Goal: Task Accomplishment & Management: Complete application form

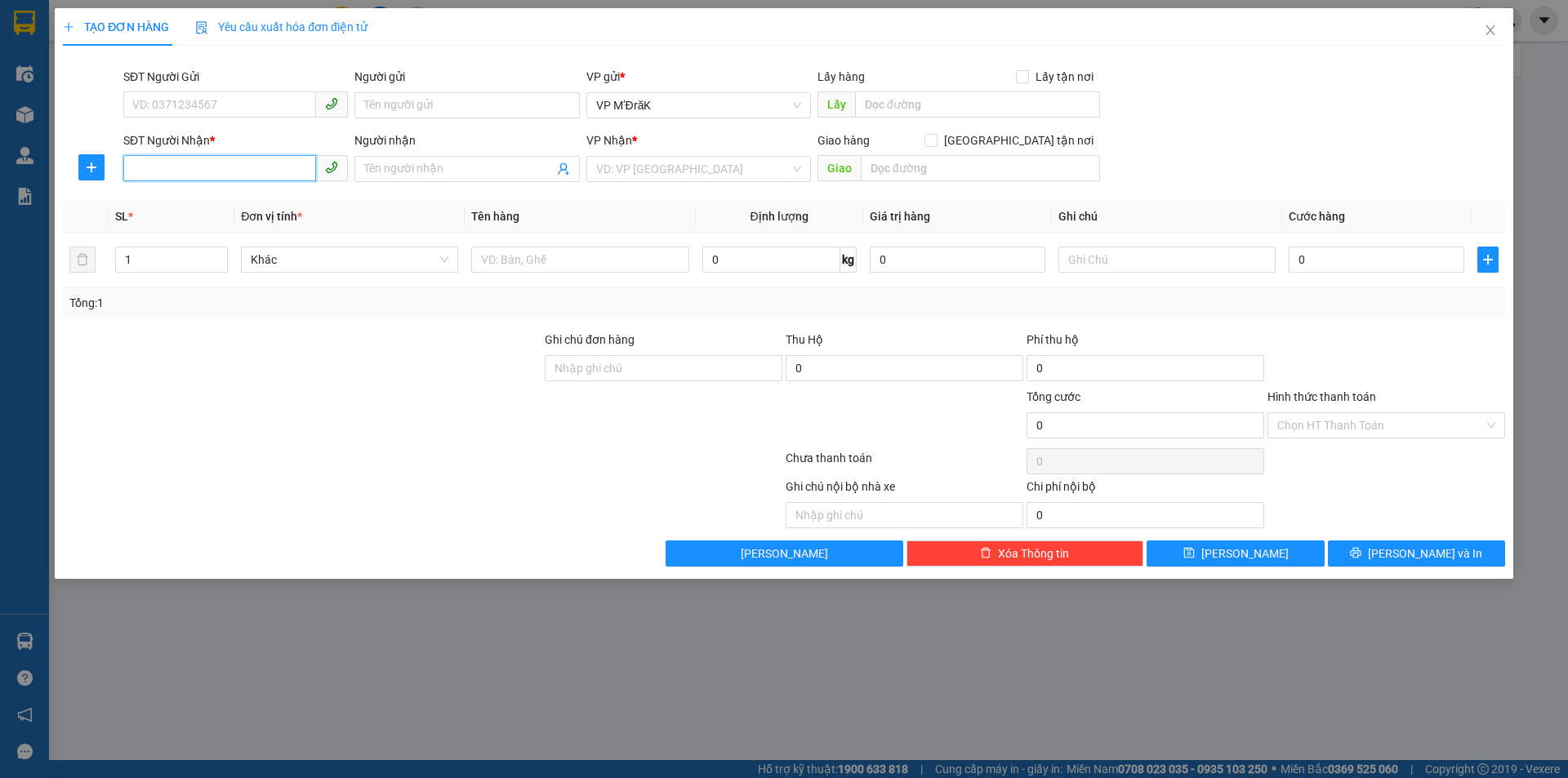
click at [259, 158] on input "SĐT Người Nhận *" at bounding box center [220, 168] width 192 height 26
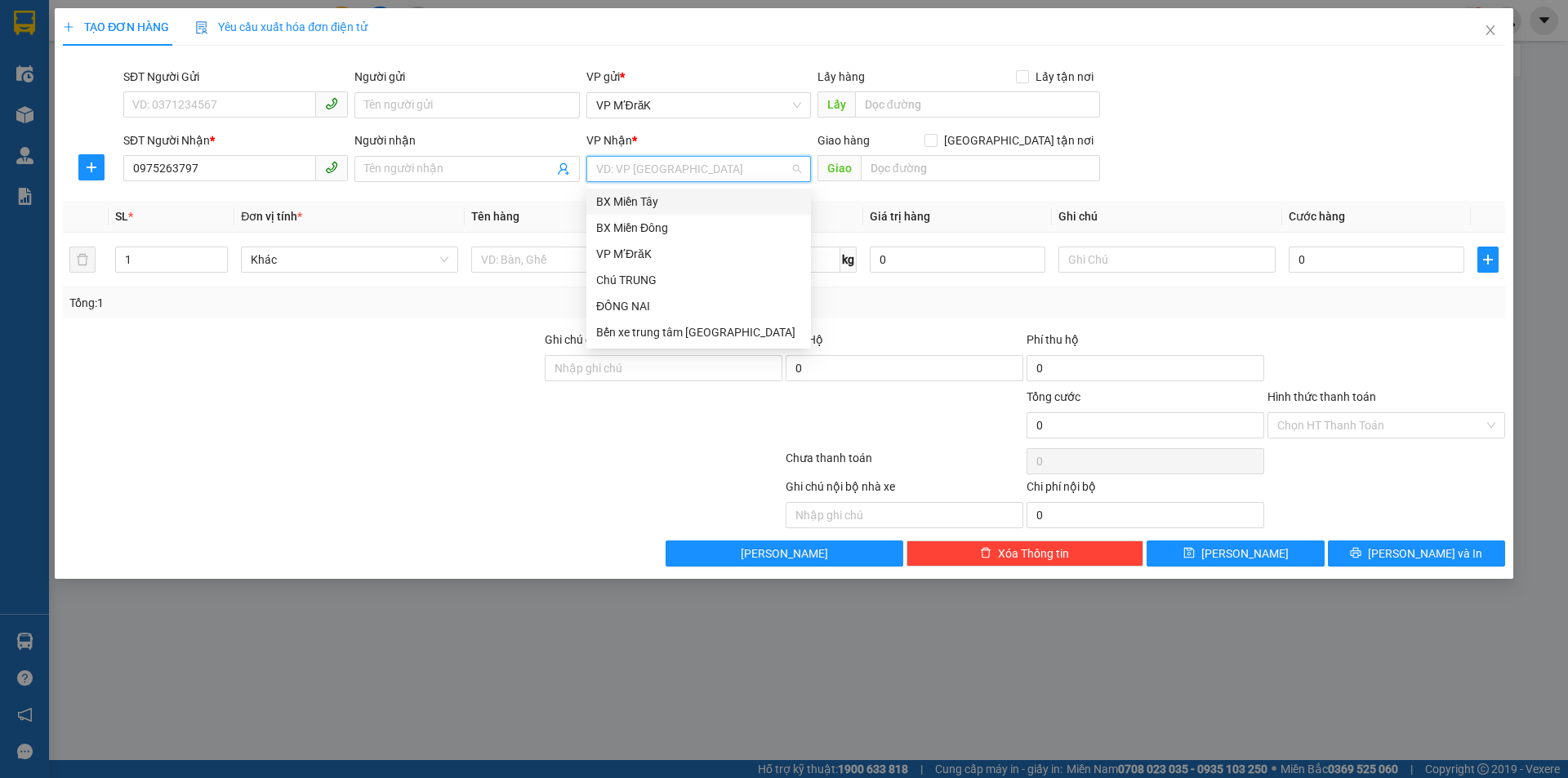
click at [610, 163] on input "search" at bounding box center [692, 169] width 193 height 25
click at [252, 175] on input "0975263797" at bounding box center [220, 168] width 192 height 26
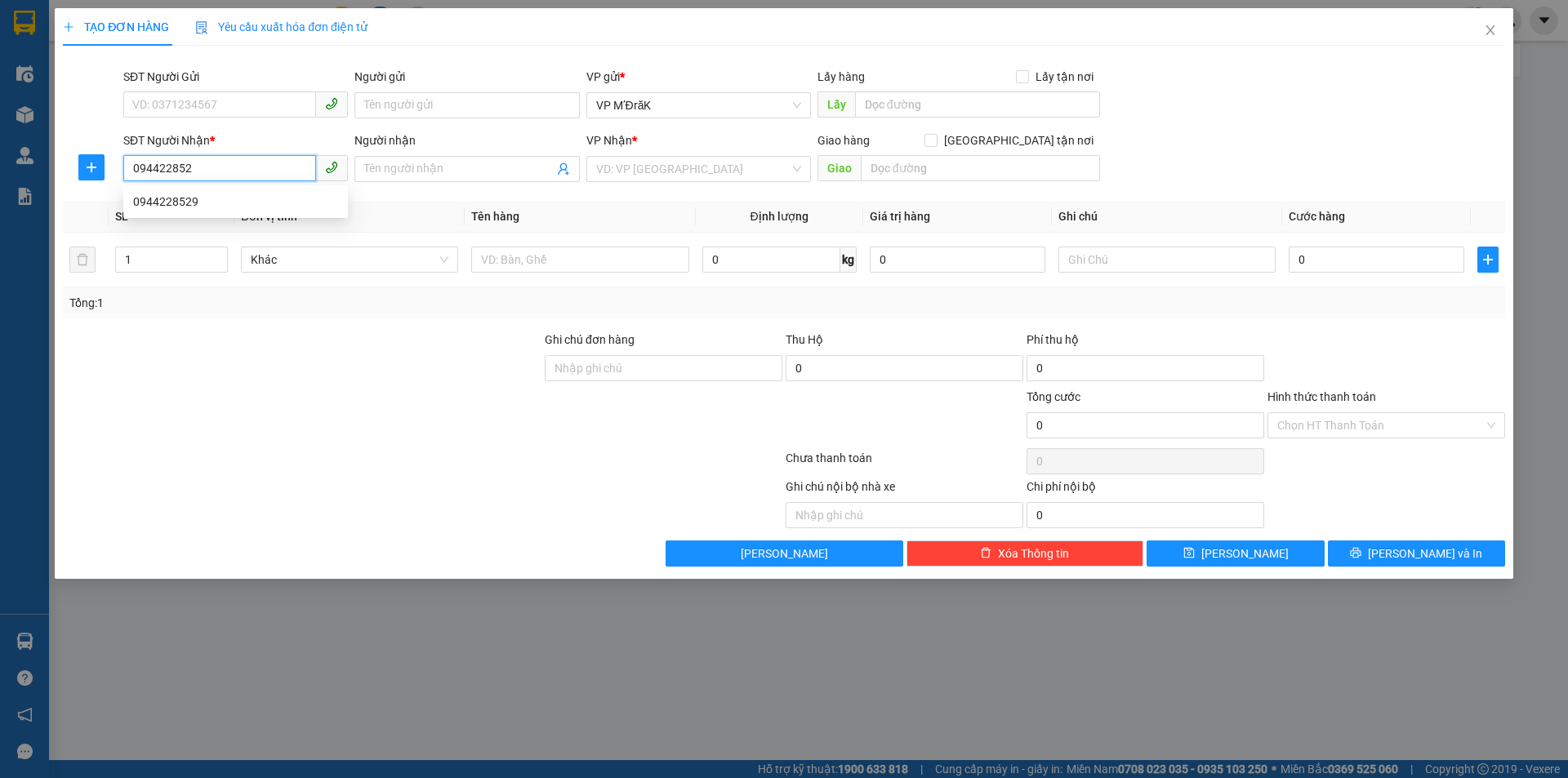
type input "0944228529"
click at [236, 207] on div "0944228529" at bounding box center [235, 201] width 205 height 18
type input "[PERSON_NAME]"
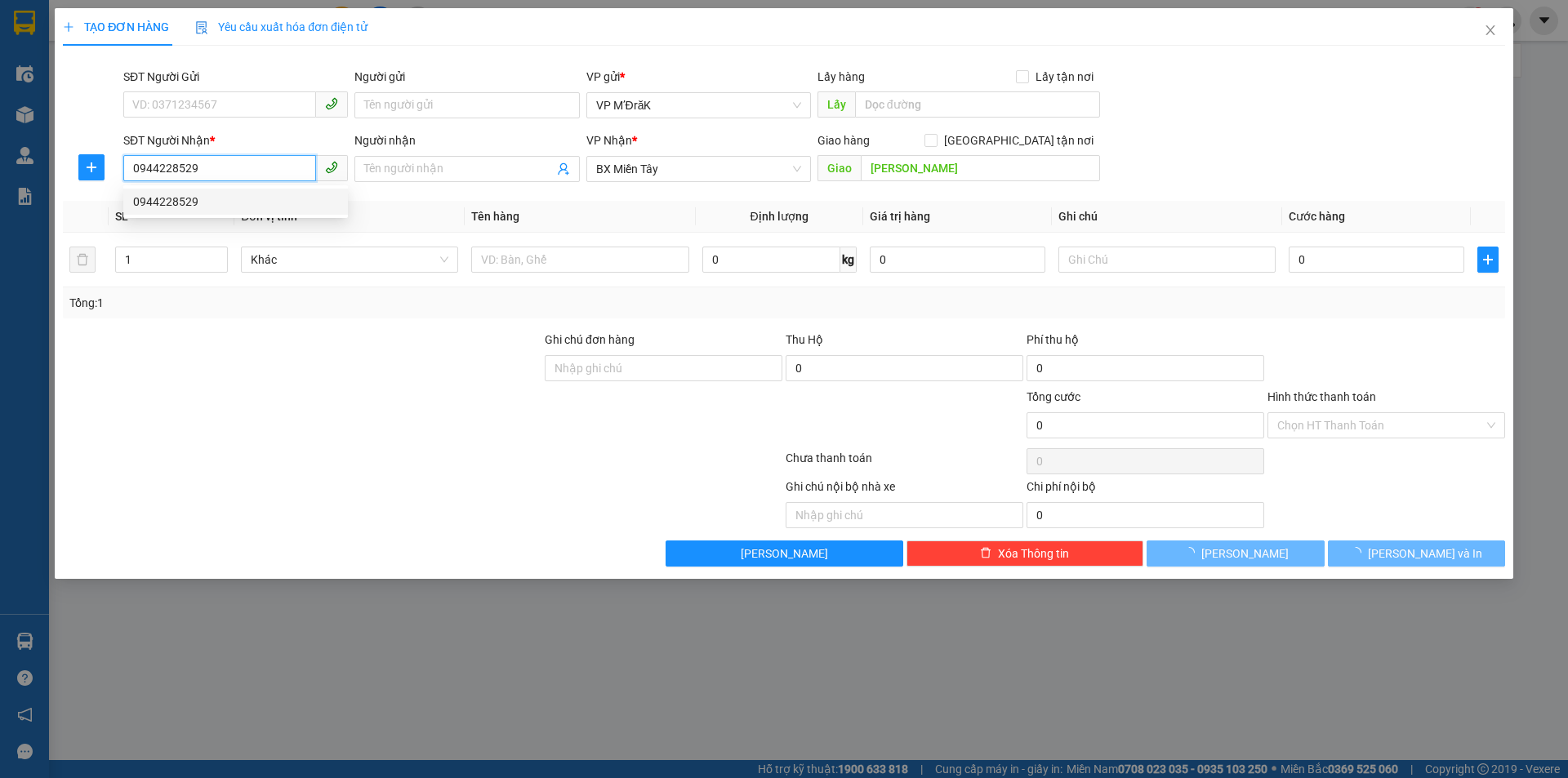
type input "450.000"
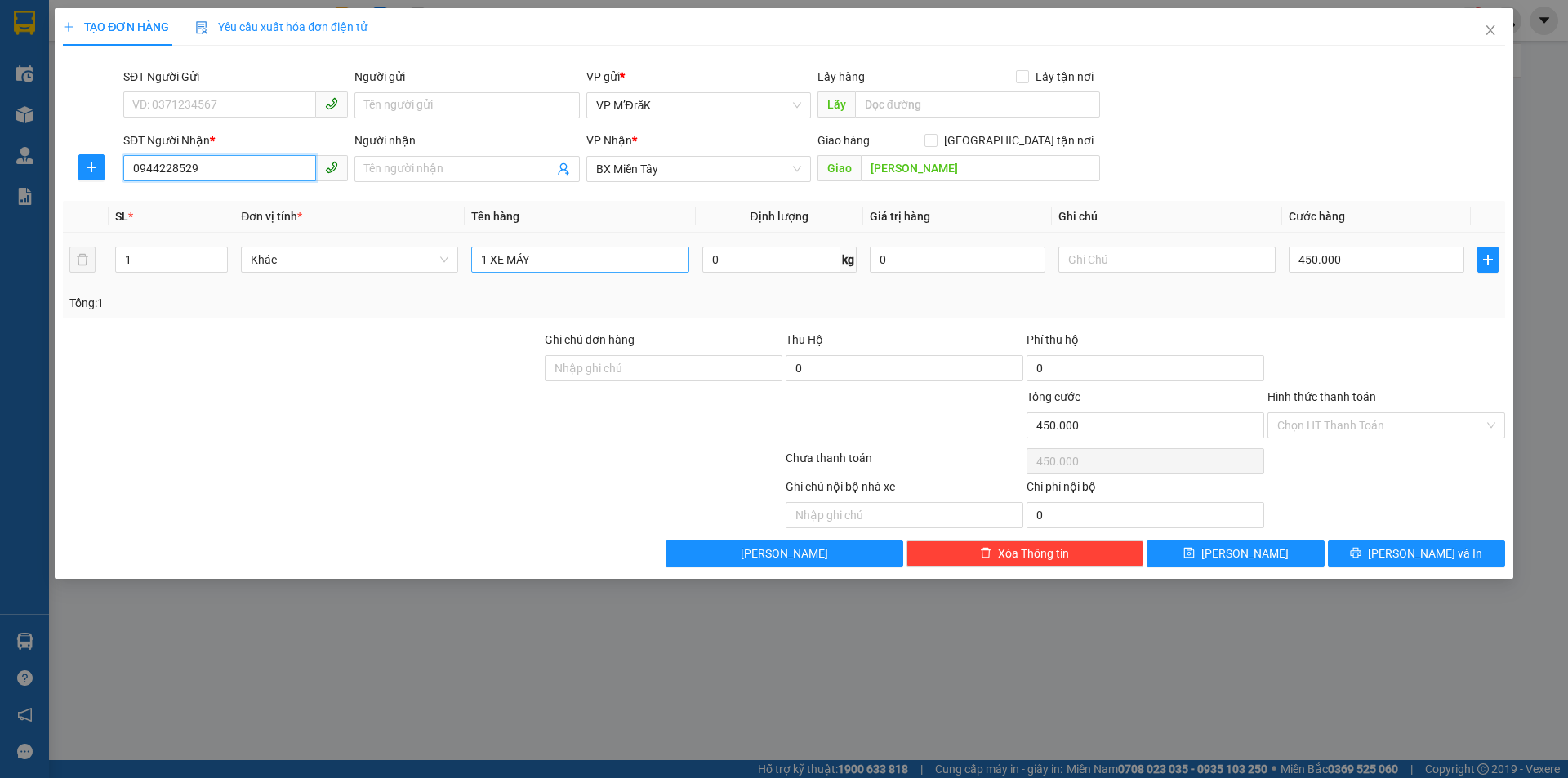
type input "0944228529"
click at [547, 264] on input "1 XE MÁY" at bounding box center [579, 259] width 217 height 26
type input "1T"
click at [1334, 260] on input "450.000" at bounding box center [1376, 259] width 176 height 26
type input "5"
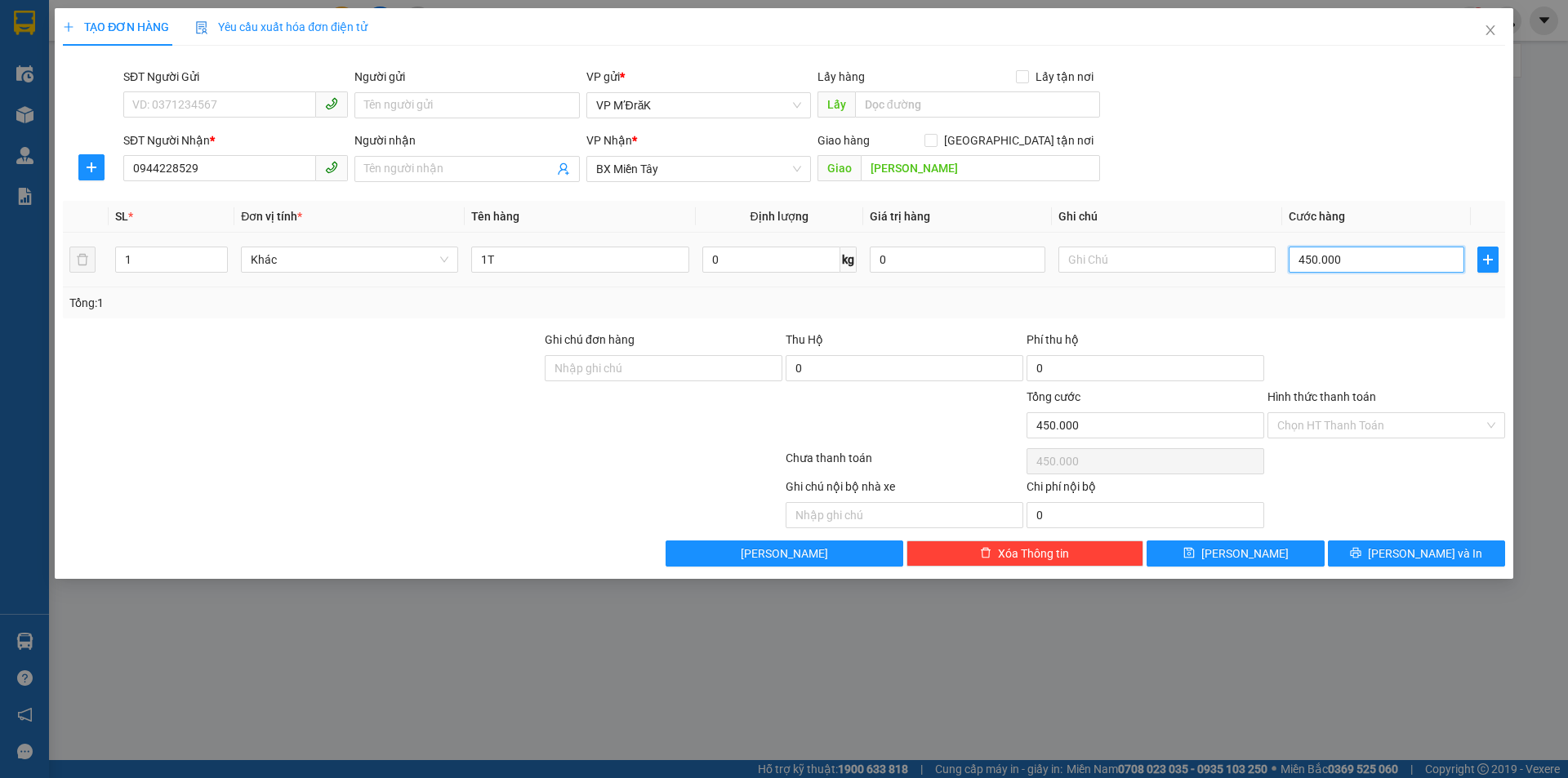
type input "5"
type input "50"
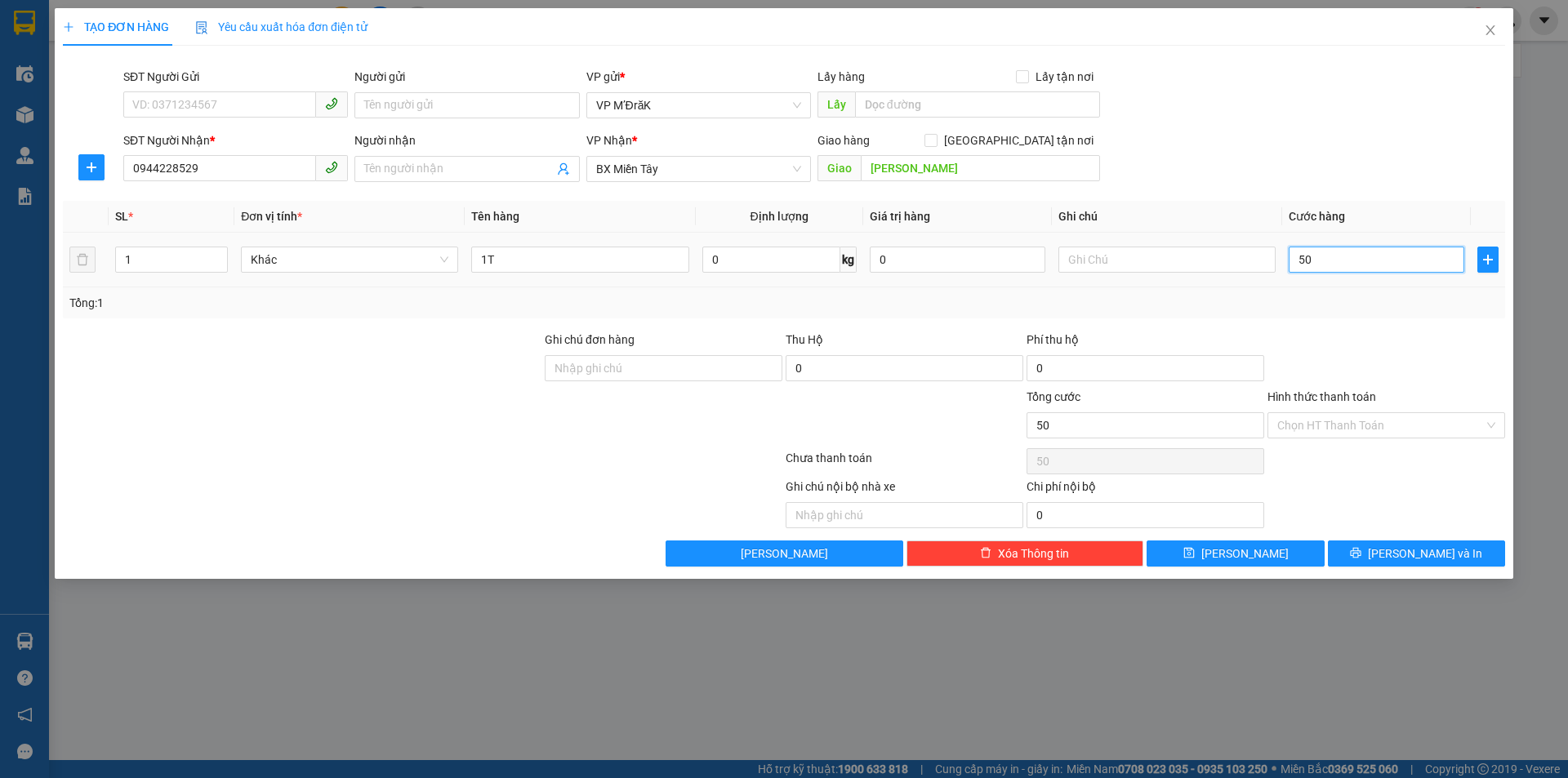
type input "500"
type input "5.000"
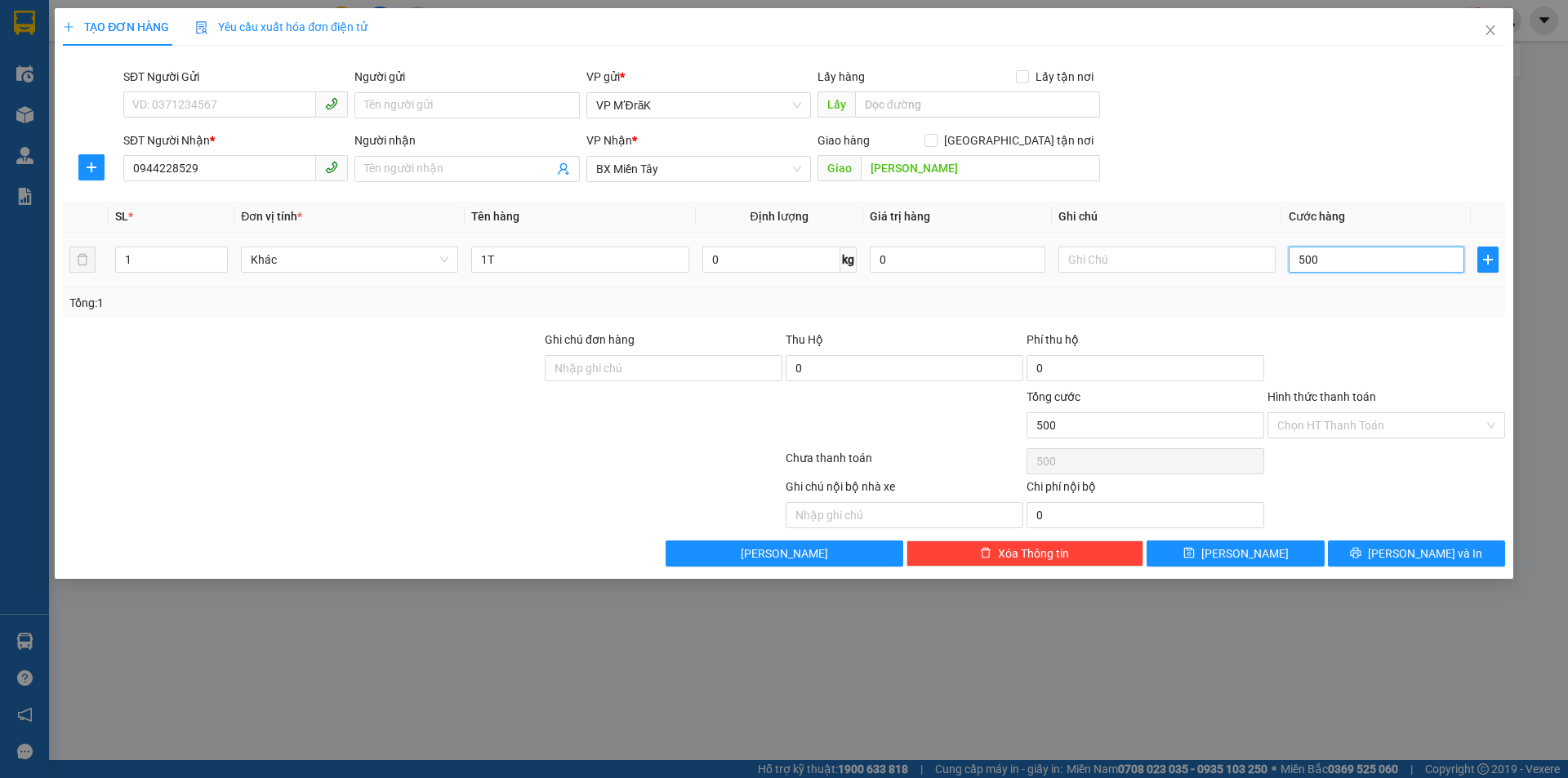
type input "5.000"
type input "50.000"
click at [1358, 432] on input "Hình thức thanh toán" at bounding box center [1380, 425] width 207 height 25
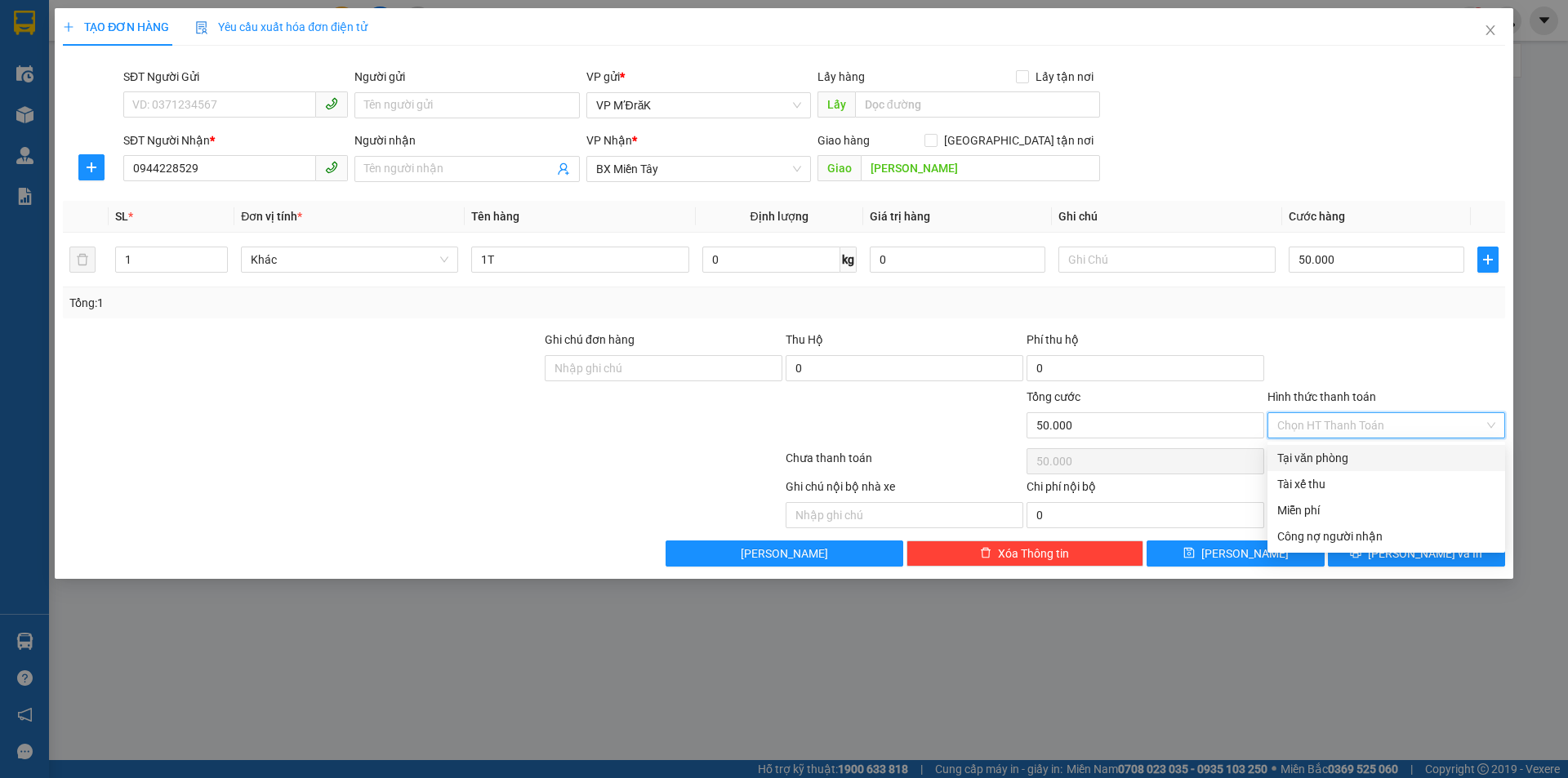
click at [1354, 455] on div "Tại văn phòng" at bounding box center [1385, 458] width 218 height 18
type input "0"
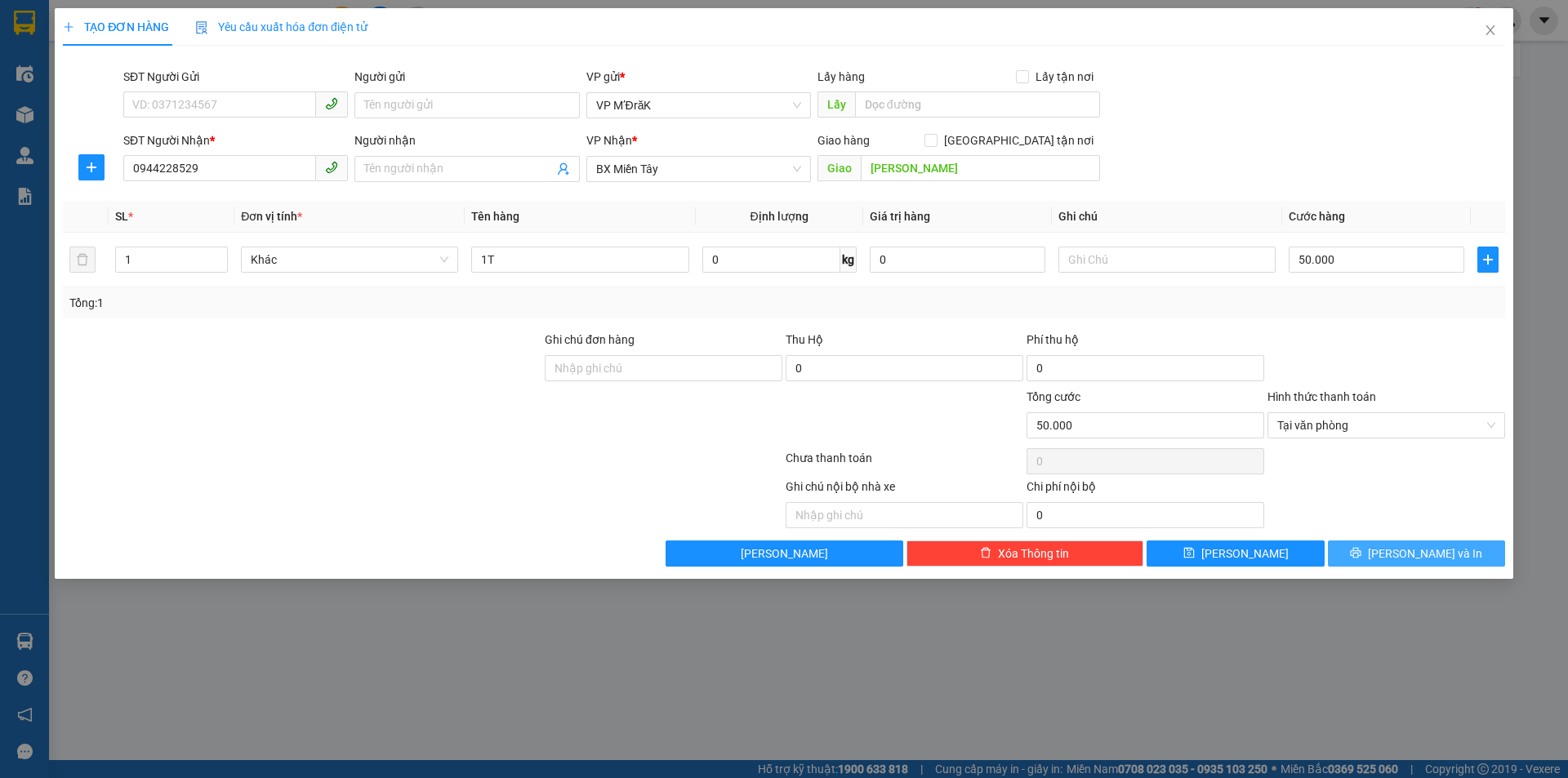
drag, startPoint x: 1383, startPoint y: 546, endPoint x: 1325, endPoint y: 515, distance: 65.8
click at [1383, 548] on button "[PERSON_NAME] và In" at bounding box center [1416, 553] width 178 height 26
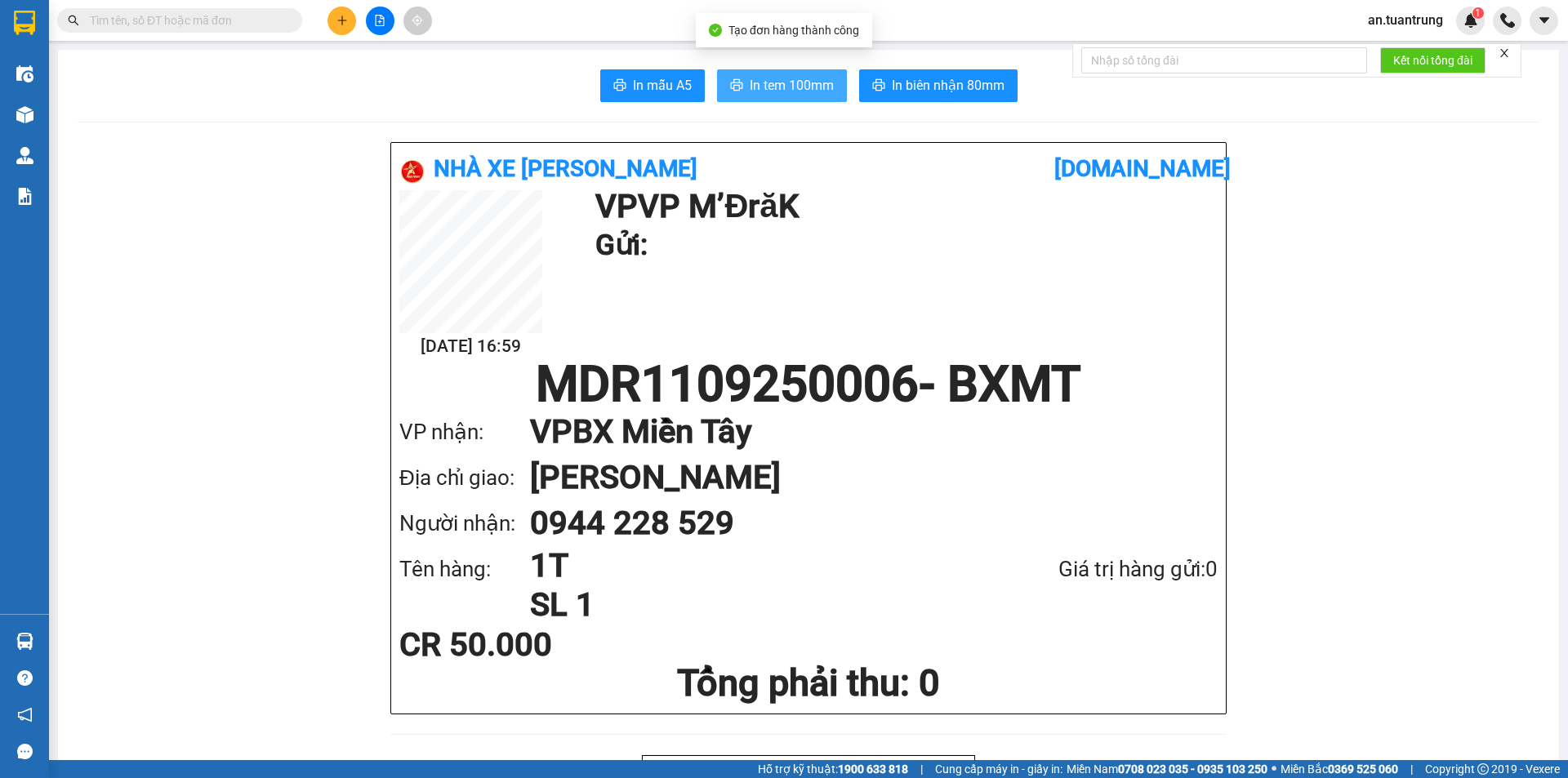
click at [792, 85] on span "In tem 100mm" at bounding box center [792, 85] width 84 height 21
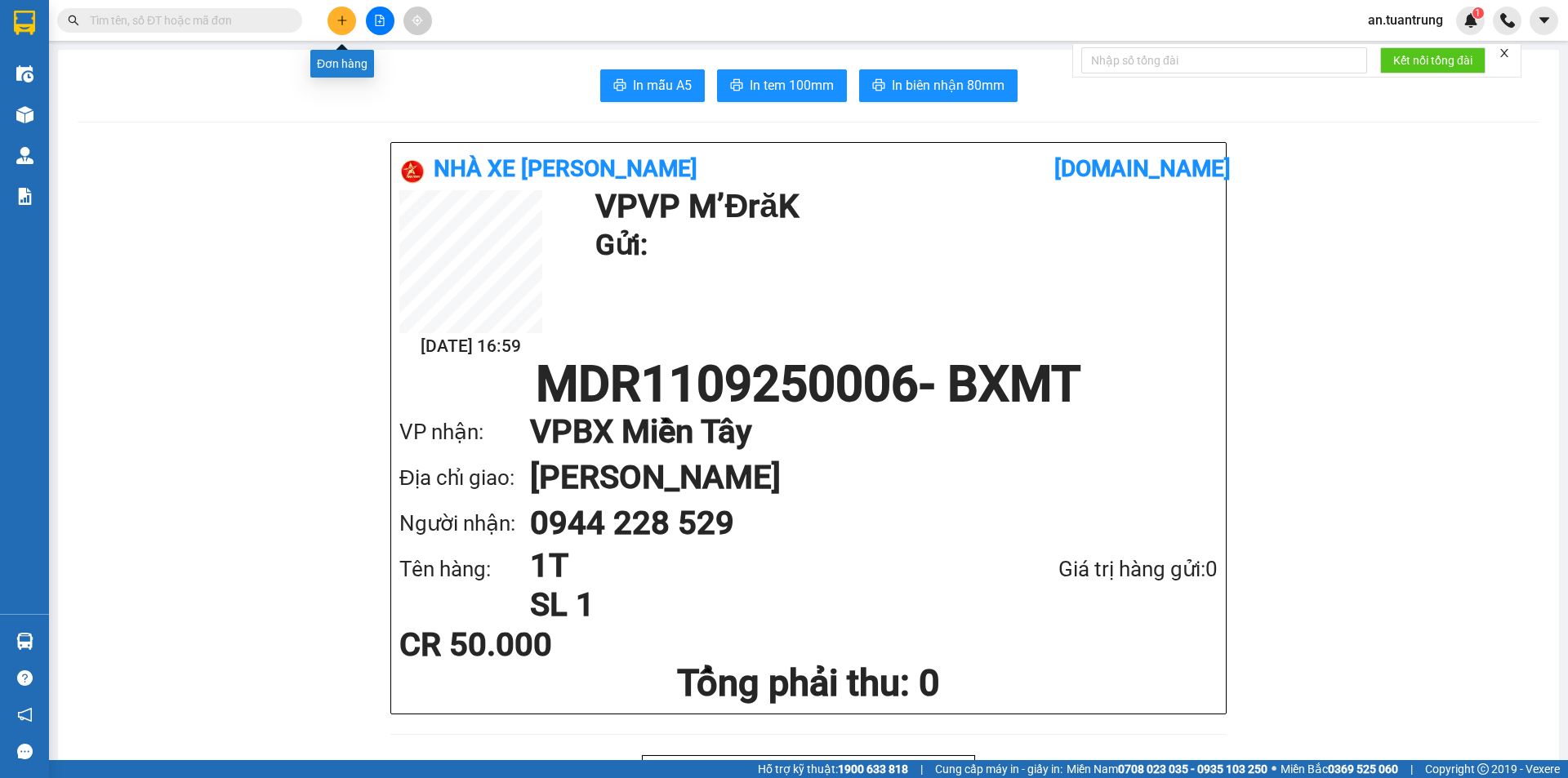
click at [332, 24] on button at bounding box center [341, 21] width 28 height 28
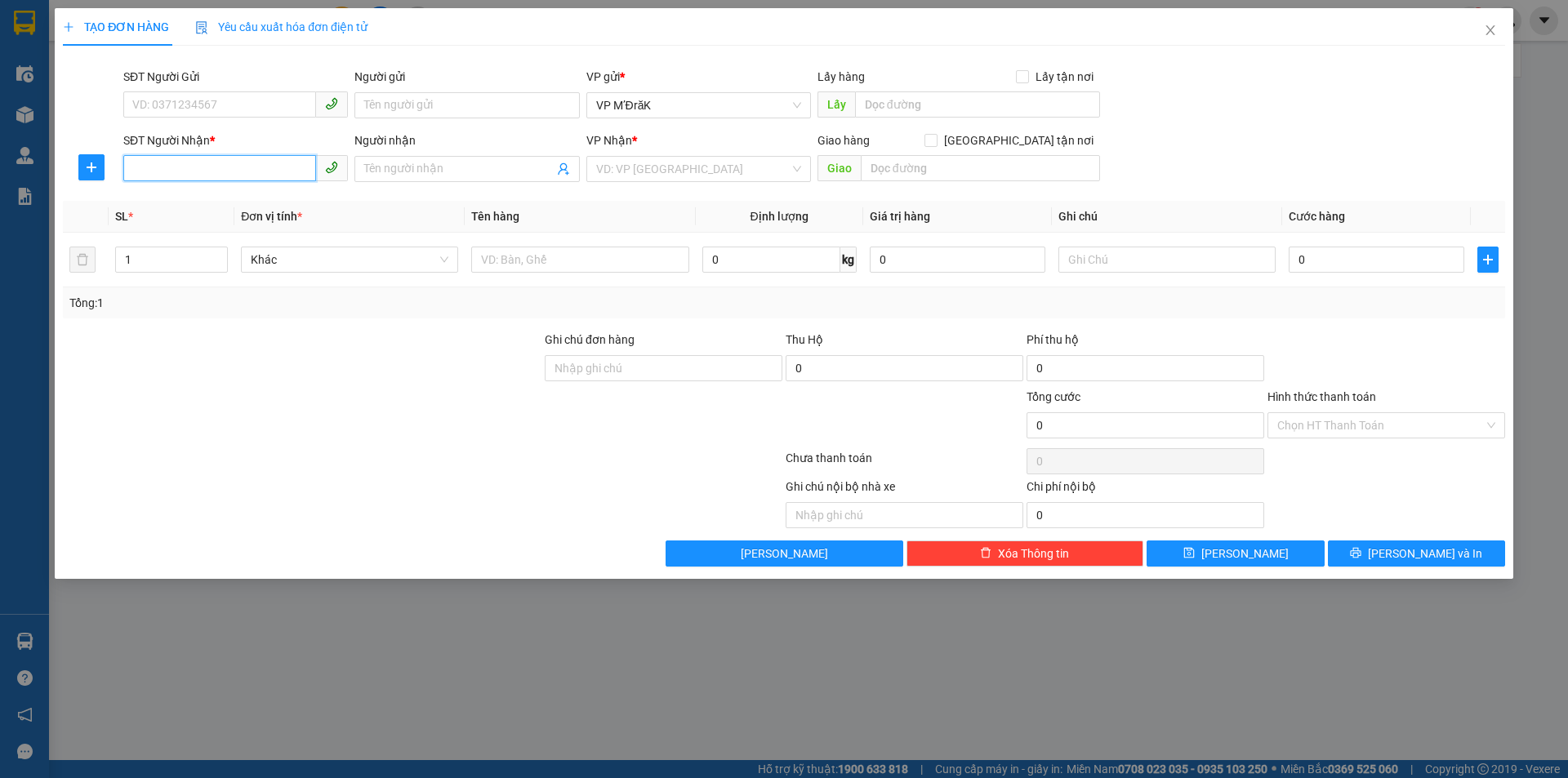
click at [233, 170] on input "SĐT Người Nhận *" at bounding box center [220, 168] width 192 height 26
click at [207, 209] on div "0973813670" at bounding box center [235, 201] width 205 height 18
type input "0973813670"
type input "AN SƯƠNG"
type input "50.000"
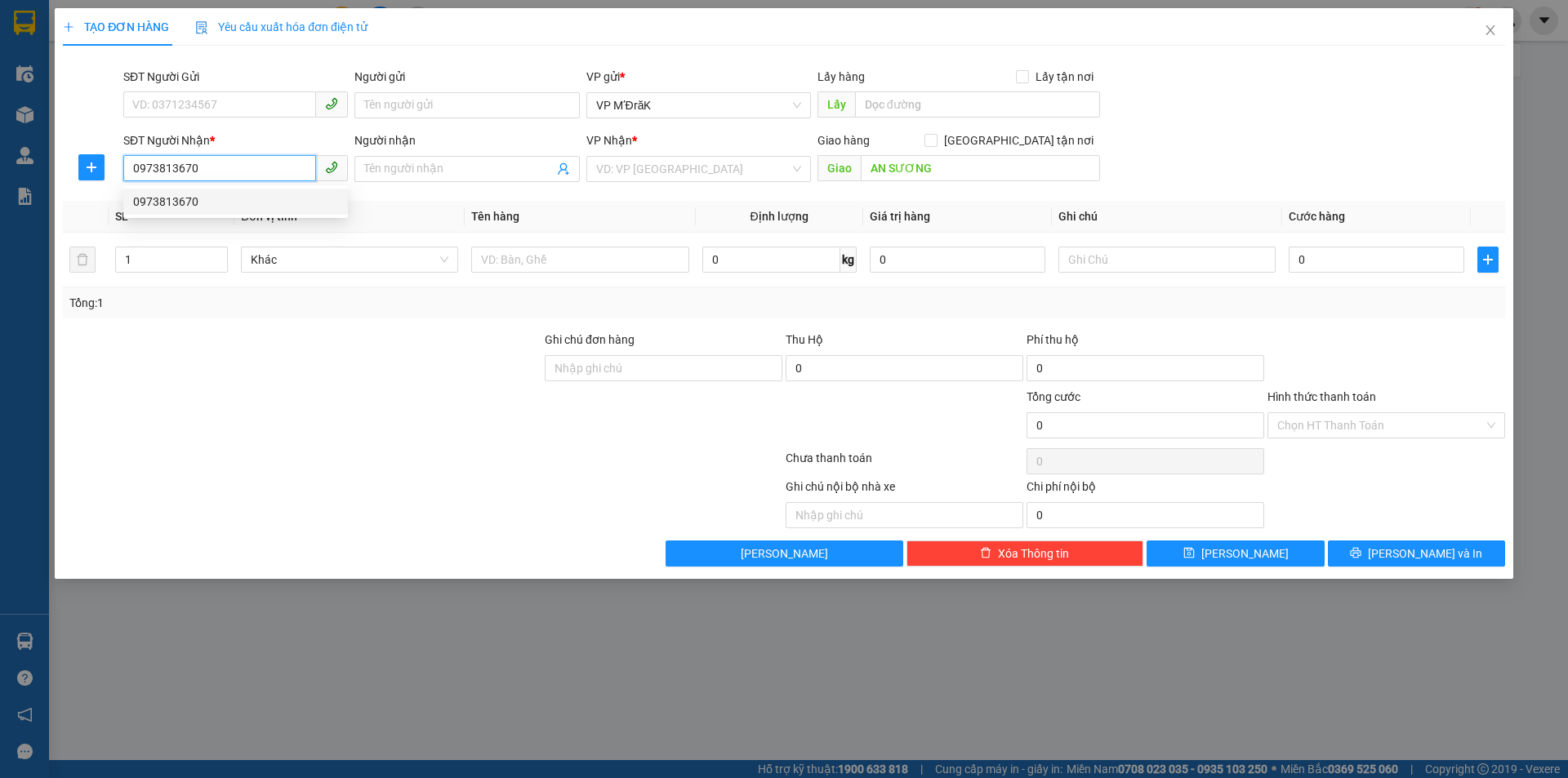
type input "50.000"
type input "0973813670"
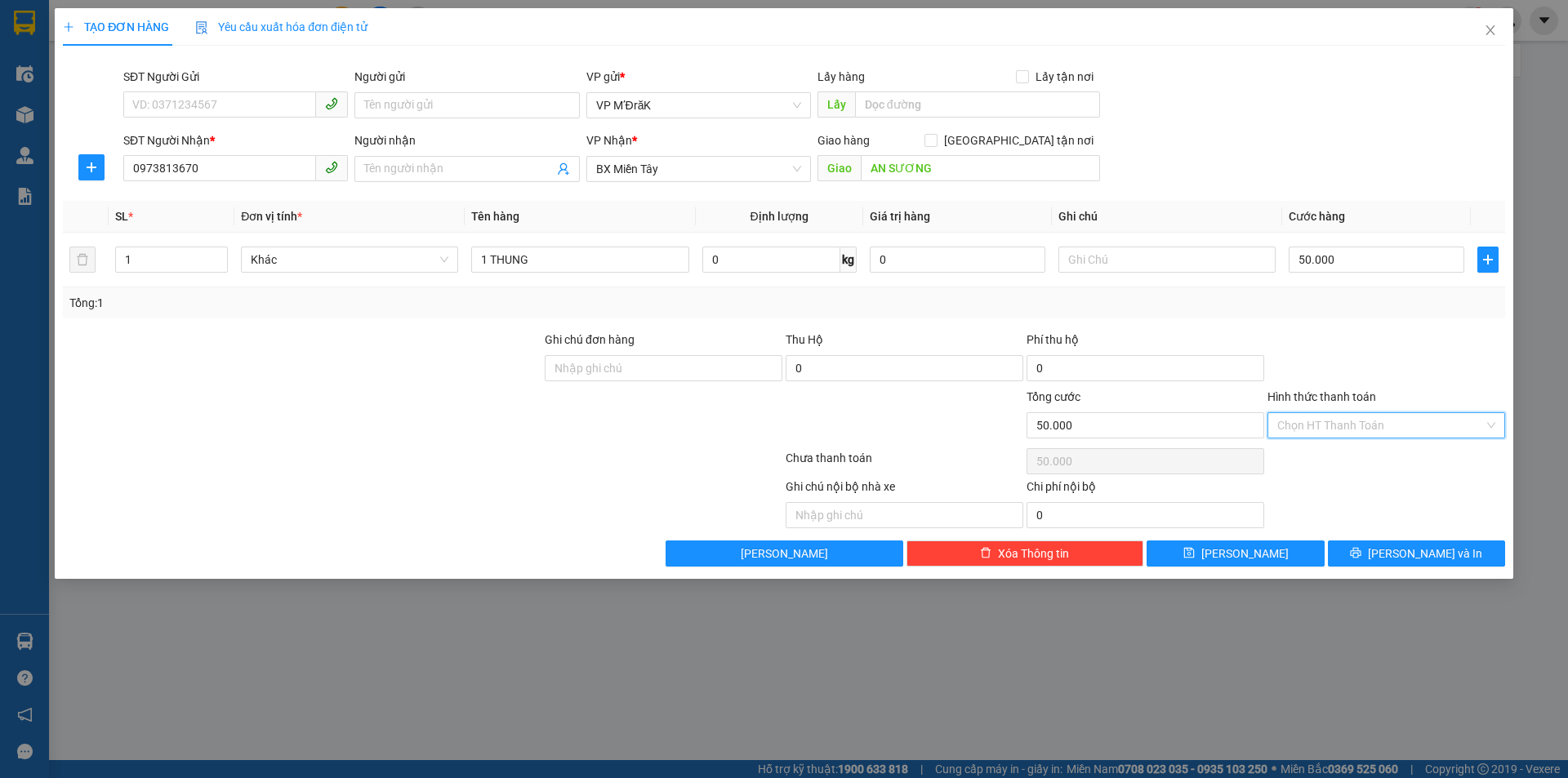
click at [1350, 430] on input "Hình thức thanh toán" at bounding box center [1380, 425] width 207 height 25
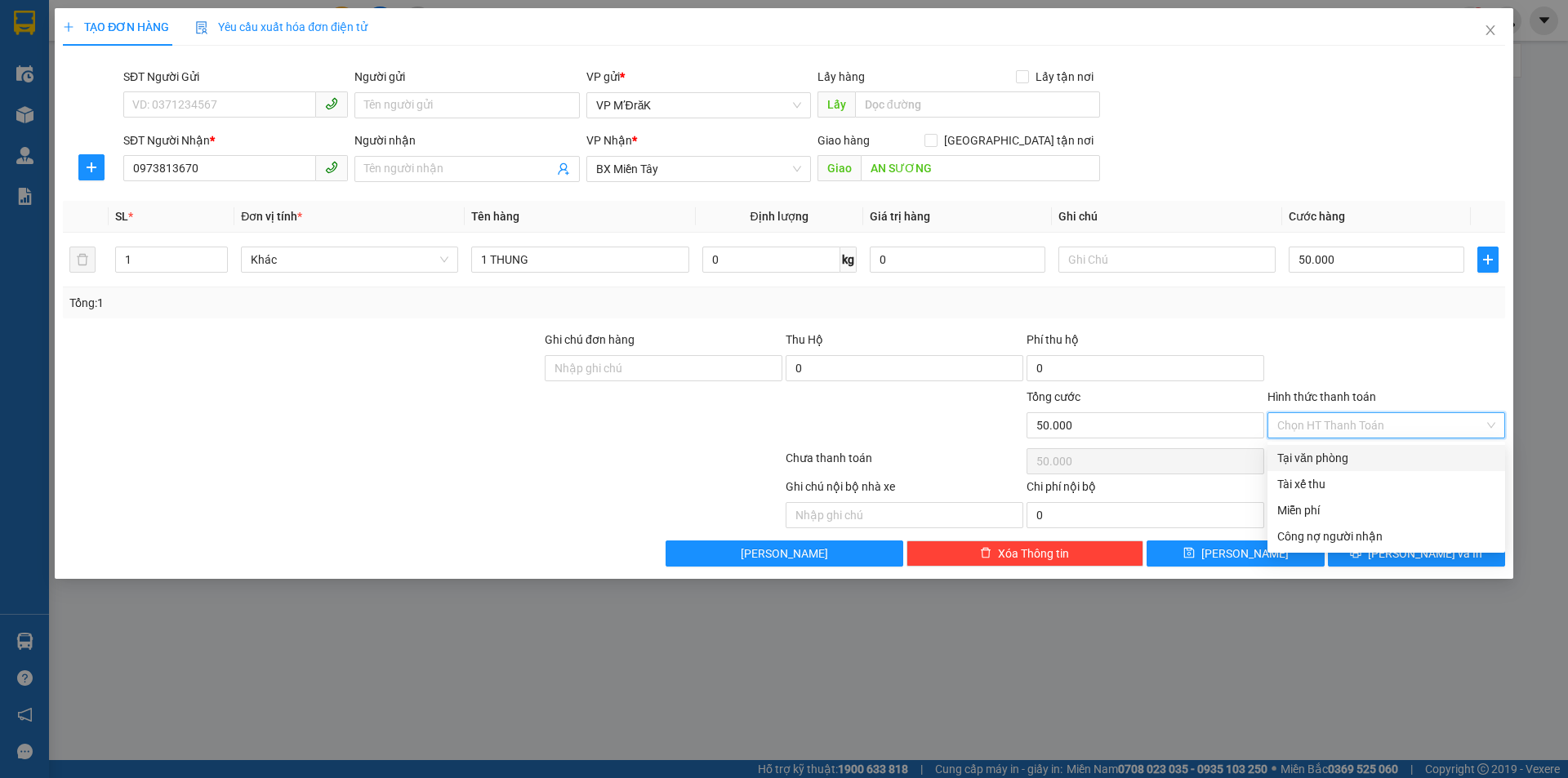
click at [1346, 460] on div "Tại văn phòng" at bounding box center [1385, 458] width 218 height 18
type input "0"
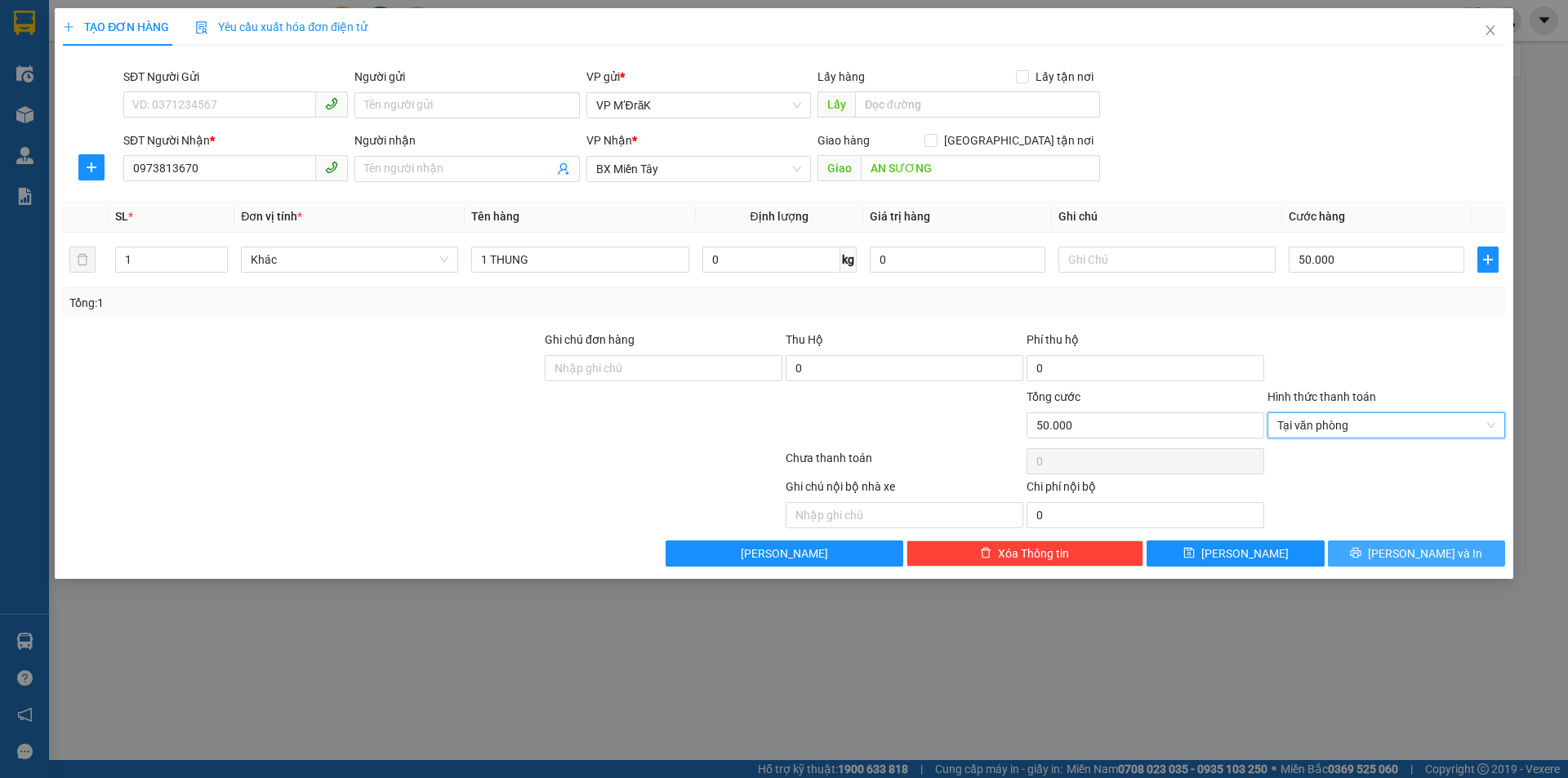
click at [1361, 553] on icon "printer" at bounding box center [1355, 552] width 11 height 11
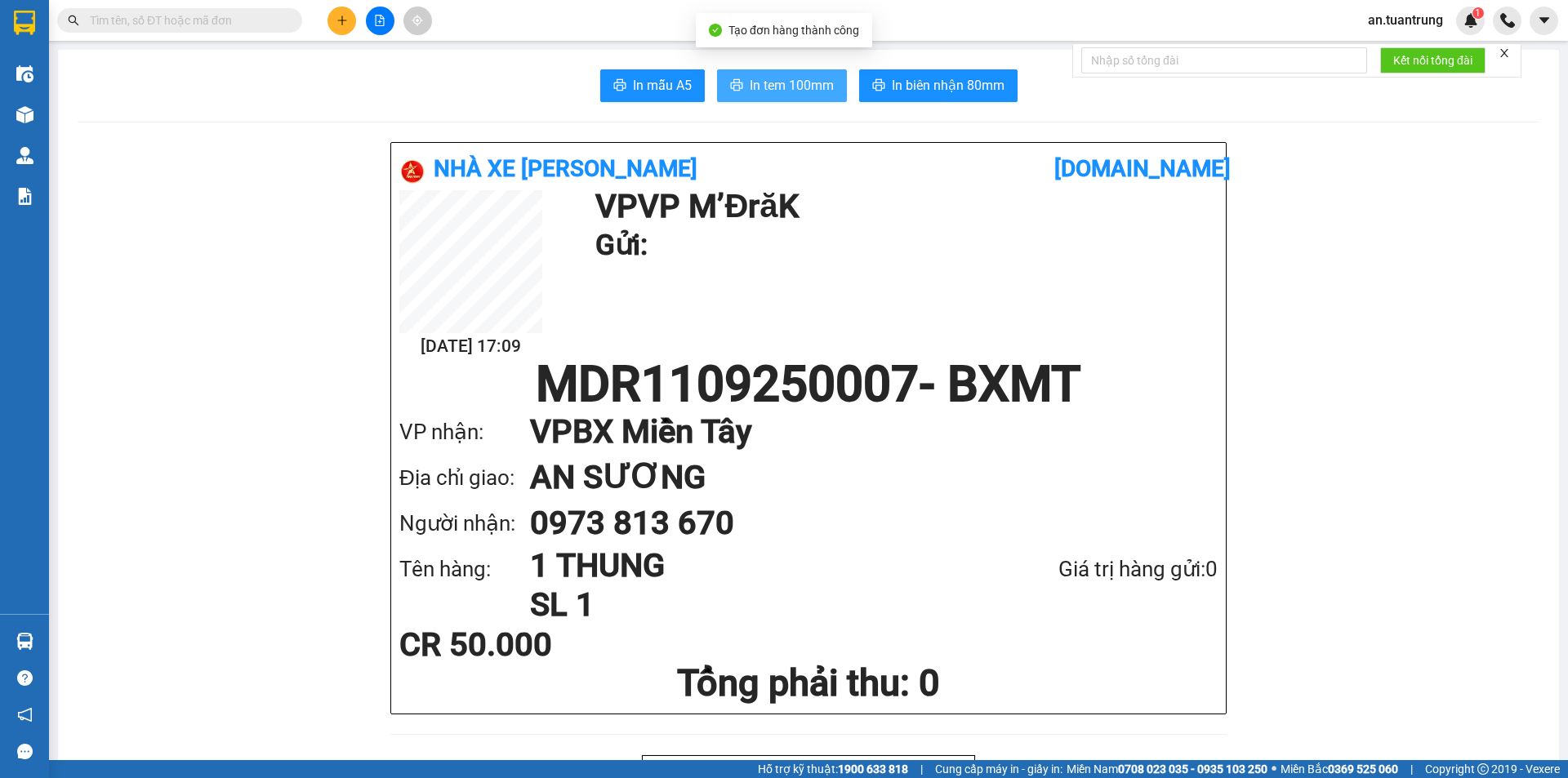
drag, startPoint x: 785, startPoint y: 88, endPoint x: 830, endPoint y: 99, distance: 46.3
click at [785, 88] on span "In tem 100mm" at bounding box center [792, 85] width 84 height 21
click at [351, 26] on button at bounding box center [341, 21] width 28 height 28
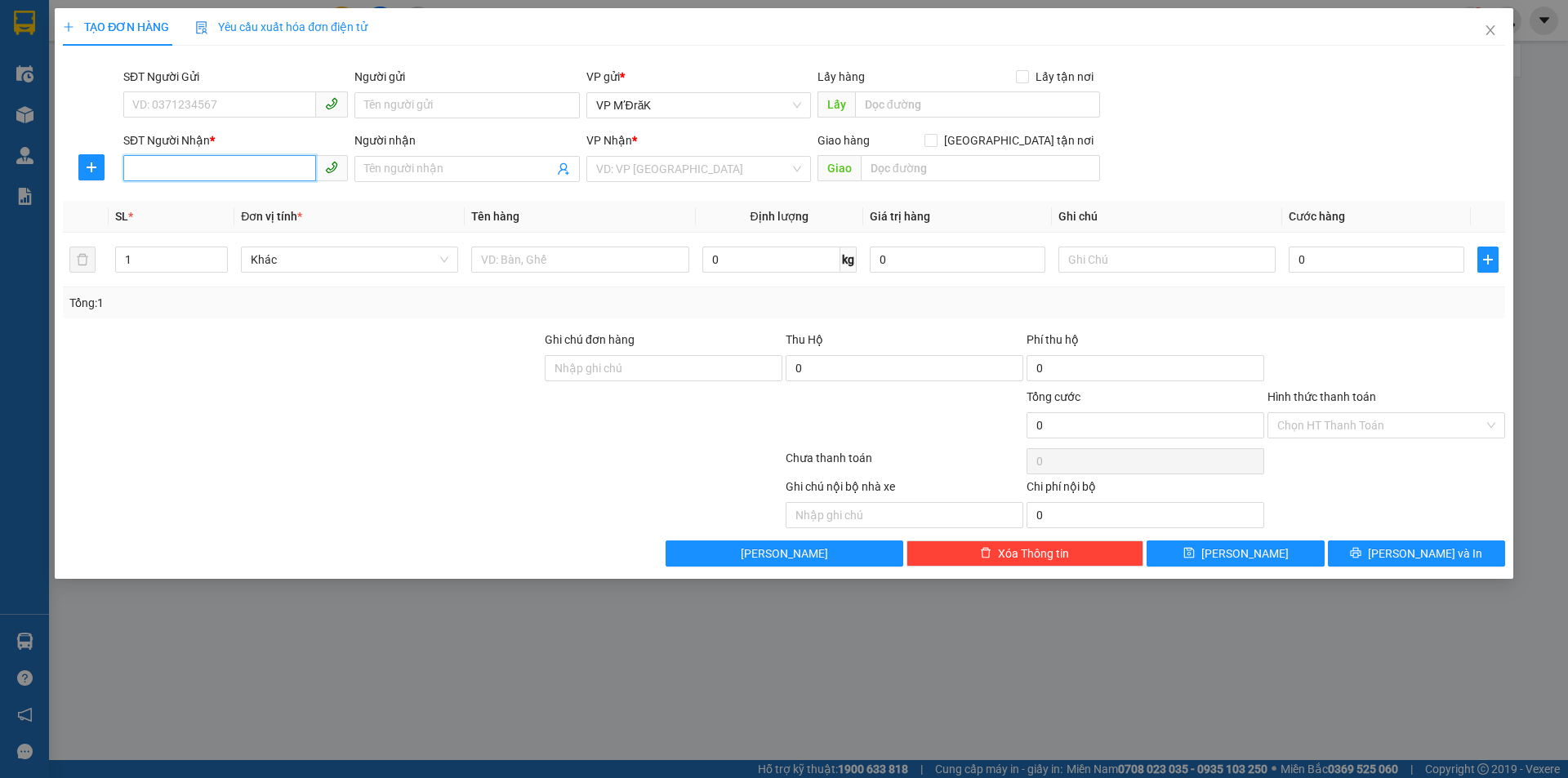
click at [222, 171] on input "SĐT Người Nhận *" at bounding box center [220, 168] width 192 height 26
drag, startPoint x: 209, startPoint y: 200, endPoint x: 300, endPoint y: 207, distance: 91.3
click at [209, 201] on div "0933053428" at bounding box center [235, 201] width 205 height 18
type input "0933053428"
type input "50.000"
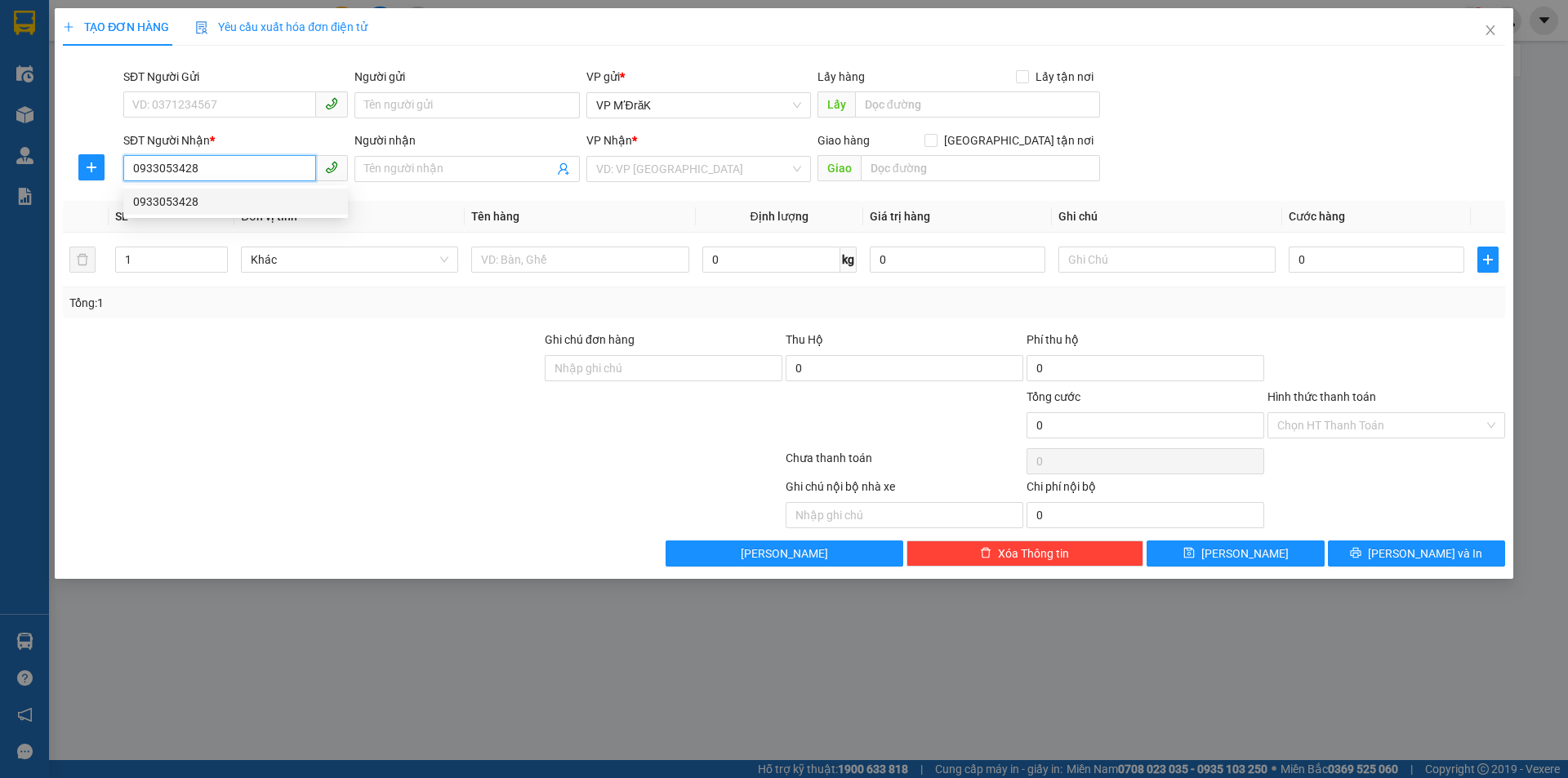
type input "50.000"
type input "0933053428"
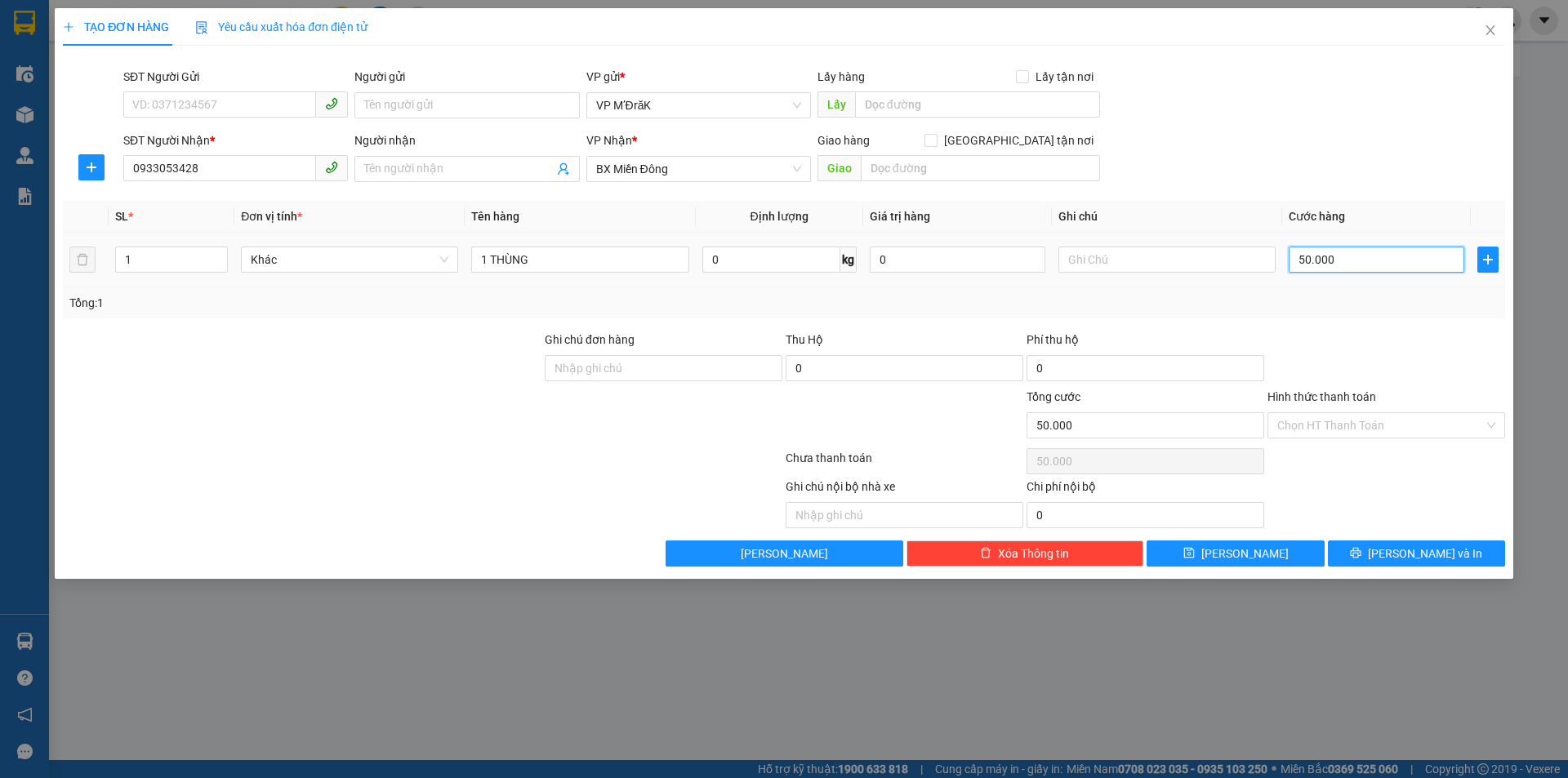
click at [1335, 262] on input "50.000" at bounding box center [1376, 259] width 176 height 26
type input "6"
type input "60"
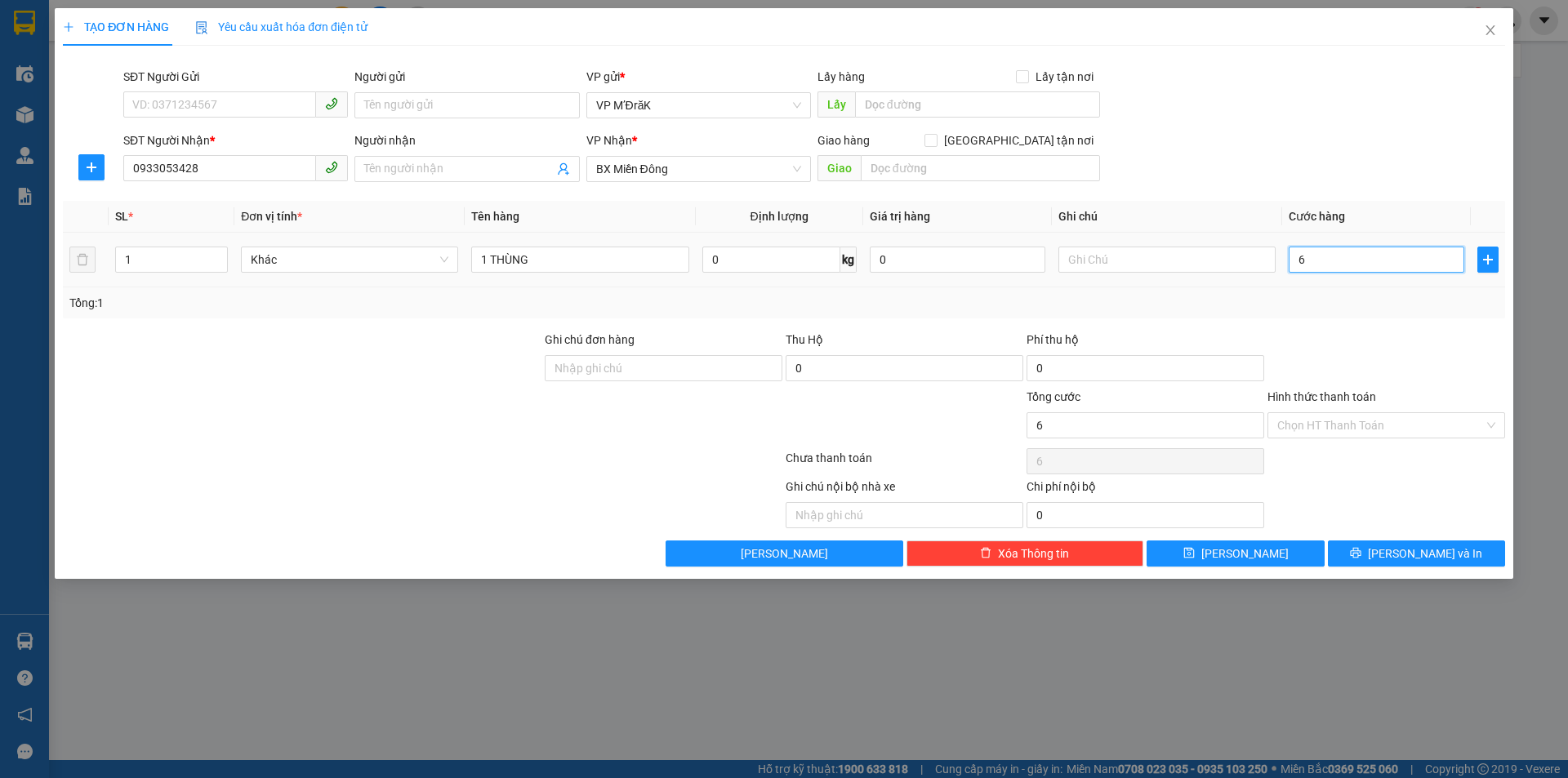
type input "60"
type input "600"
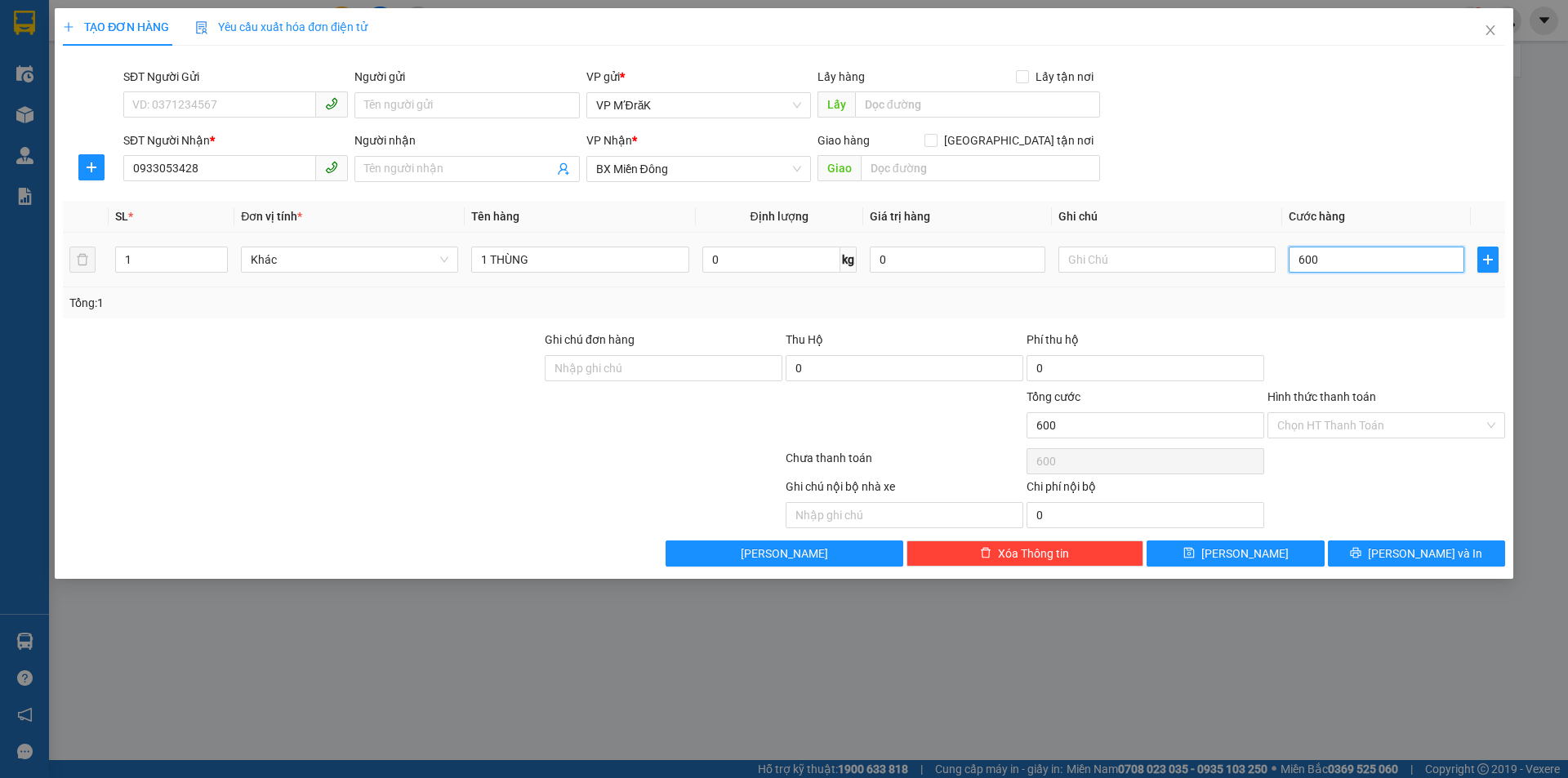
type input "6.000"
type input "60.000"
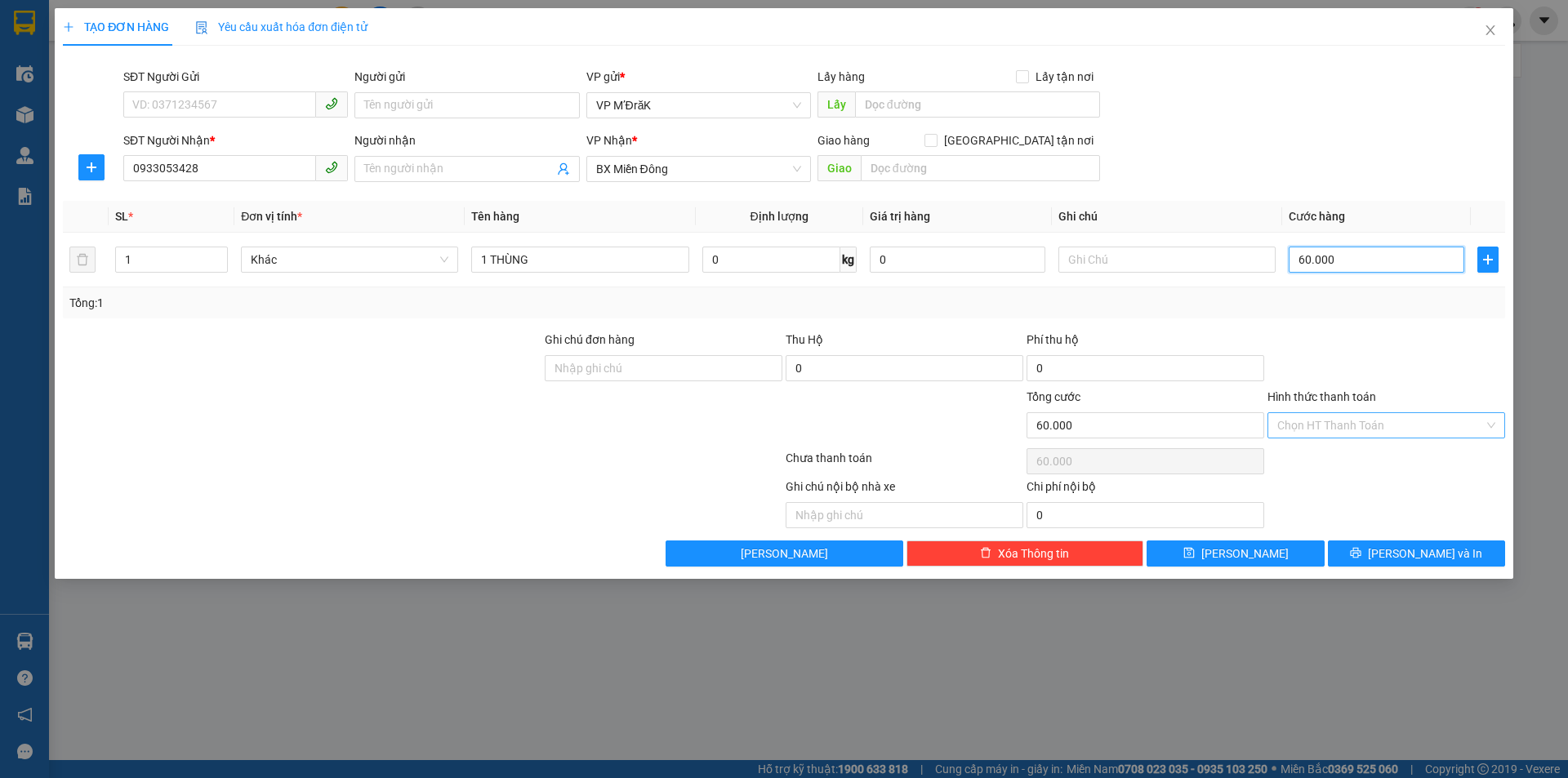
type input "60.000"
click at [1358, 418] on input "Hình thức thanh toán" at bounding box center [1380, 425] width 207 height 25
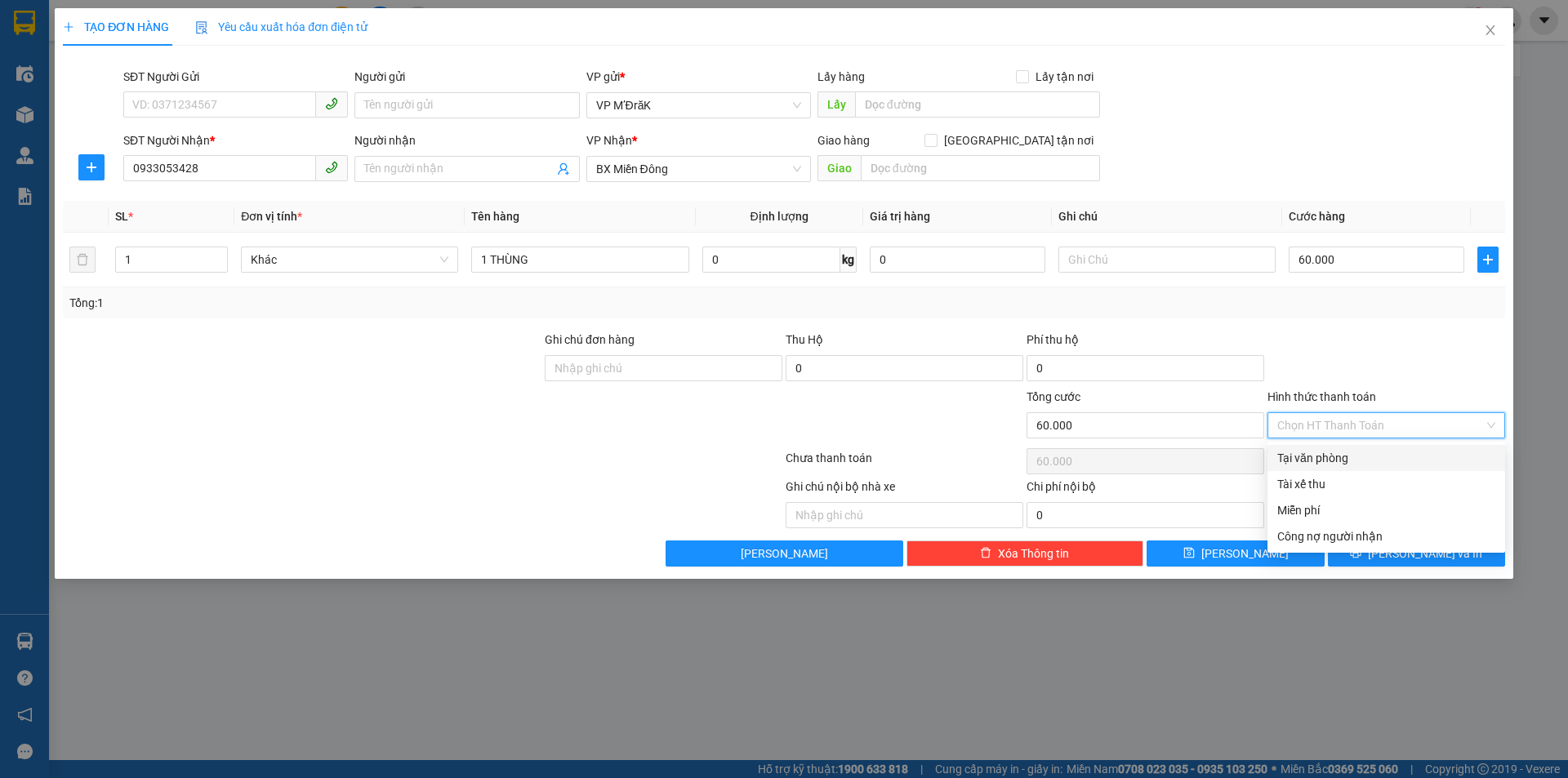
click at [1333, 449] on div "Tại văn phòng" at bounding box center [1385, 458] width 218 height 18
type input "0"
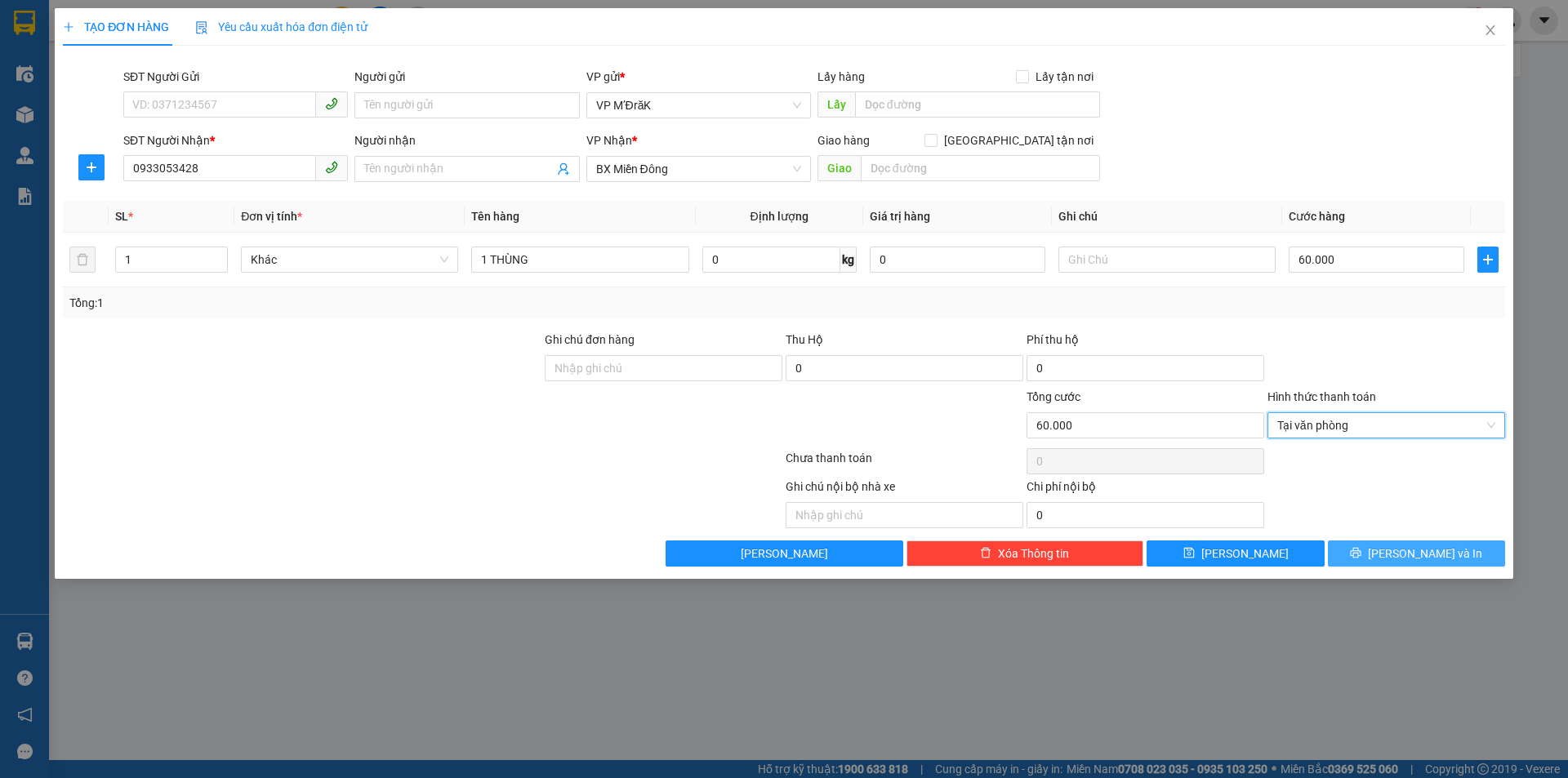
click at [1379, 556] on button "[PERSON_NAME] và In" at bounding box center [1416, 553] width 178 height 26
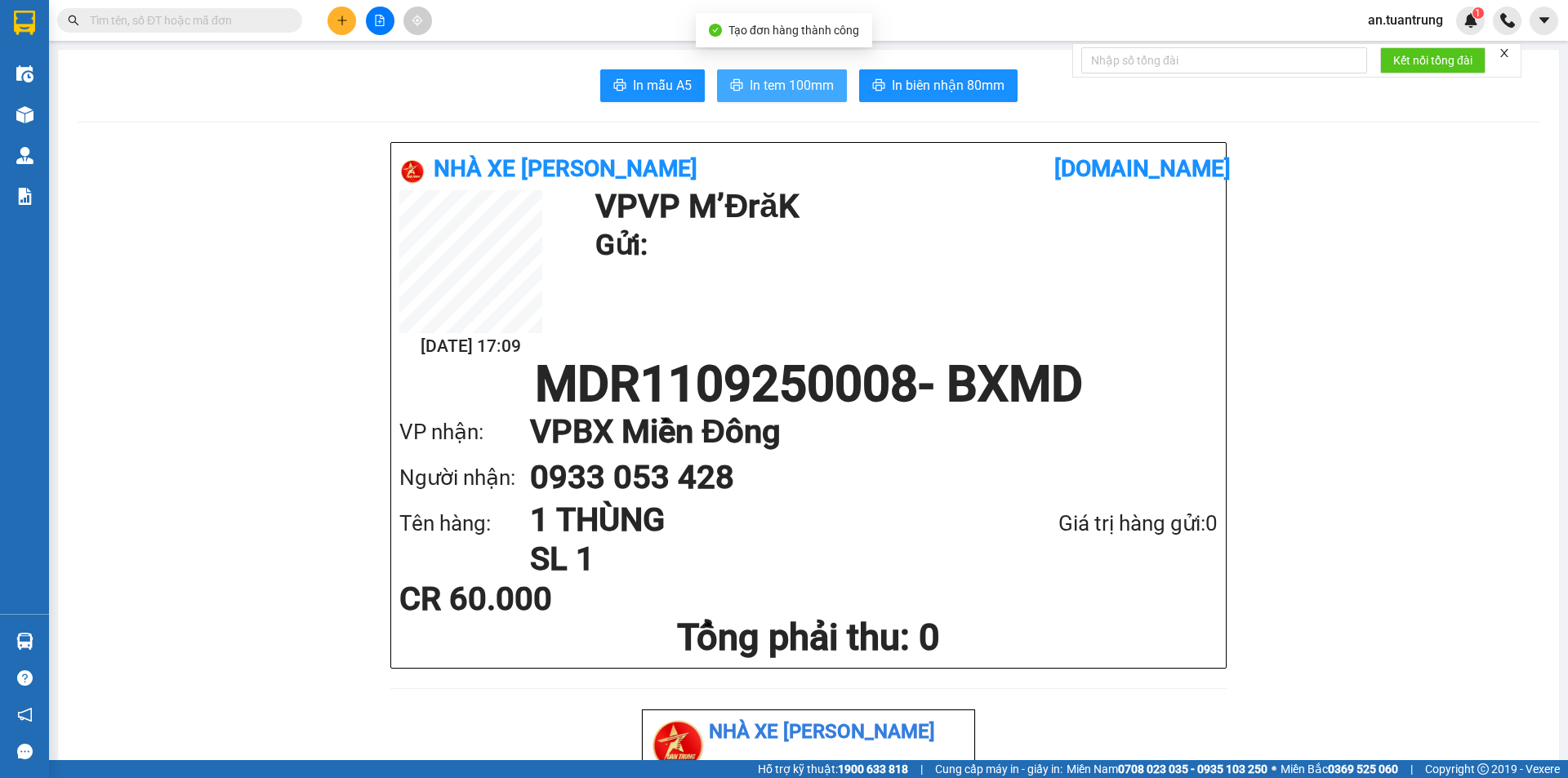
click at [768, 86] on span "In tem 100mm" at bounding box center [792, 85] width 84 height 21
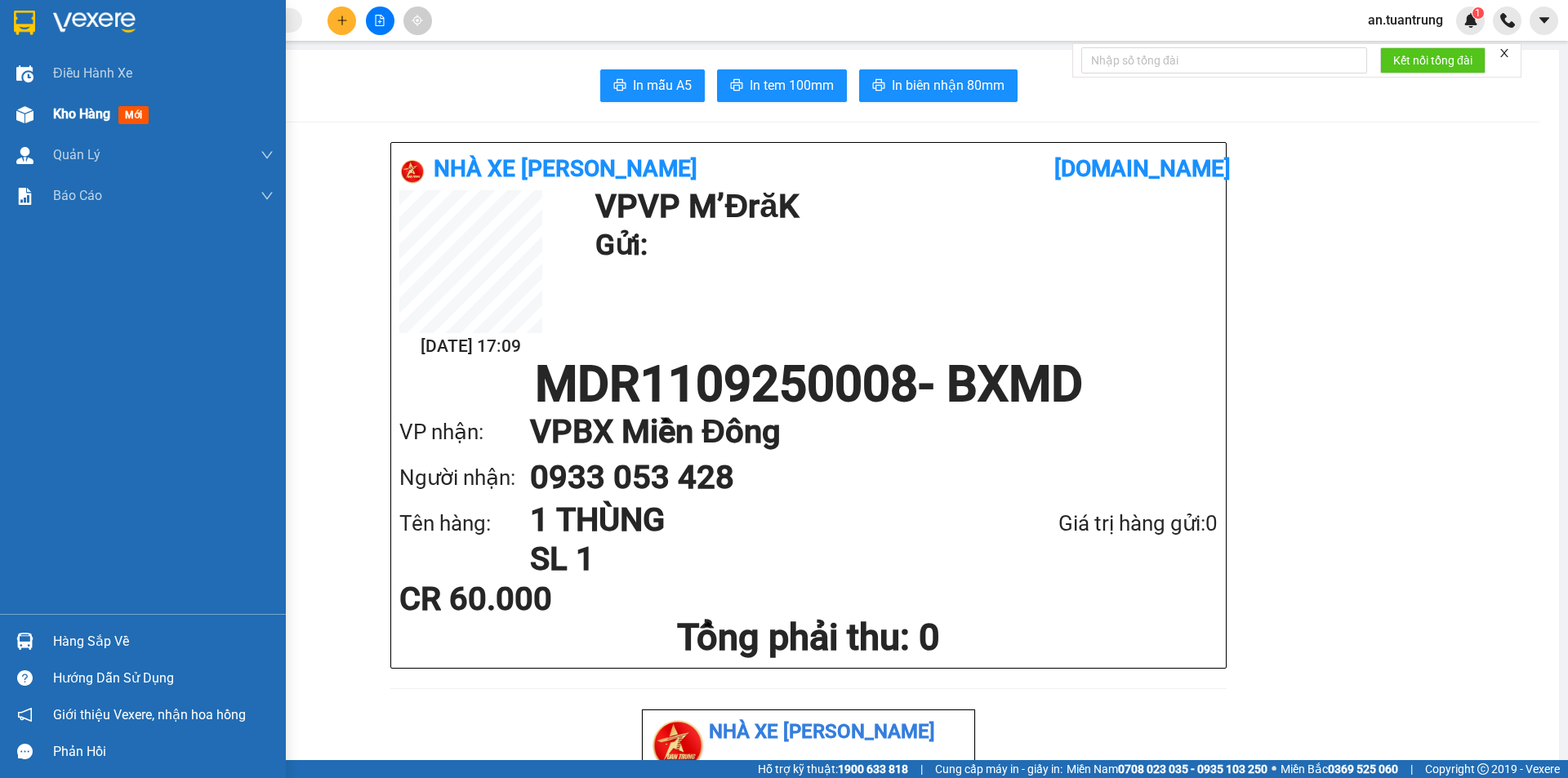
click at [90, 115] on span "Kho hàng" at bounding box center [81, 114] width 57 height 16
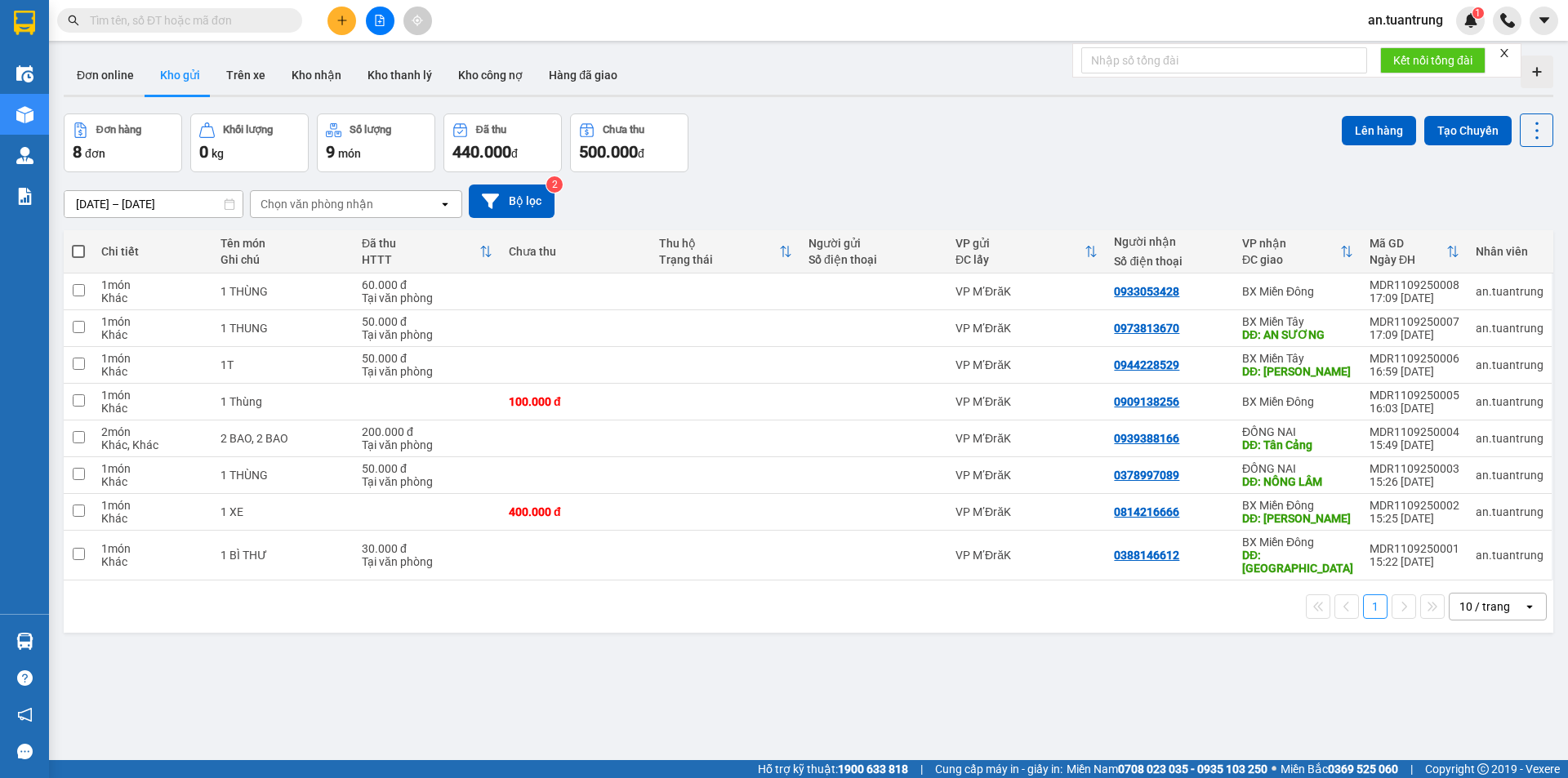
click at [338, 12] on button at bounding box center [341, 21] width 28 height 28
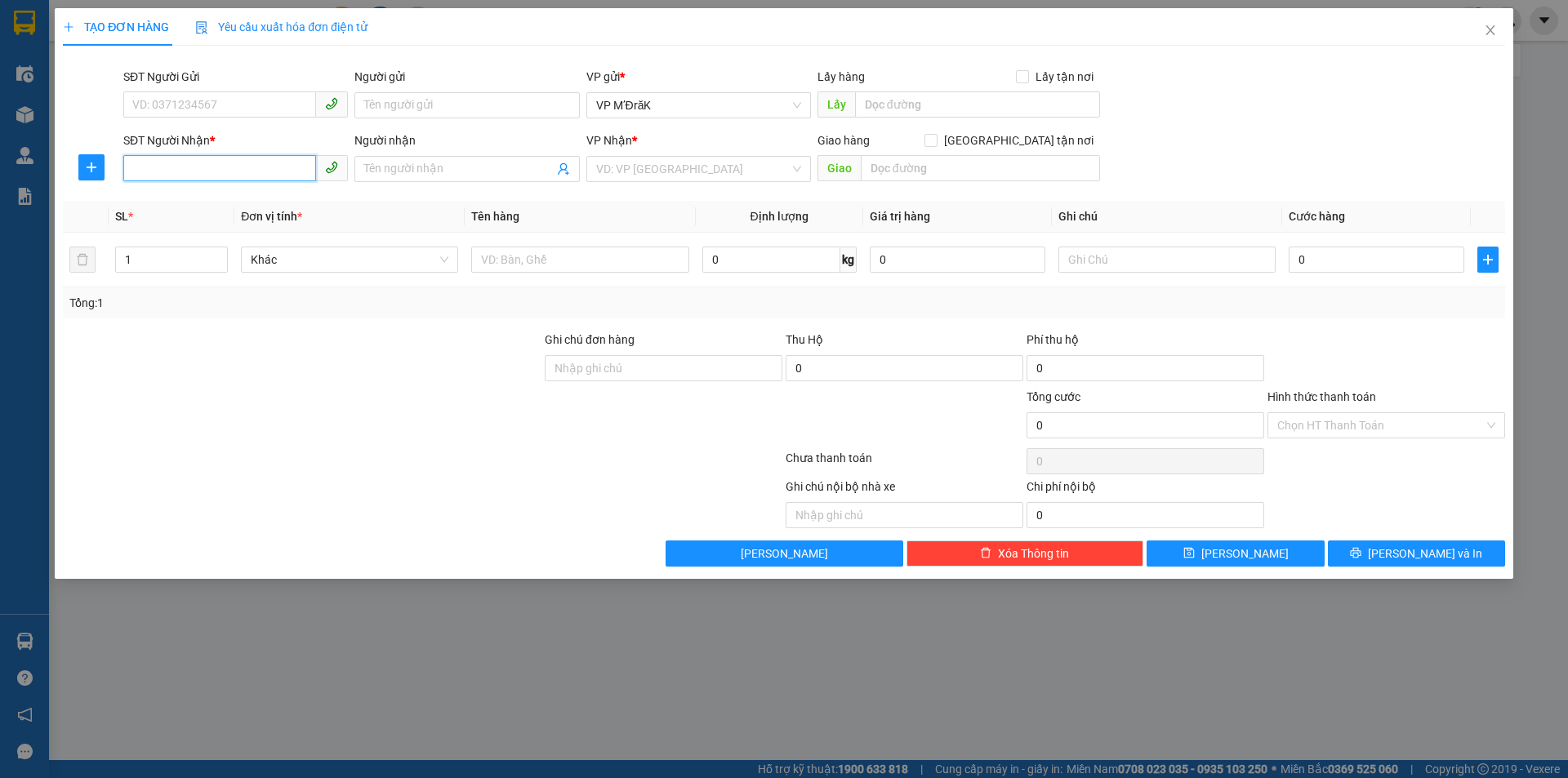
drag, startPoint x: 220, startPoint y: 176, endPoint x: 221, endPoint y: 168, distance: 8.1
click at [221, 173] on input "SĐT Người Nhận *" at bounding box center [220, 168] width 192 height 26
drag, startPoint x: 158, startPoint y: 169, endPoint x: 246, endPoint y: 169, distance: 88.0
click at [246, 169] on input "0947264041" at bounding box center [220, 168] width 192 height 26
type input "0947264041"
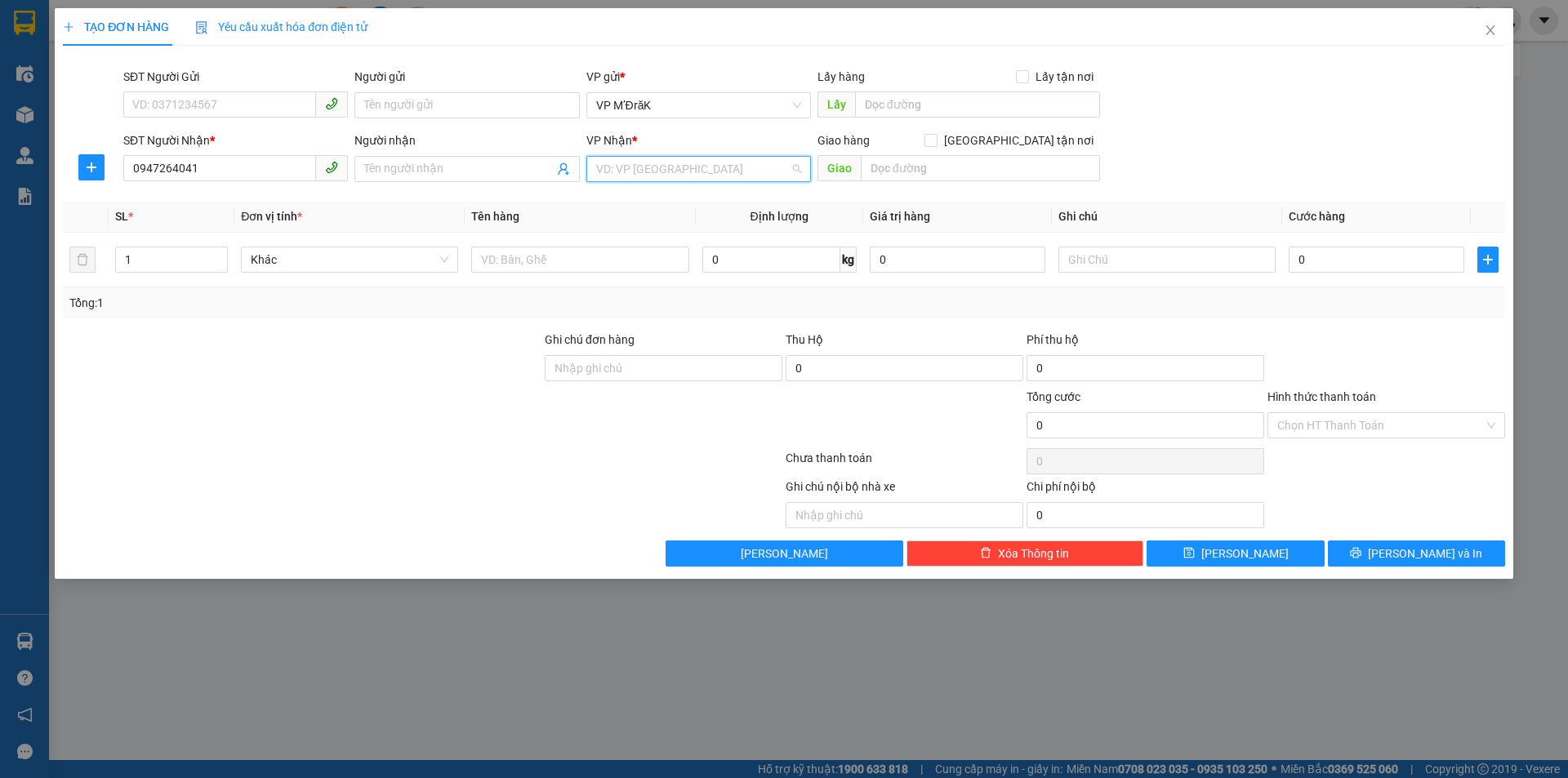
click at [732, 163] on input "search" at bounding box center [692, 169] width 193 height 25
click at [659, 230] on div "BX Miền Đông" at bounding box center [698, 228] width 205 height 18
click at [941, 171] on input "text" at bounding box center [980, 168] width 239 height 26
type input "GÒ ĐẬU"
click at [136, 263] on input "1" at bounding box center [171, 259] width 111 height 25
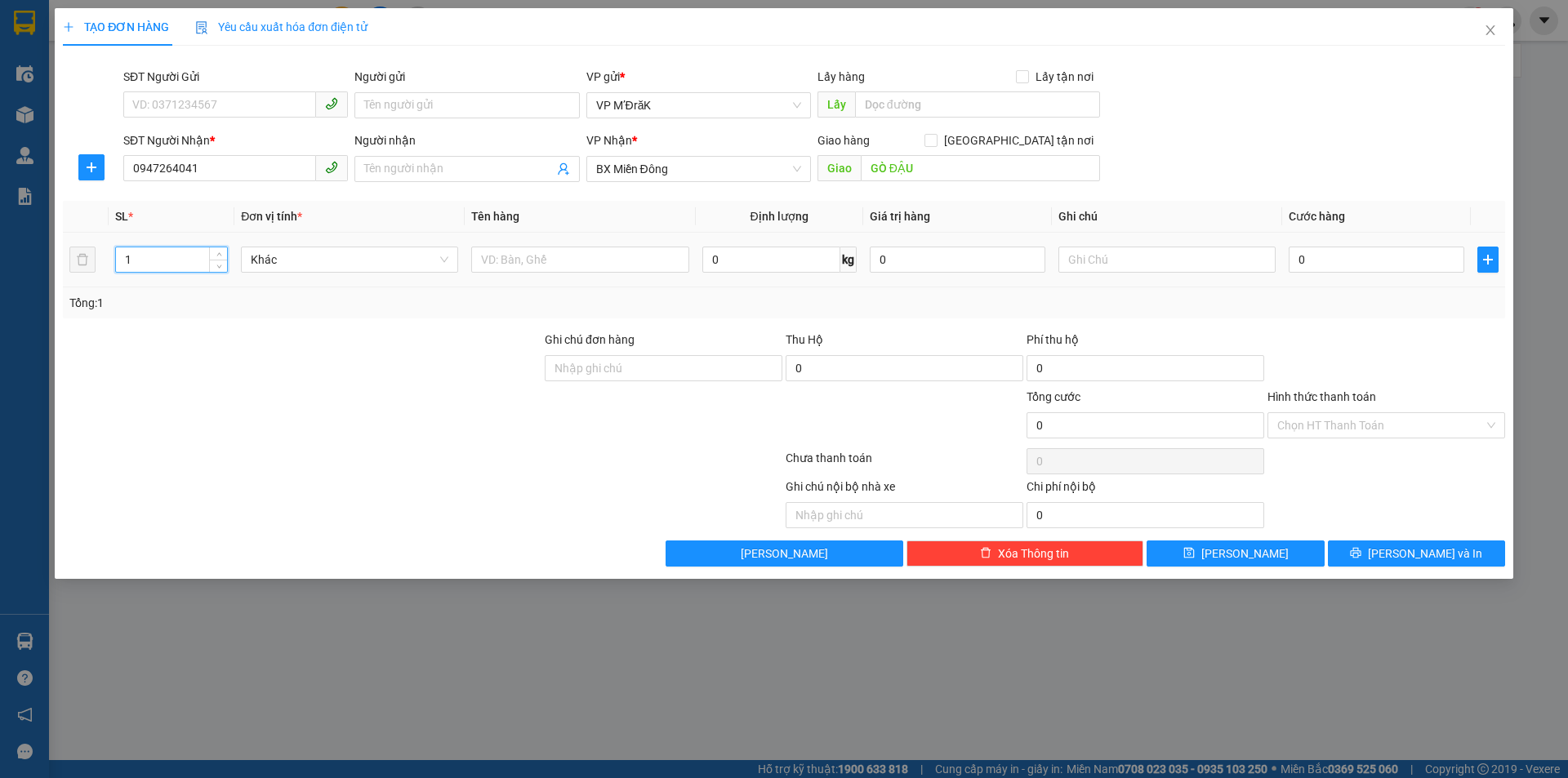
click at [136, 263] on input "1" at bounding box center [171, 259] width 111 height 25
type input "2"
click at [518, 265] on input "text" at bounding box center [579, 259] width 217 height 26
type input "2 THÙNG"
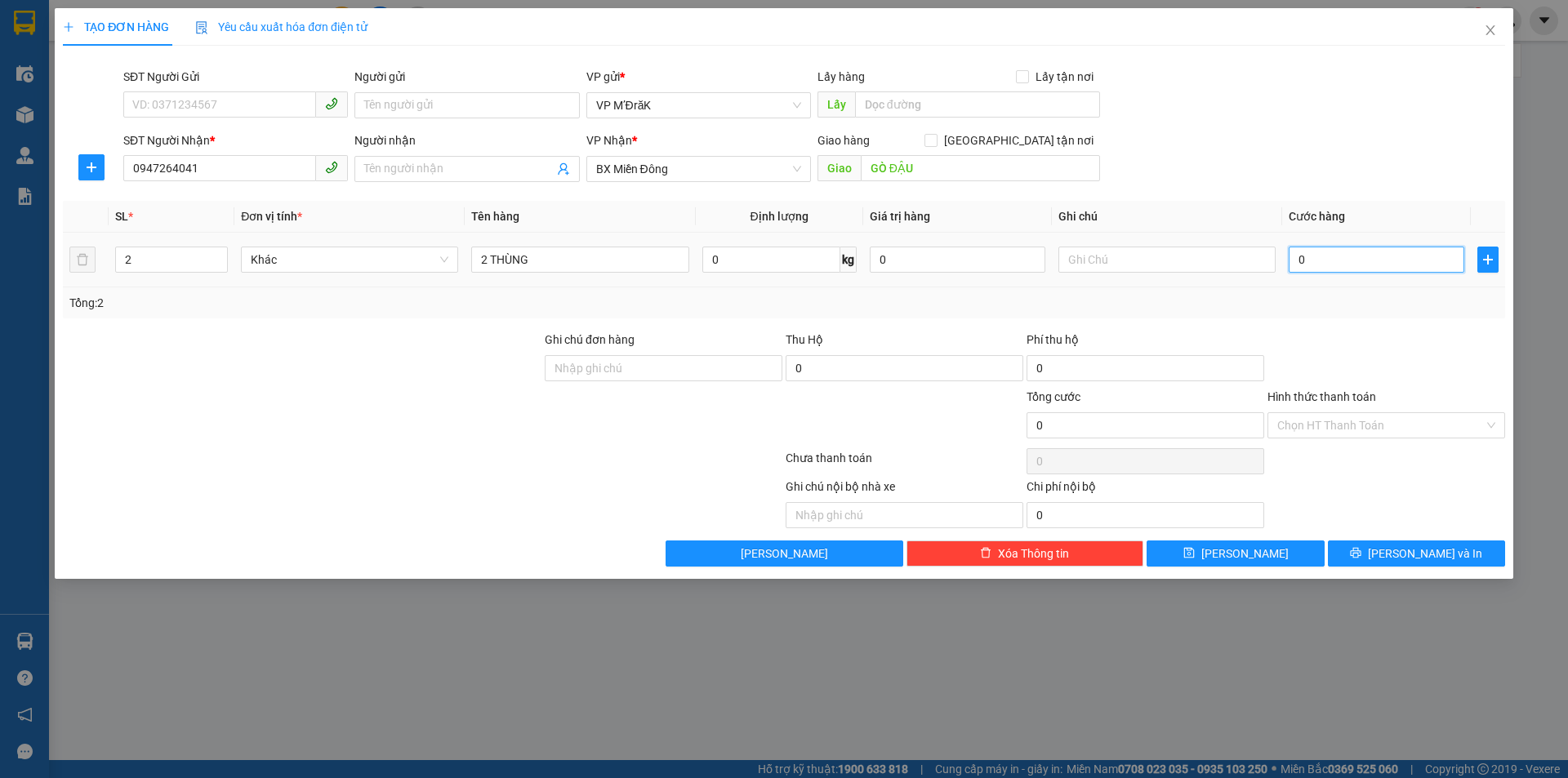
click at [1361, 263] on input "0" at bounding box center [1376, 259] width 176 height 26
type input "2"
type input "25"
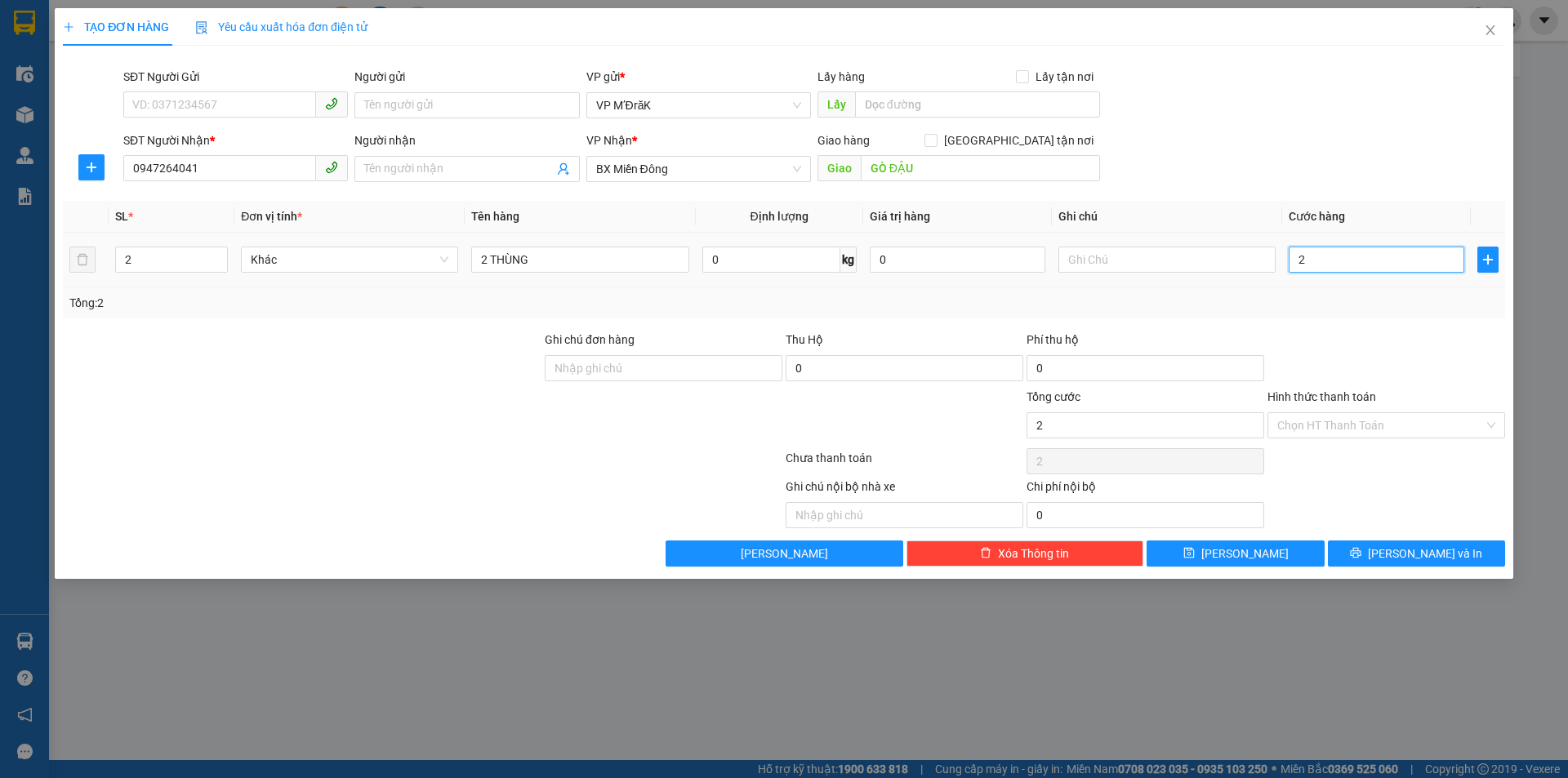
type input "25"
type input "250"
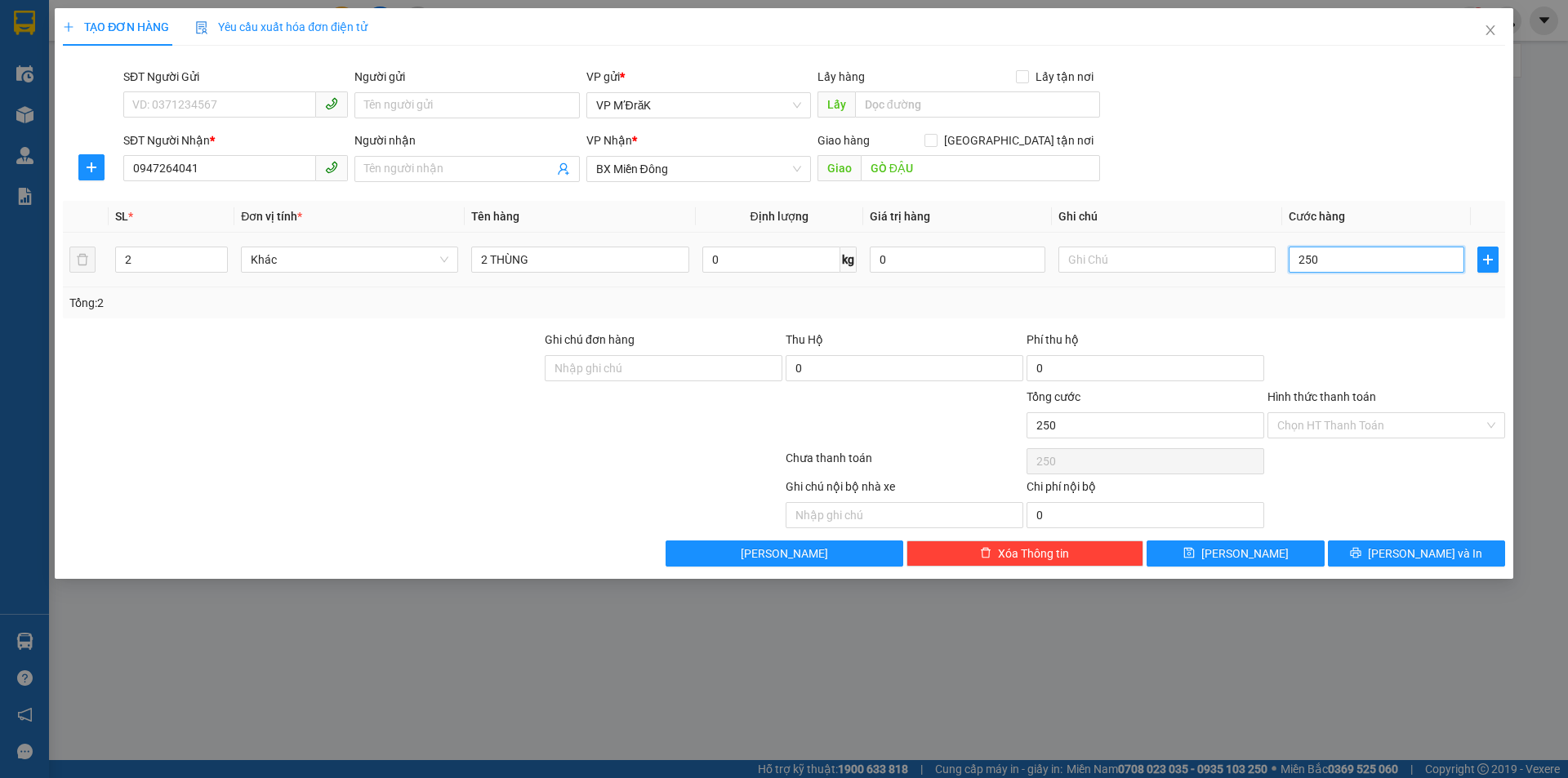
type input "2.500"
type input "25.000"
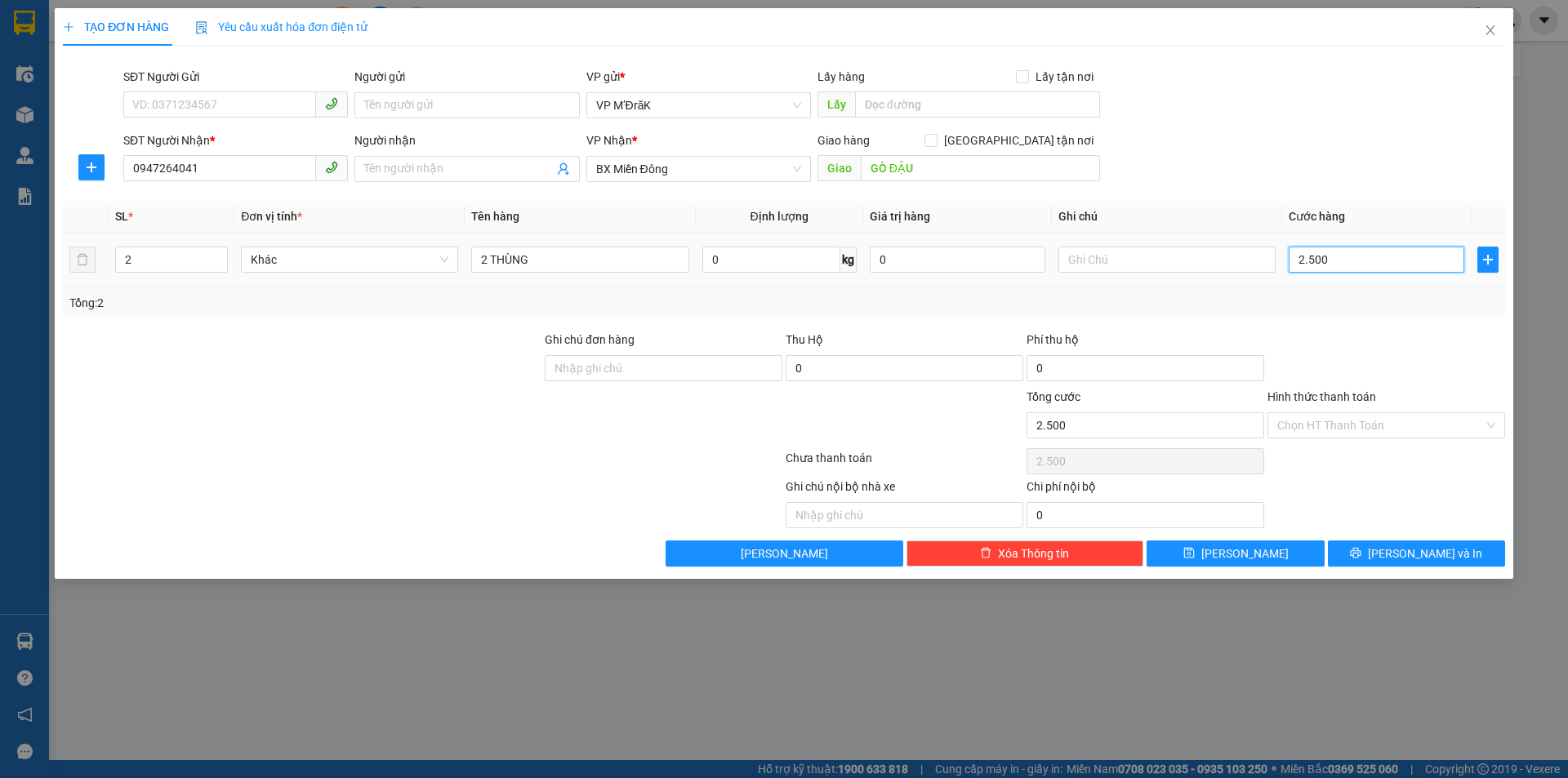
type input "25.000"
type input "250.000"
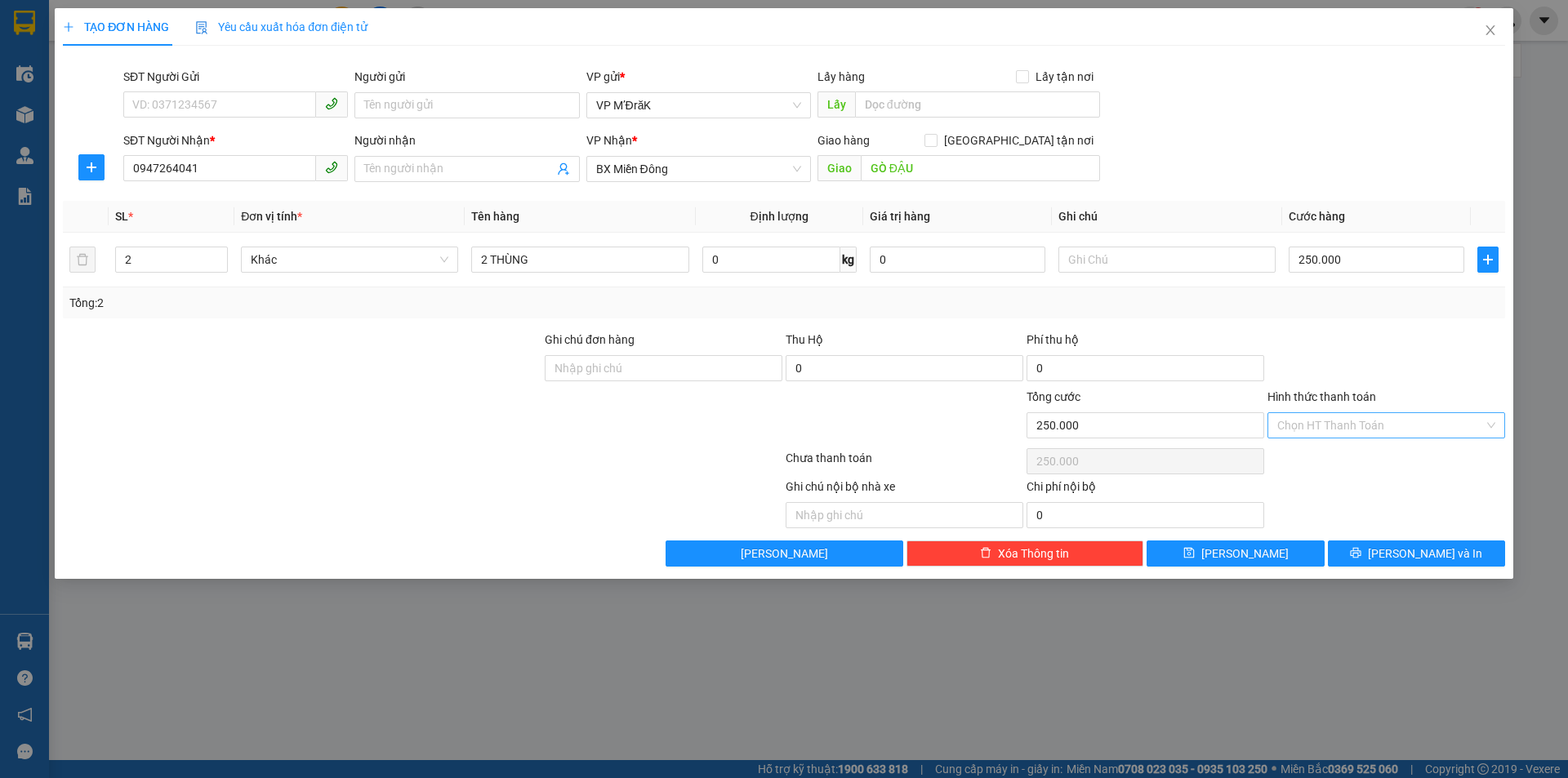
click at [1376, 421] on input "Hình thức thanh toán" at bounding box center [1380, 425] width 207 height 25
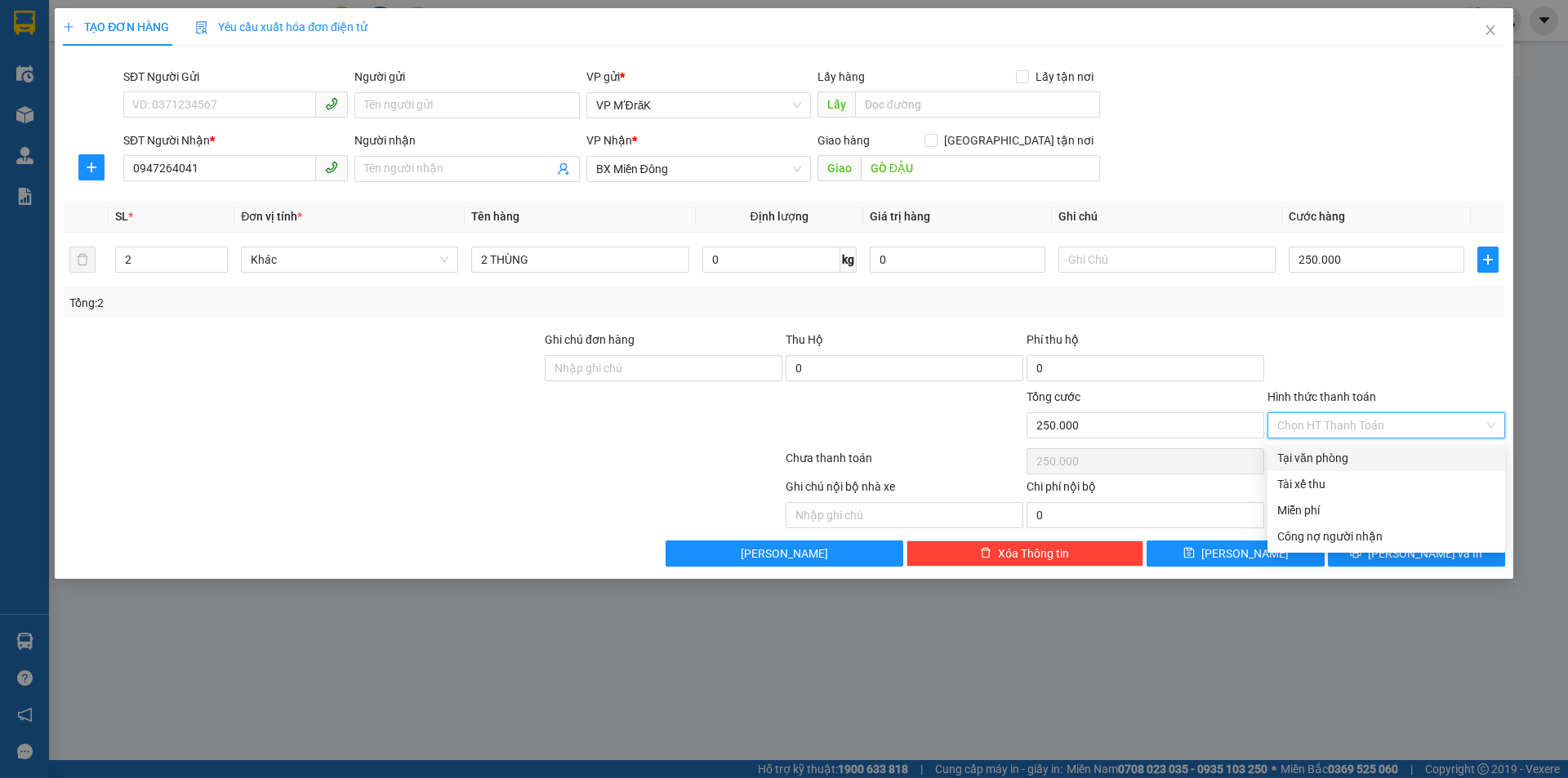
click at [1349, 458] on div "Tại văn phòng" at bounding box center [1385, 458] width 218 height 18
type input "0"
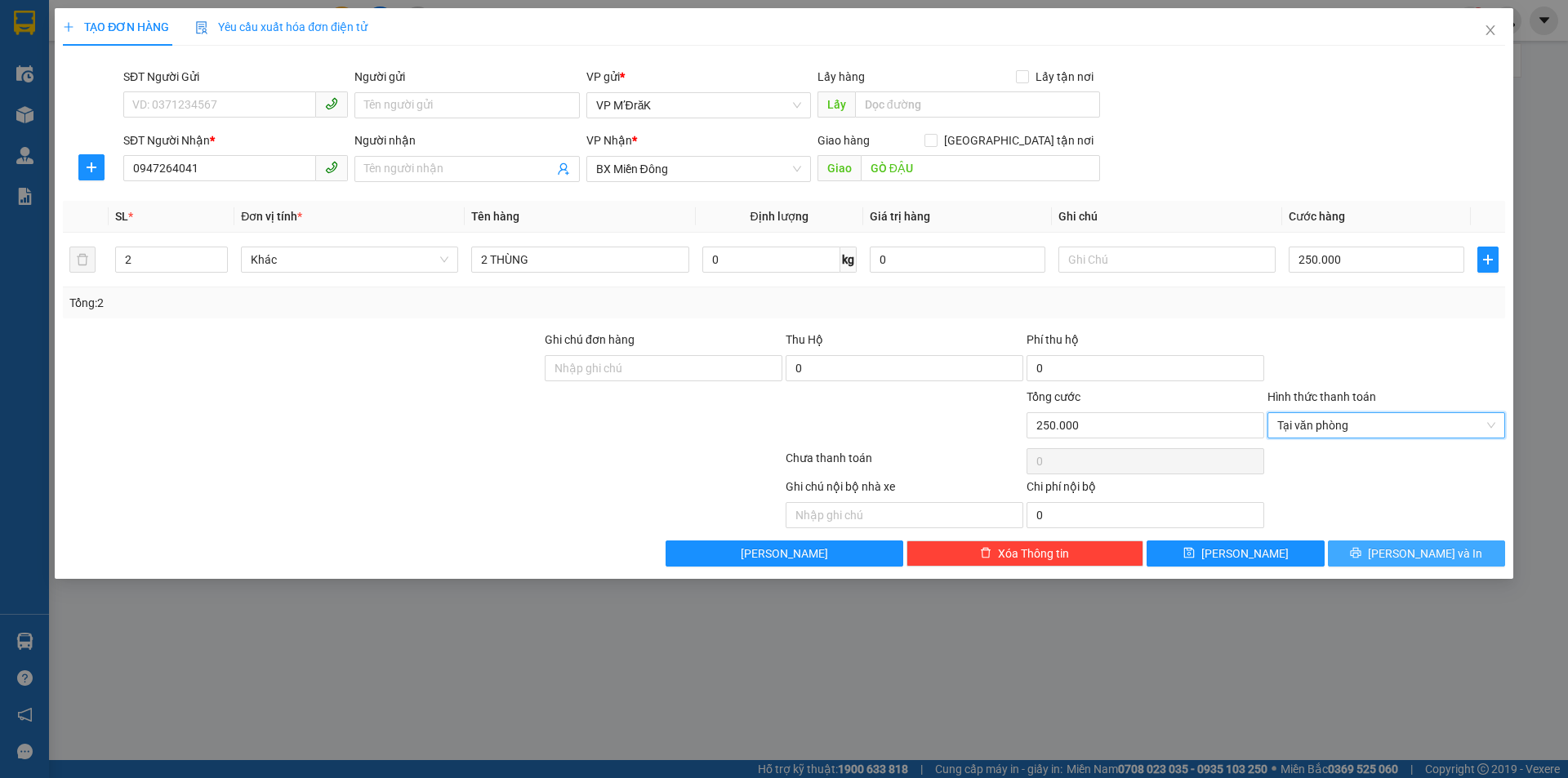
click at [1361, 559] on span "printer" at bounding box center [1355, 552] width 12 height 13
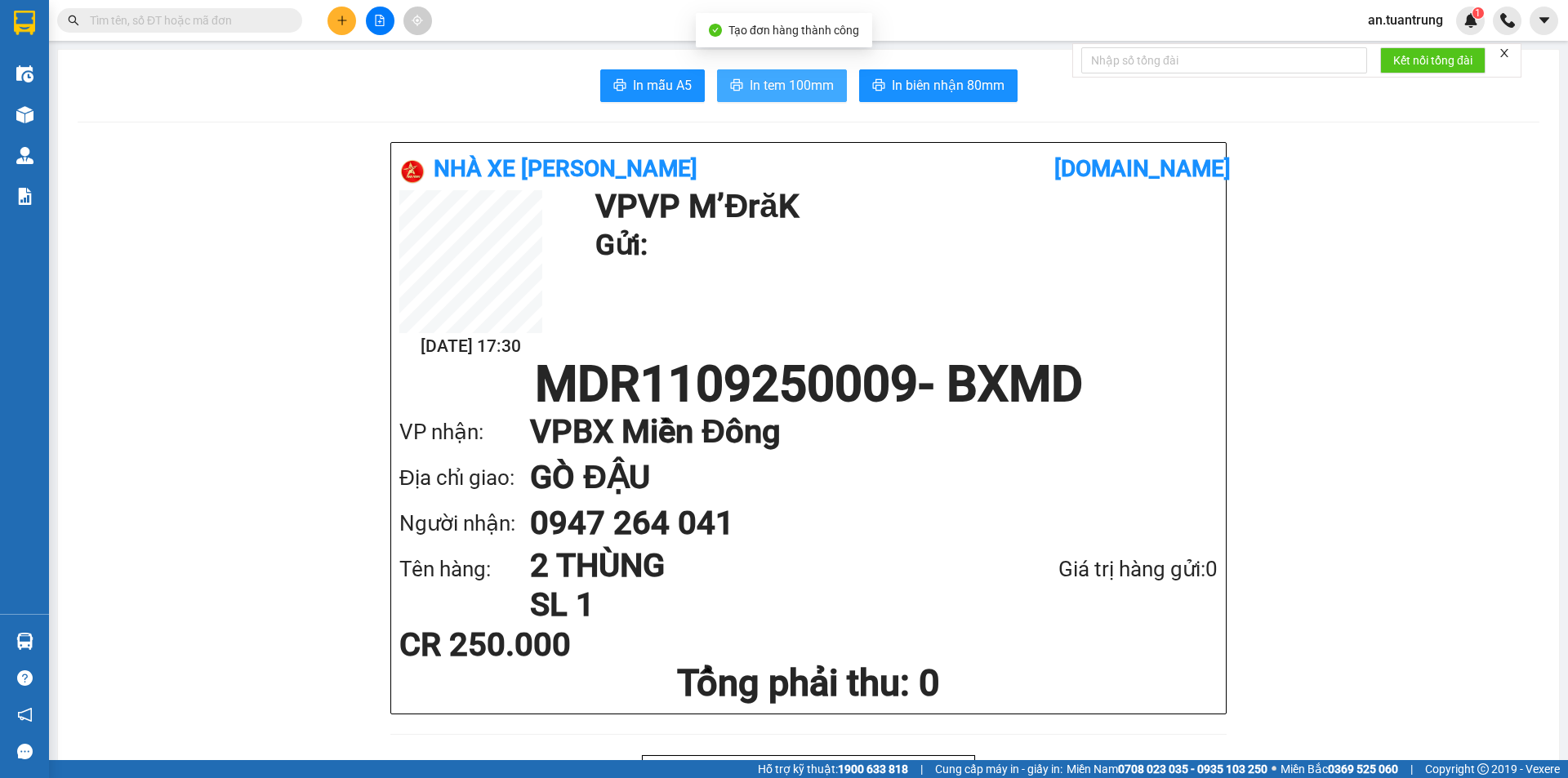
click at [760, 96] on button "In tem 100mm" at bounding box center [782, 85] width 130 height 32
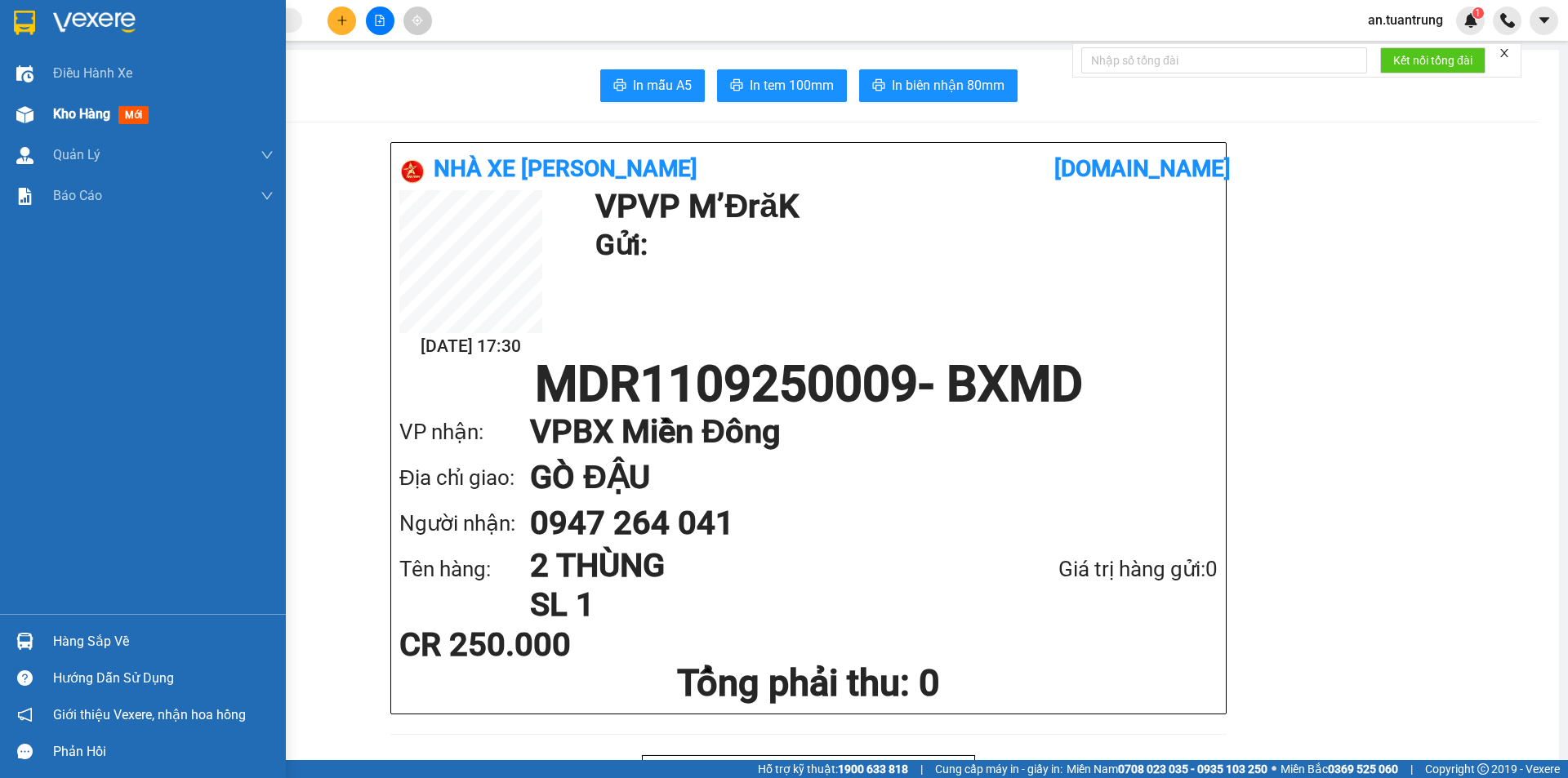
click at [76, 121] on span "Kho hàng" at bounding box center [81, 114] width 57 height 16
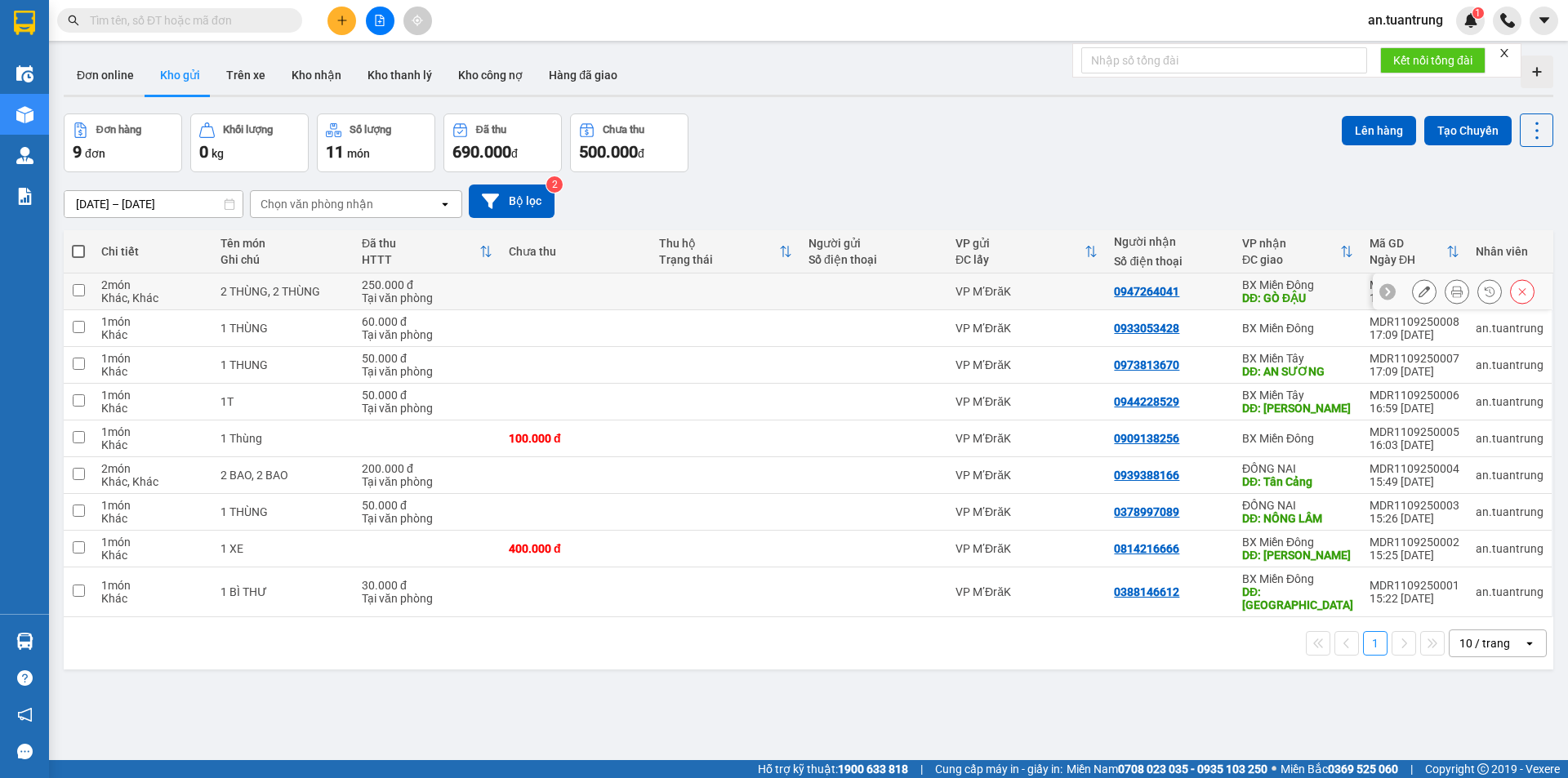
click at [1227, 294] on td "0947264041" at bounding box center [1170, 291] width 129 height 36
checkbox input "true"
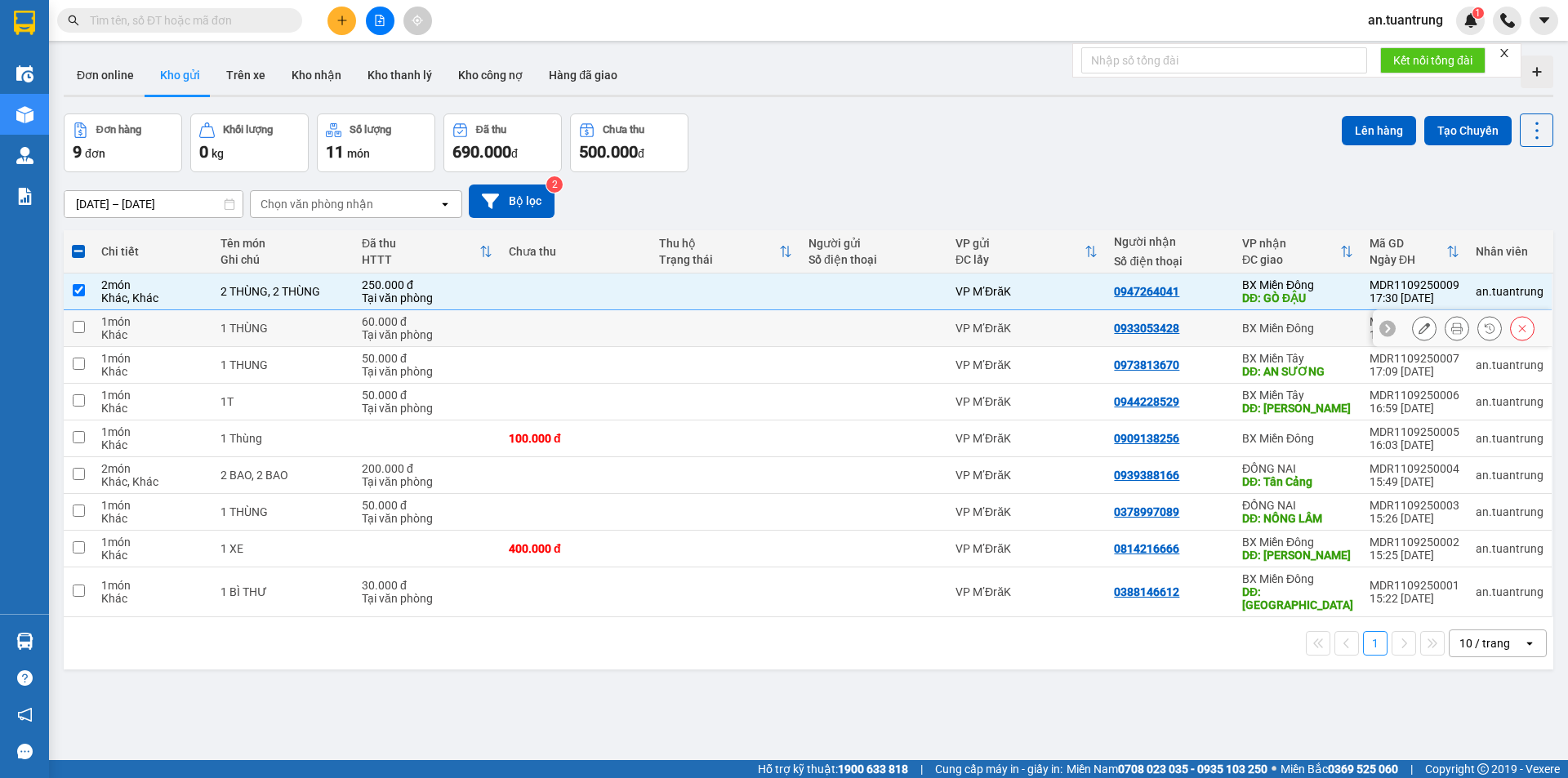
click at [1216, 329] on div "0933053428" at bounding box center [1170, 328] width 112 height 13
checkbox input "true"
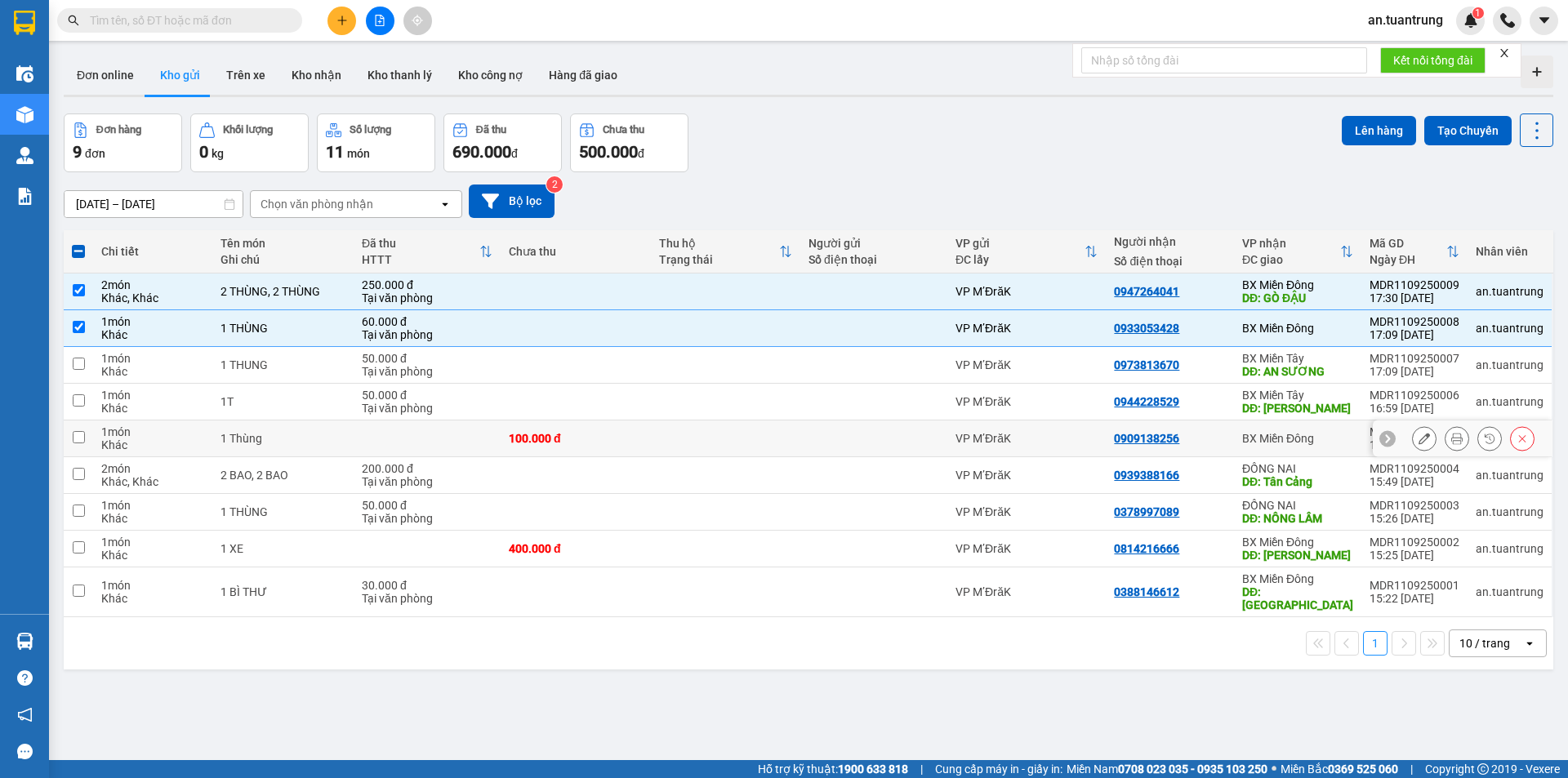
click at [1220, 444] on div "0909138256" at bounding box center [1170, 438] width 112 height 13
checkbox input "true"
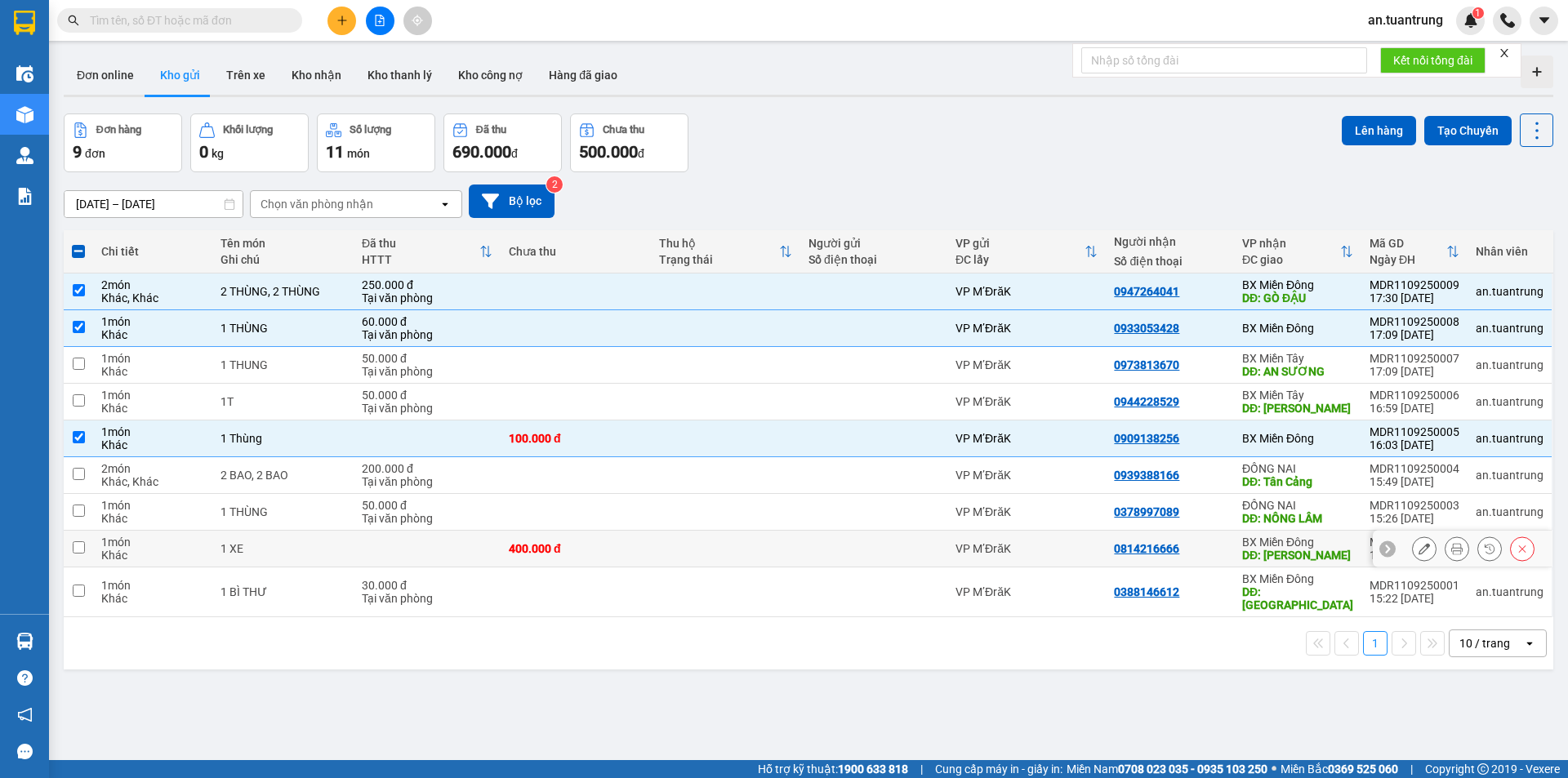
click at [1199, 555] on div "0814216666" at bounding box center [1170, 547] width 112 height 13
checkbox input "true"
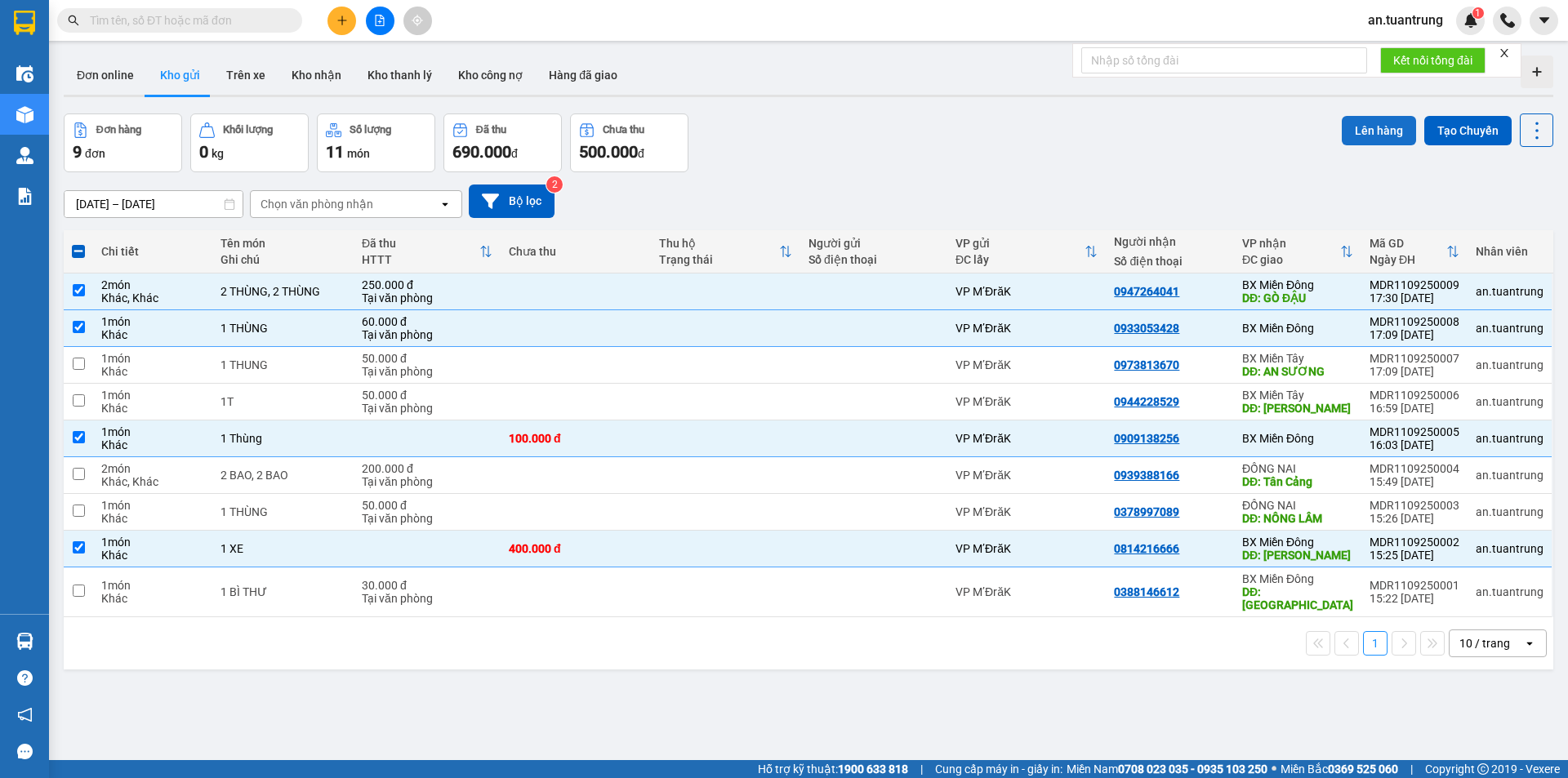
click at [1341, 131] on button "Lên hàng" at bounding box center [1379, 130] width 75 height 29
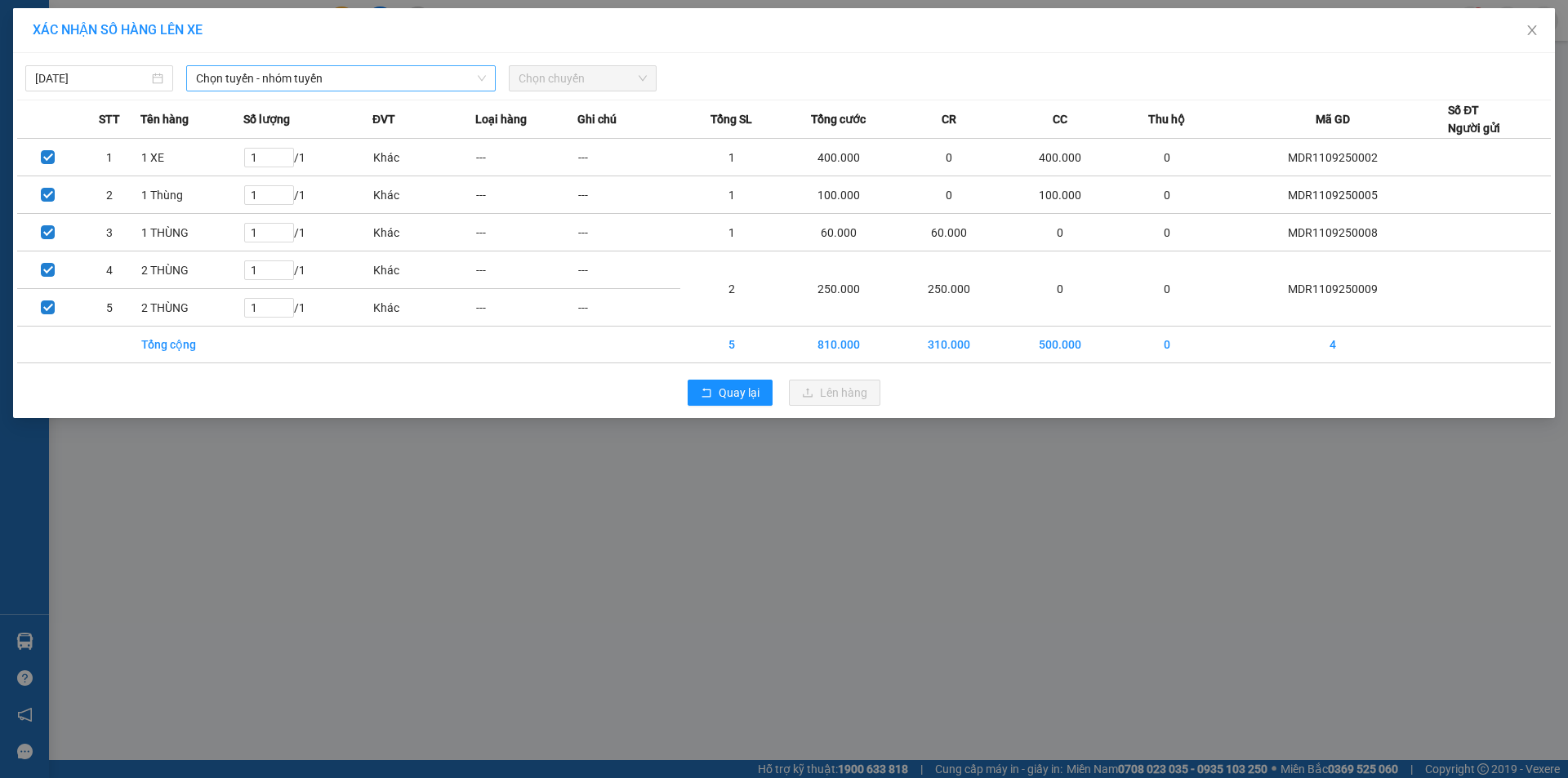
click at [378, 84] on span "Chọn tuyến - nhóm tuyến" at bounding box center [340, 78] width 289 height 25
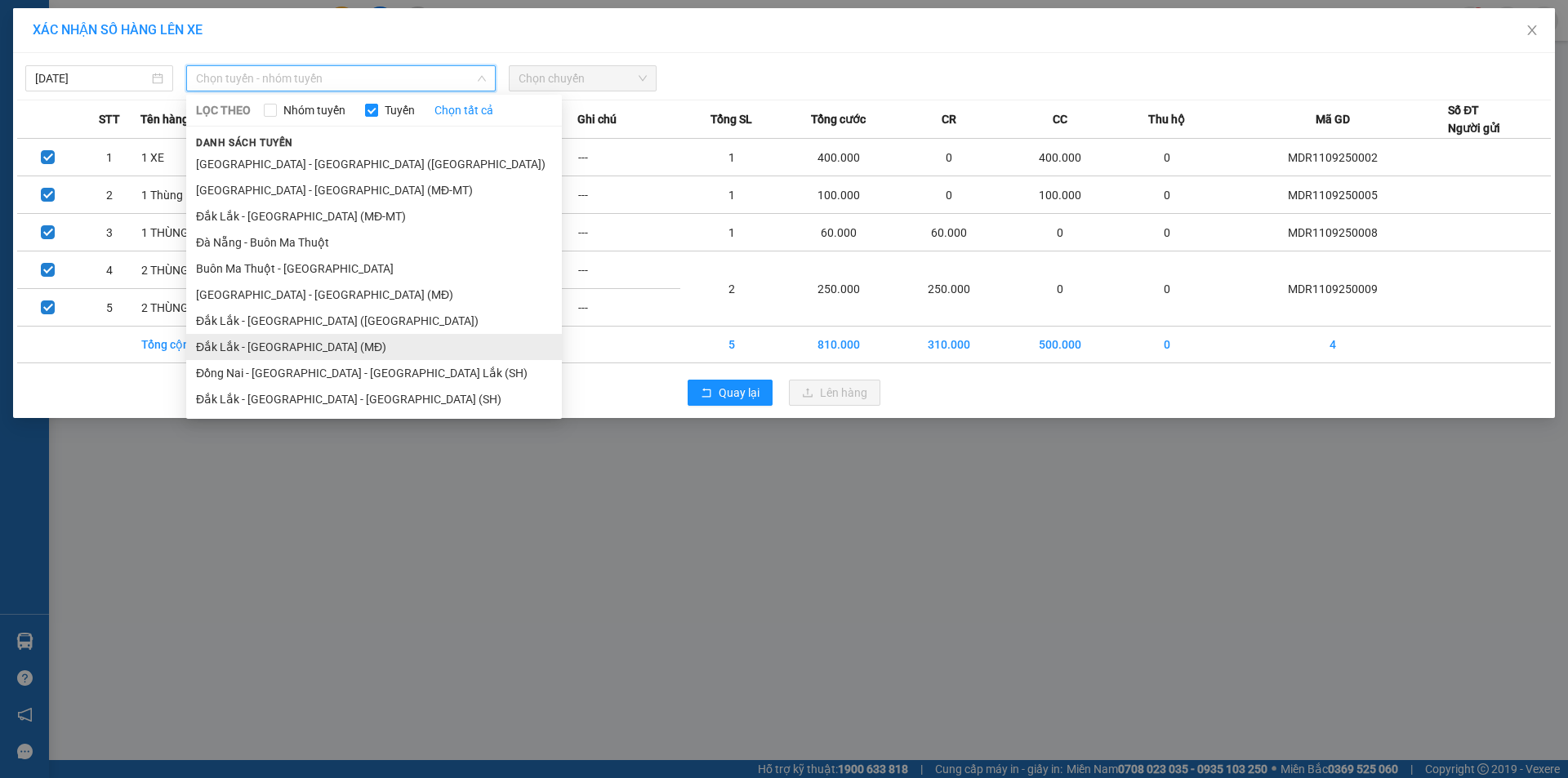
click at [294, 349] on li "Đắk Lắk - [GEOGRAPHIC_DATA] (MĐ)" at bounding box center [374, 346] width 376 height 26
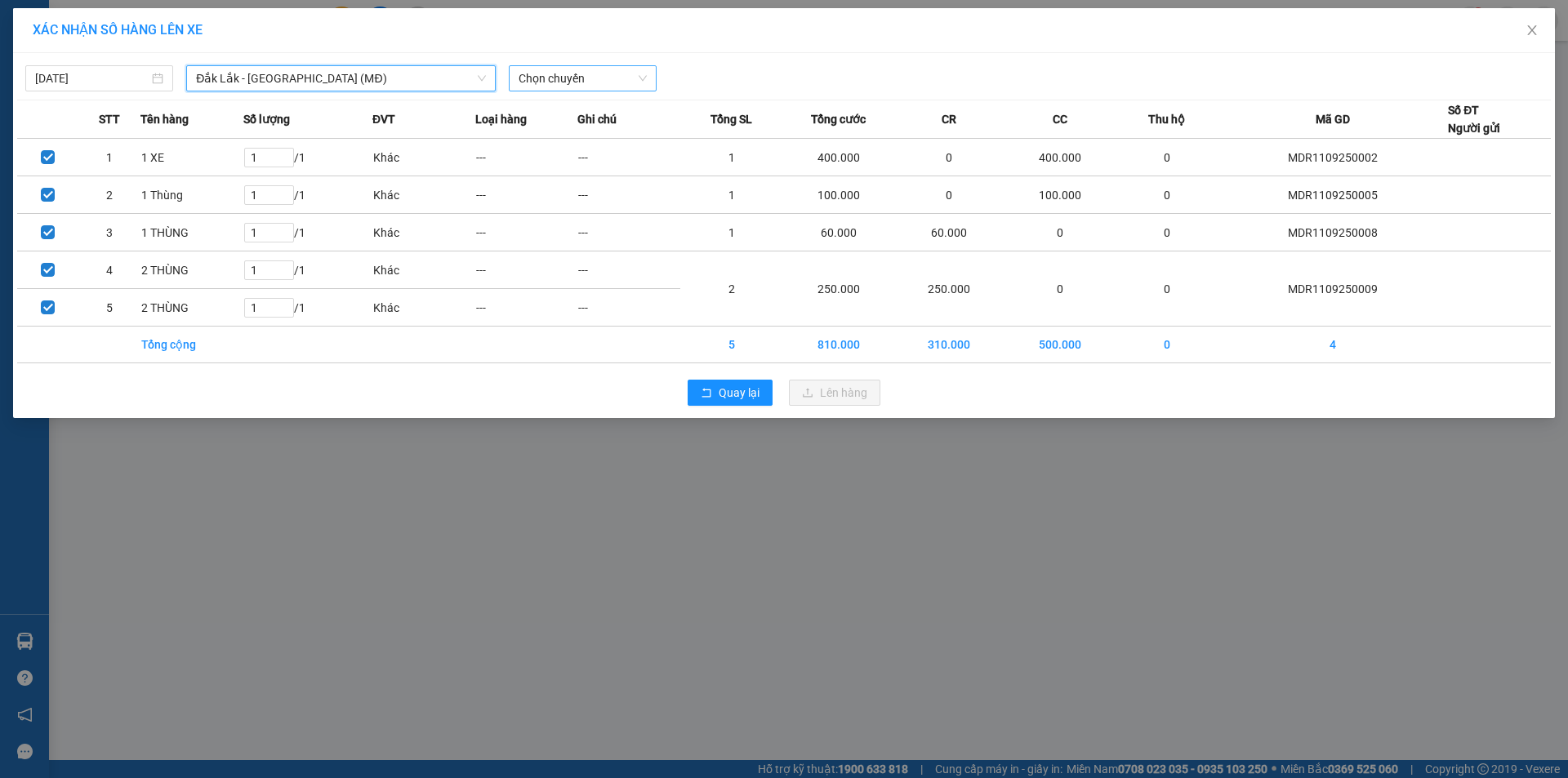
click at [576, 80] on span "Chọn chuyến" at bounding box center [582, 78] width 129 height 25
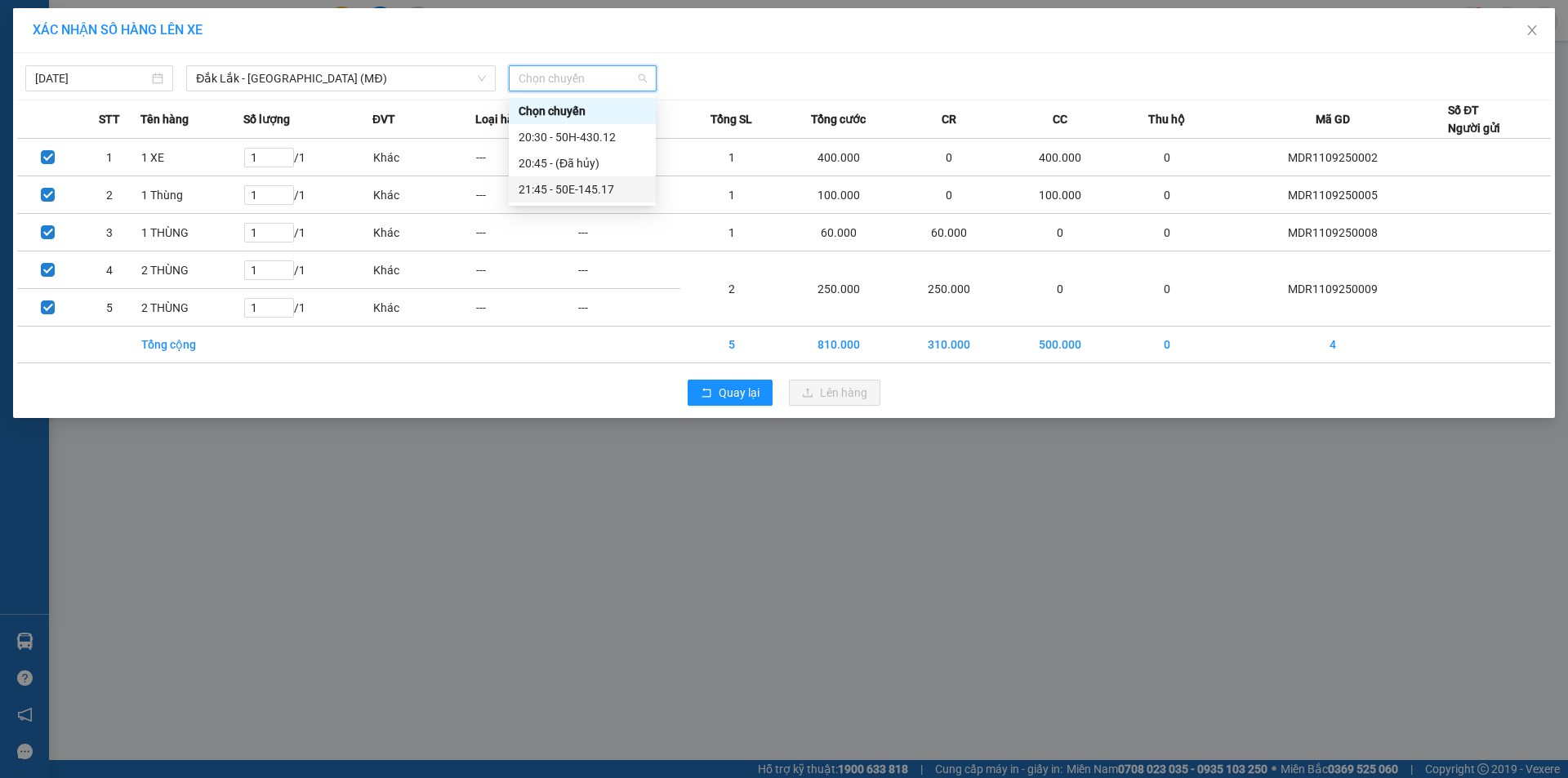
click at [591, 189] on div "21:45 - 50E-145.17" at bounding box center [582, 189] width 128 height 18
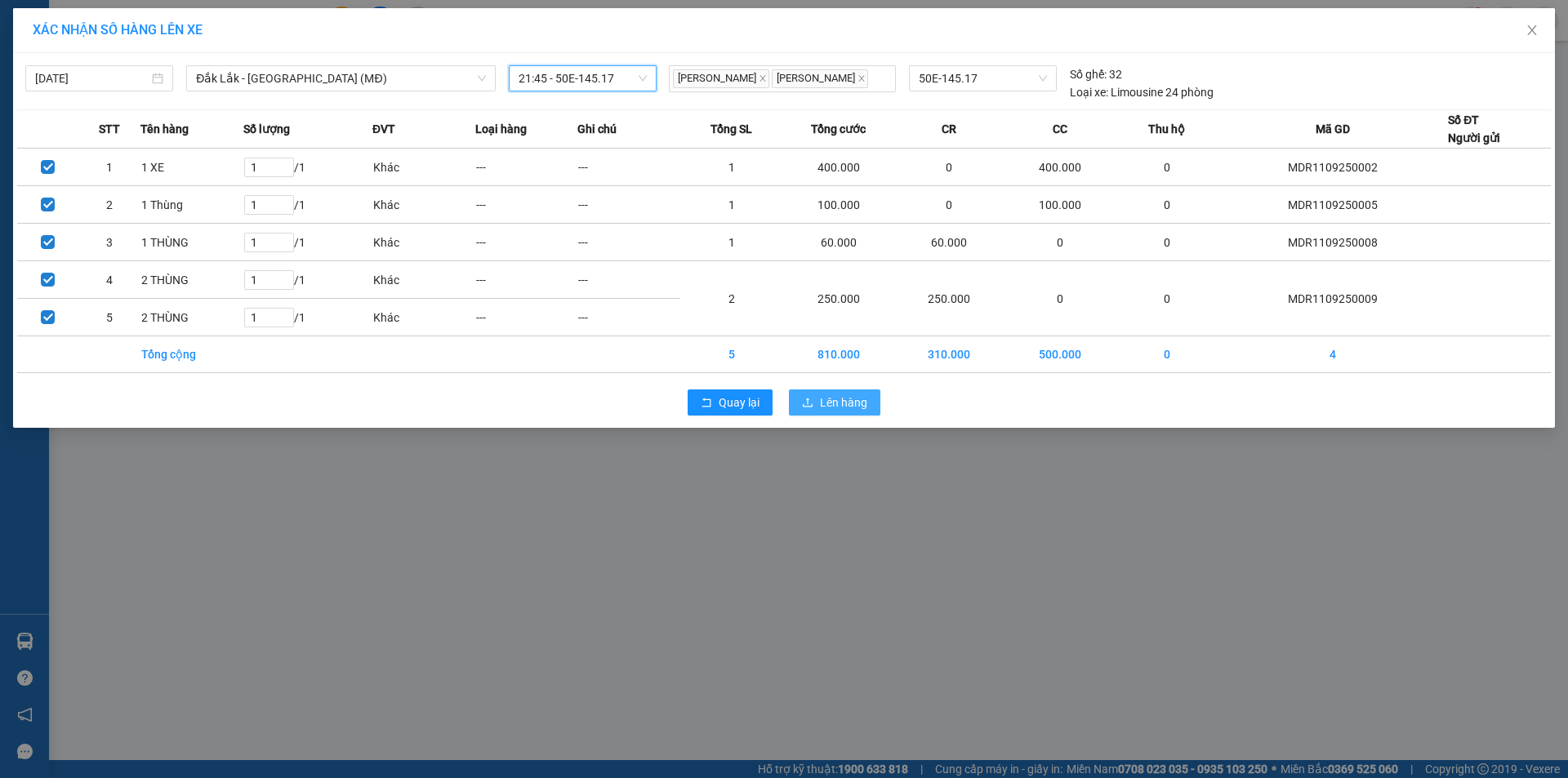
click at [813, 400] on icon "upload" at bounding box center [808, 402] width 12 height 12
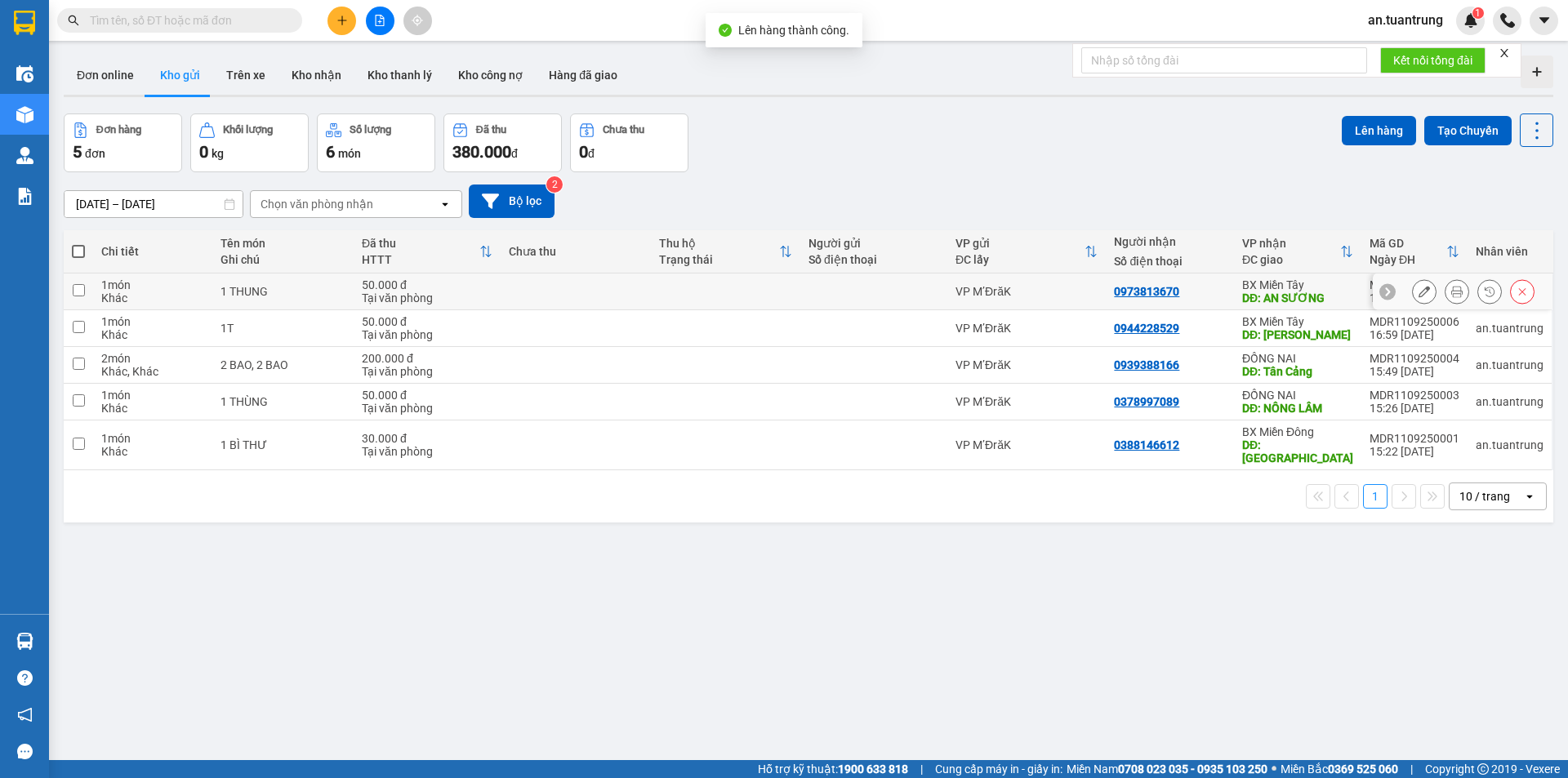
click at [1215, 300] on td "0973813670" at bounding box center [1170, 291] width 129 height 36
checkbox input "true"
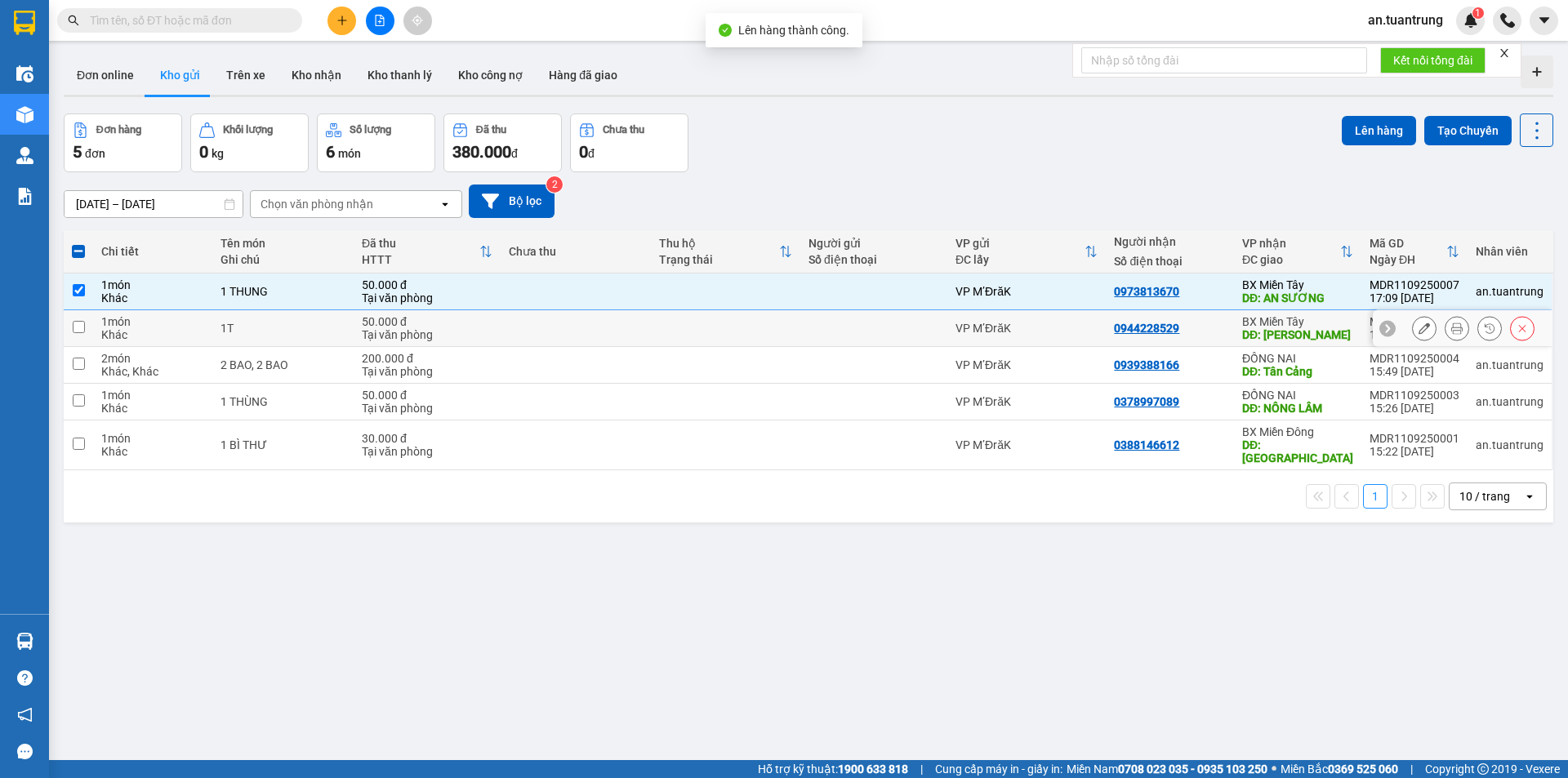
click at [1219, 330] on div "0944228529" at bounding box center [1170, 328] width 112 height 13
checkbox input "true"
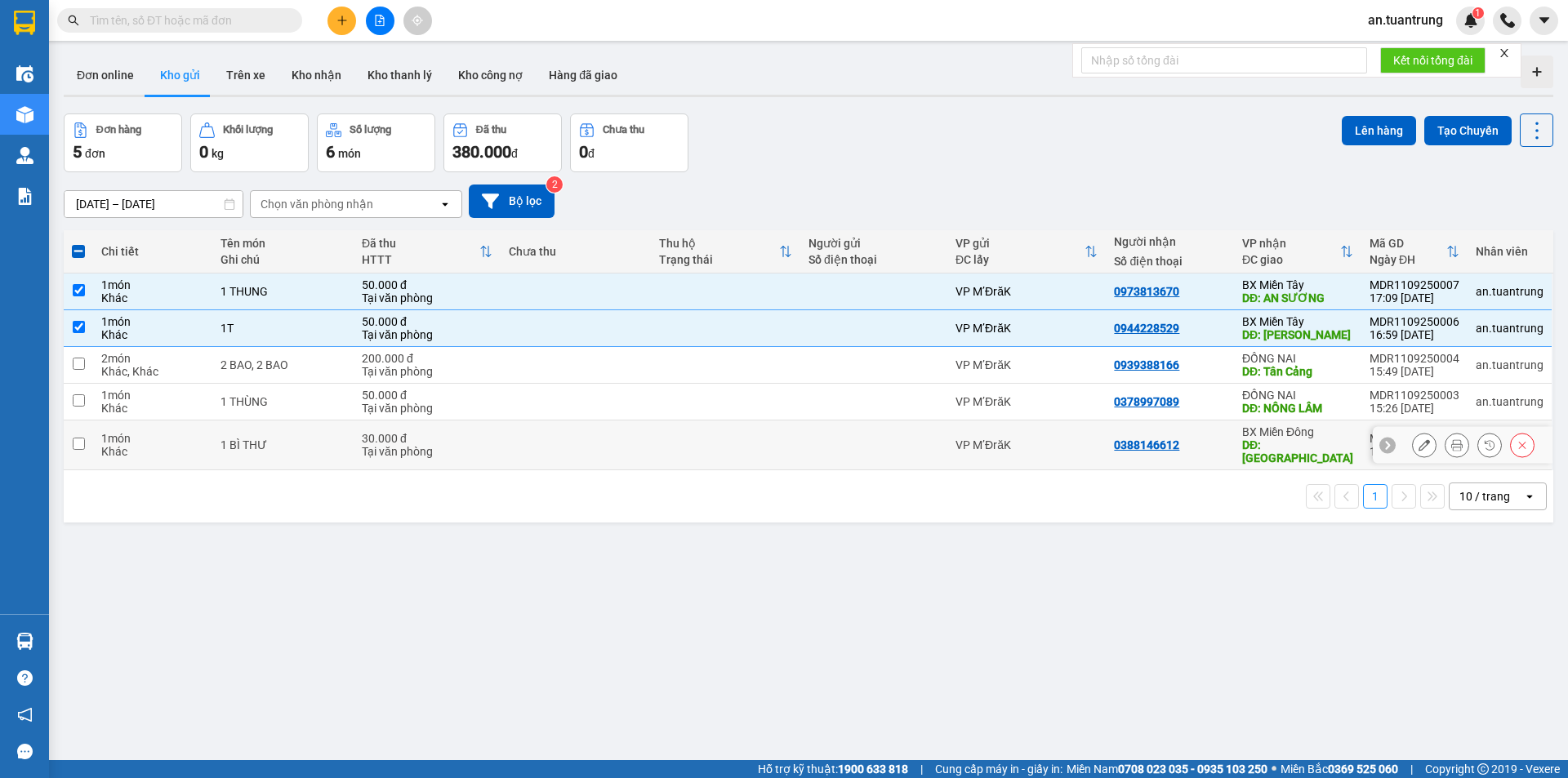
click at [1228, 449] on td "0388146612" at bounding box center [1170, 445] width 129 height 50
checkbox input "true"
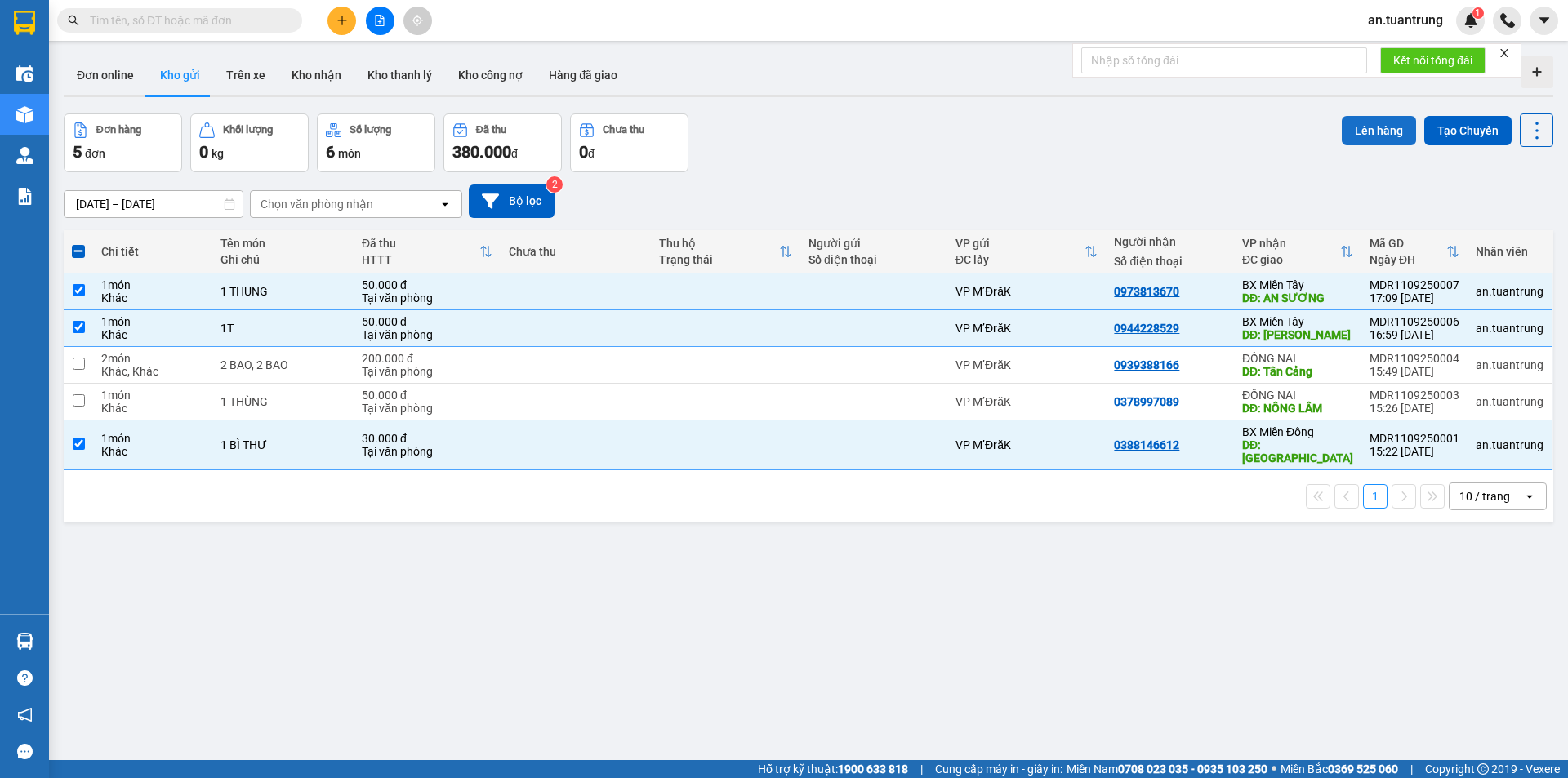
click at [1364, 132] on button "Lên hàng" at bounding box center [1379, 130] width 75 height 29
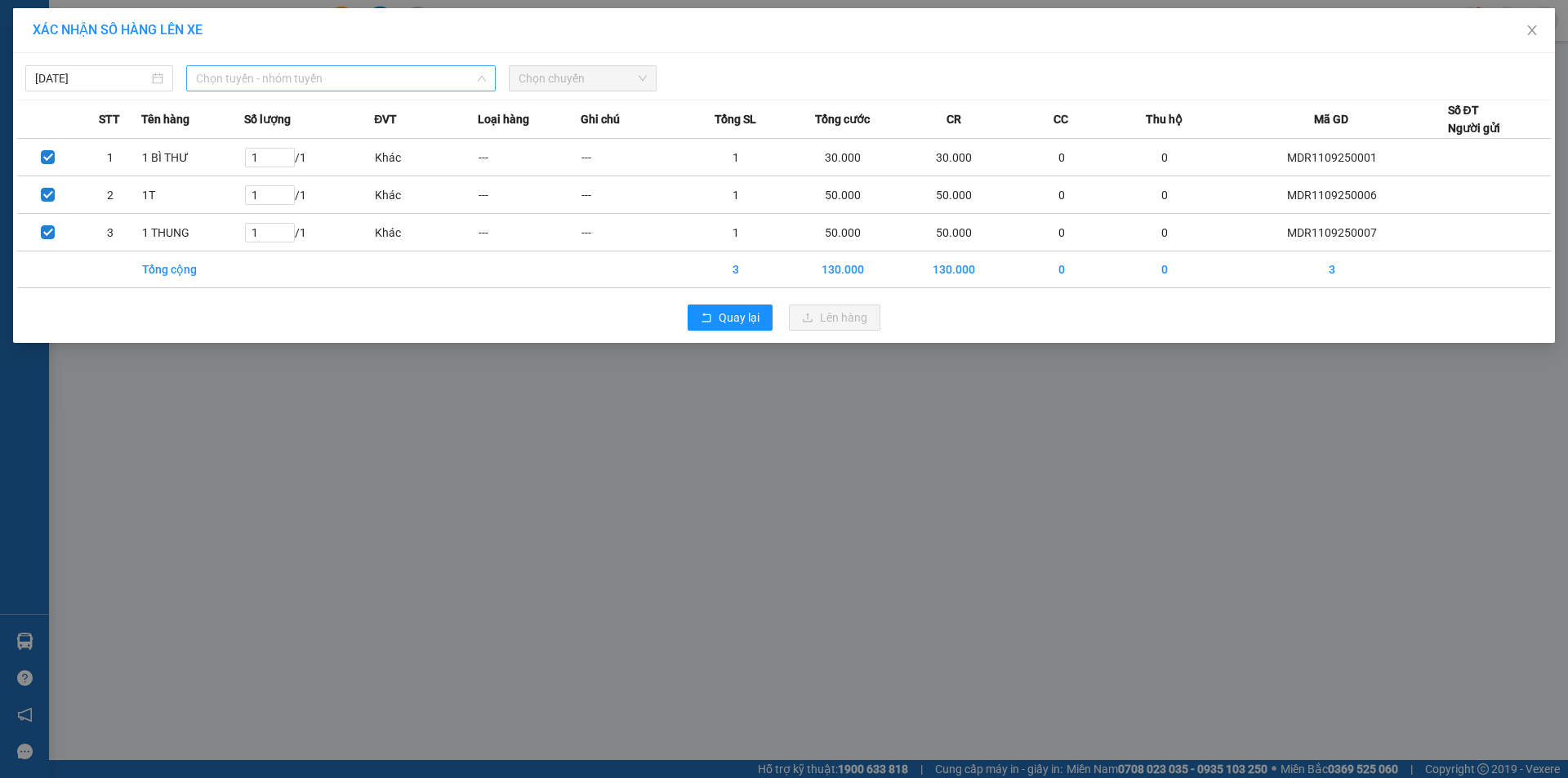
click at [295, 83] on span "Chọn tuyến - nhóm tuyến" at bounding box center [340, 78] width 289 height 25
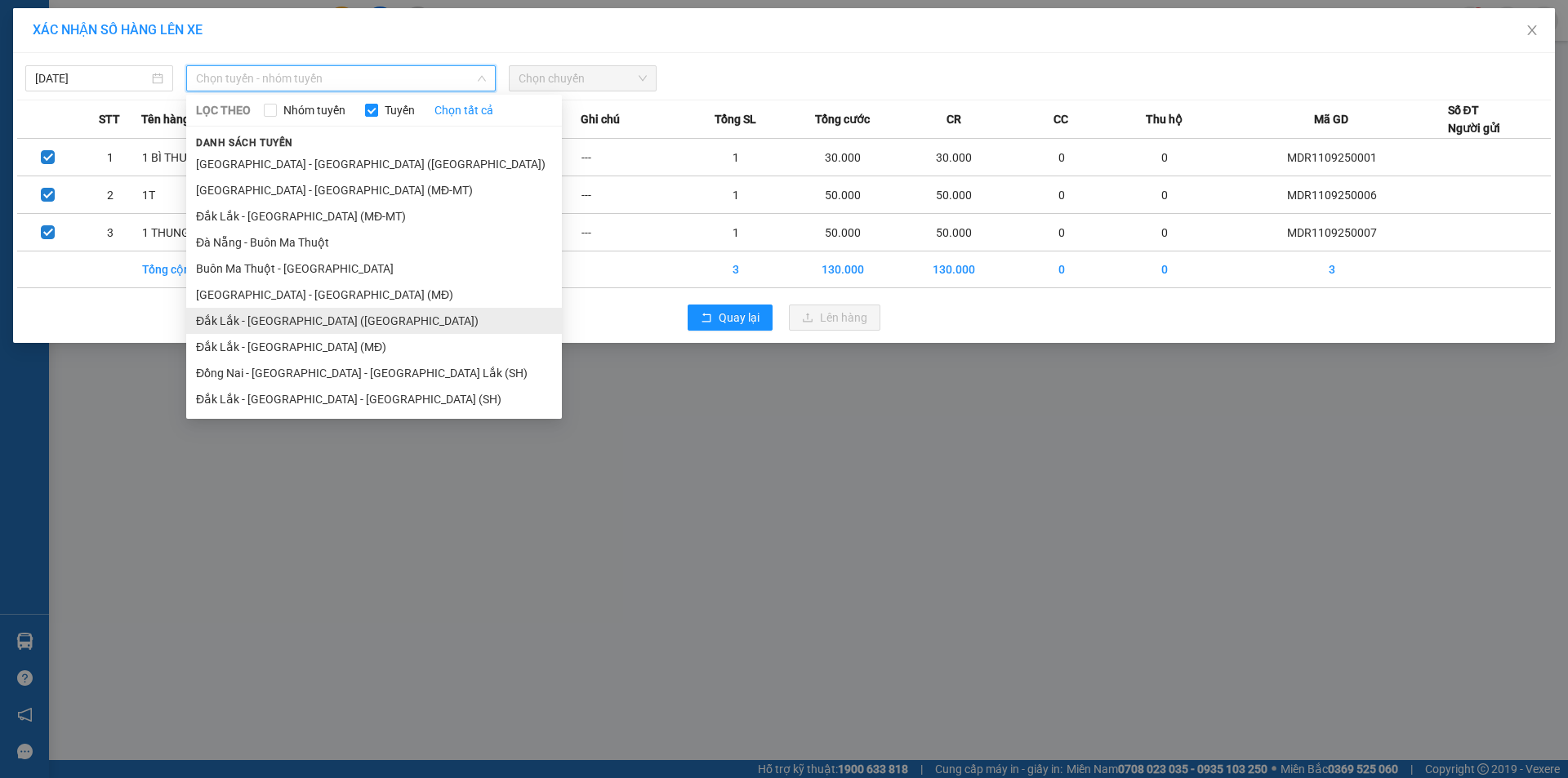
click at [297, 318] on li "Đắk Lắk - [GEOGRAPHIC_DATA] ([GEOGRAPHIC_DATA])" at bounding box center [374, 321] width 376 height 26
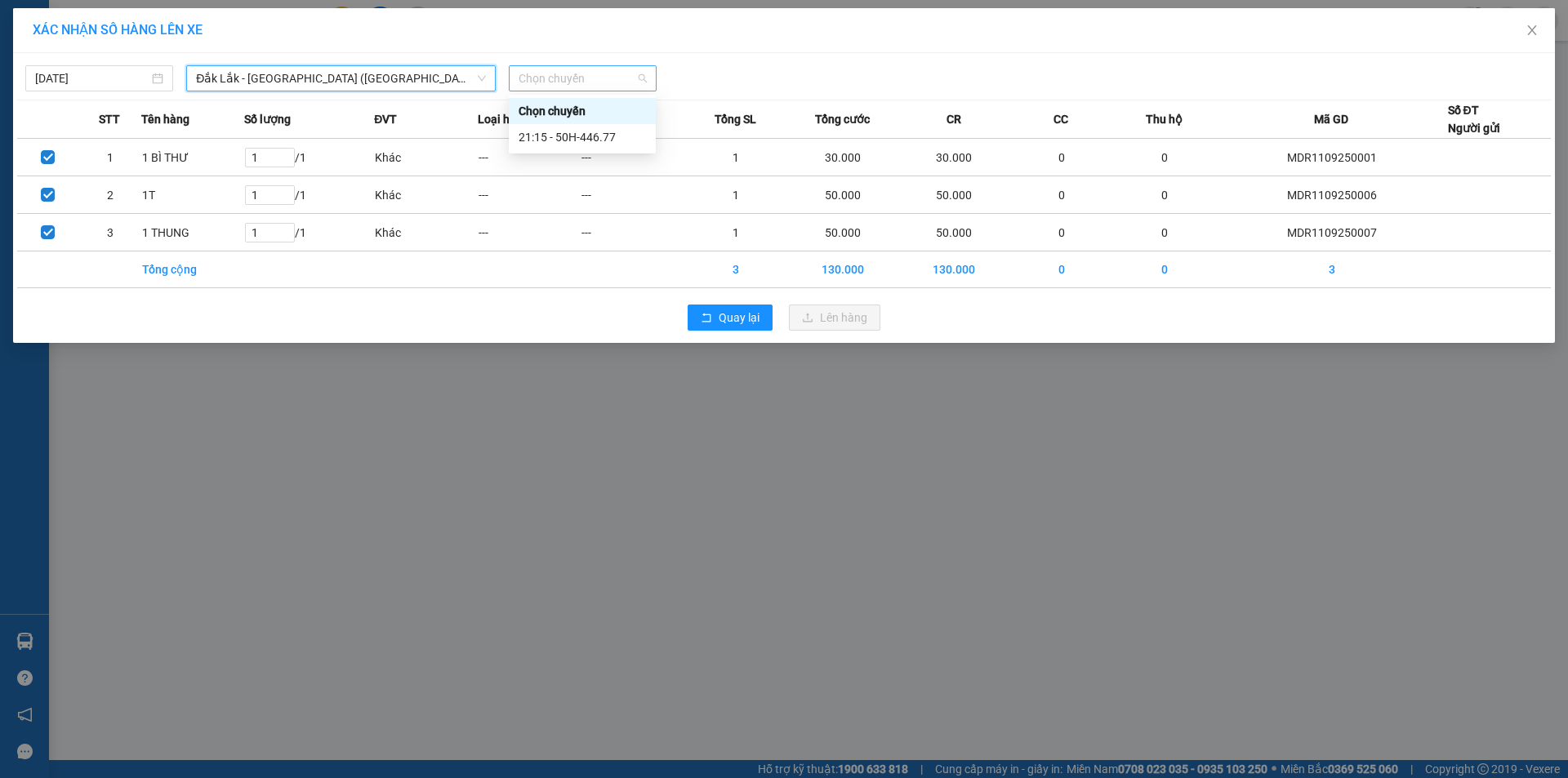
click at [580, 78] on span "Chọn chuyến" at bounding box center [582, 78] width 129 height 25
click at [593, 138] on div "21:15 - 50H-446.77" at bounding box center [582, 137] width 128 height 18
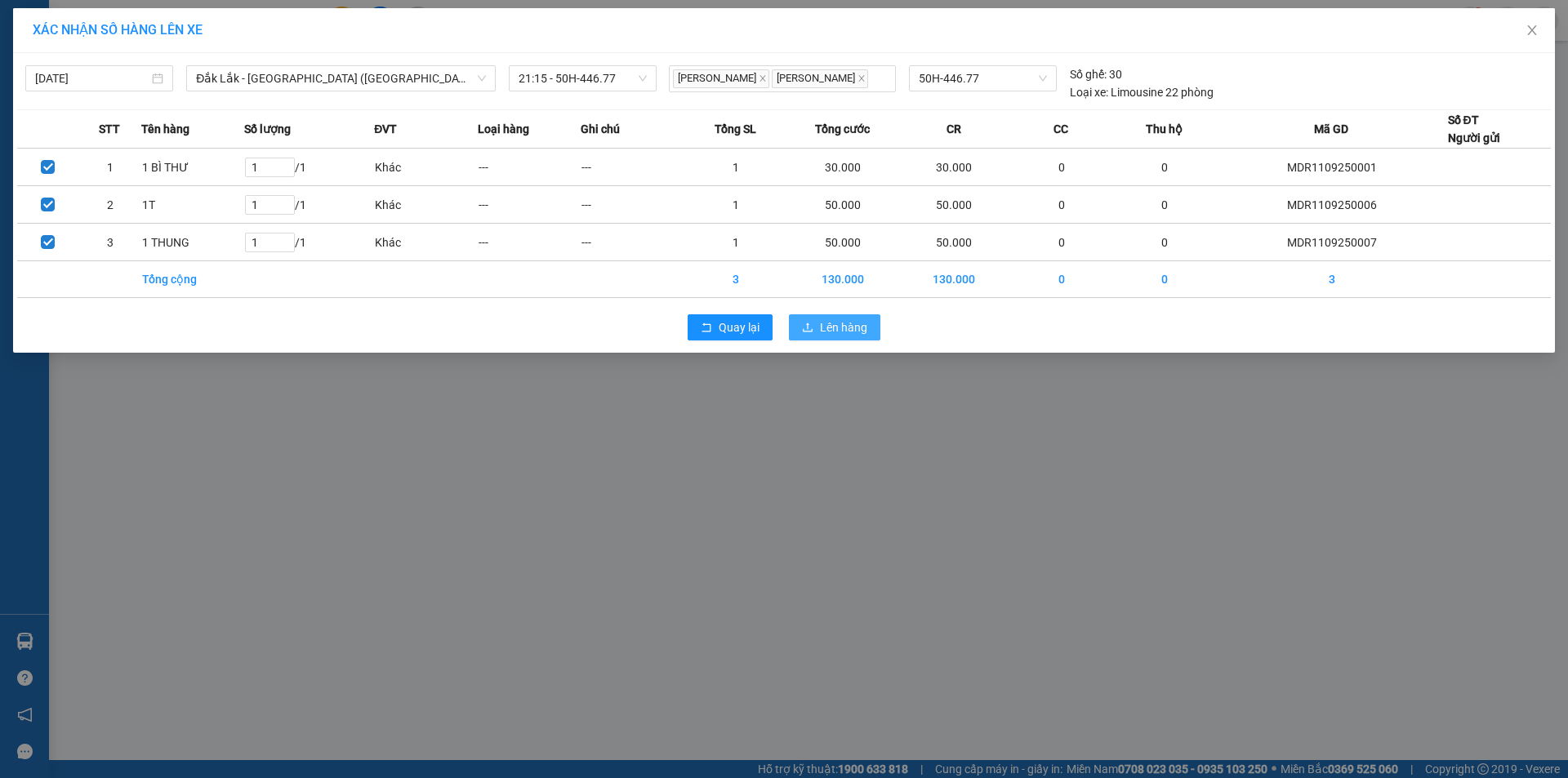
click at [872, 333] on button "Lên hàng" at bounding box center [834, 327] width 91 height 26
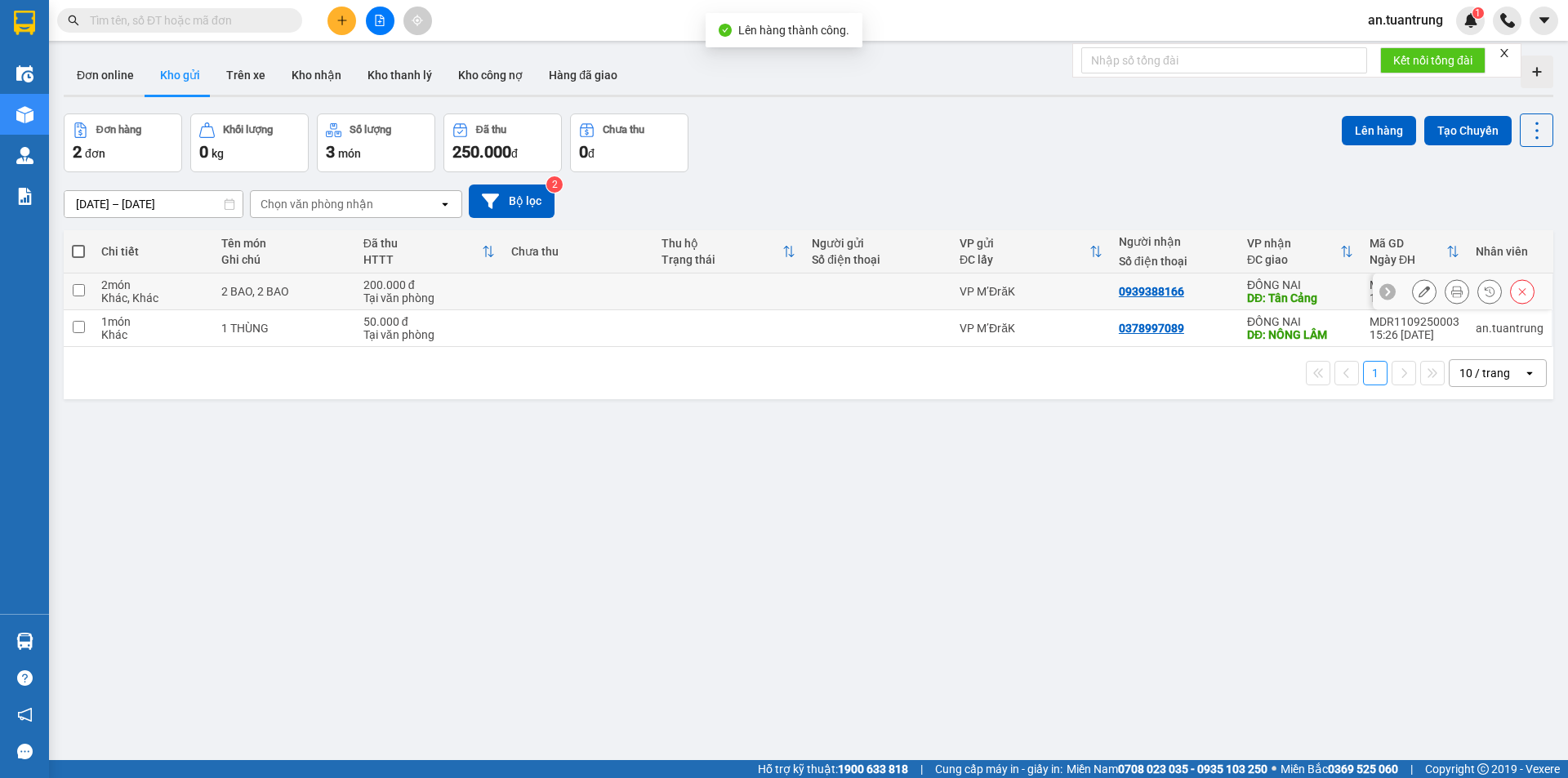
click at [1212, 296] on div "0939388166" at bounding box center [1175, 290] width 112 height 13
checkbox input "true"
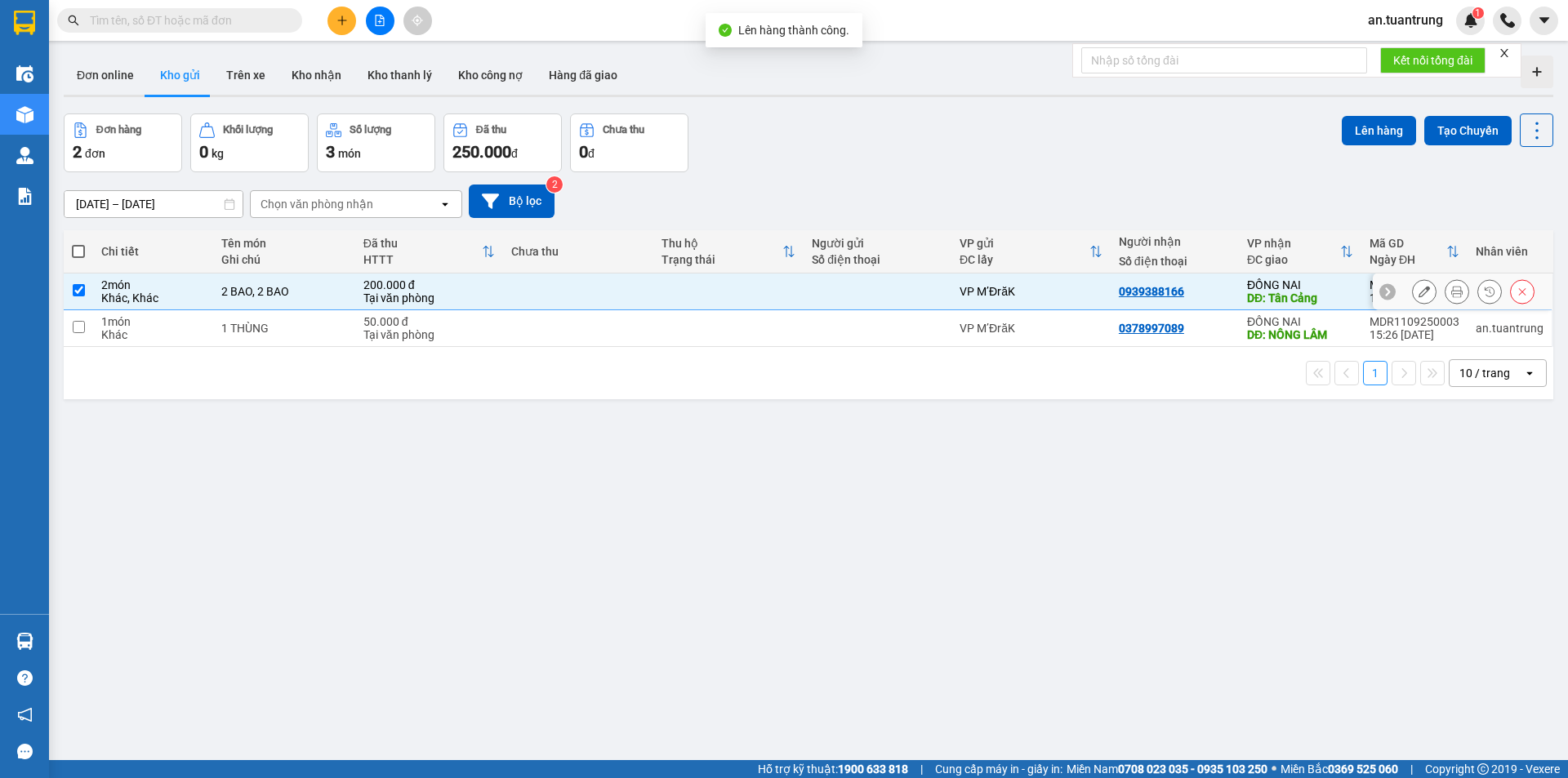
click at [1206, 313] on td "0378997089" at bounding box center [1175, 328] width 129 height 36
checkbox input "true"
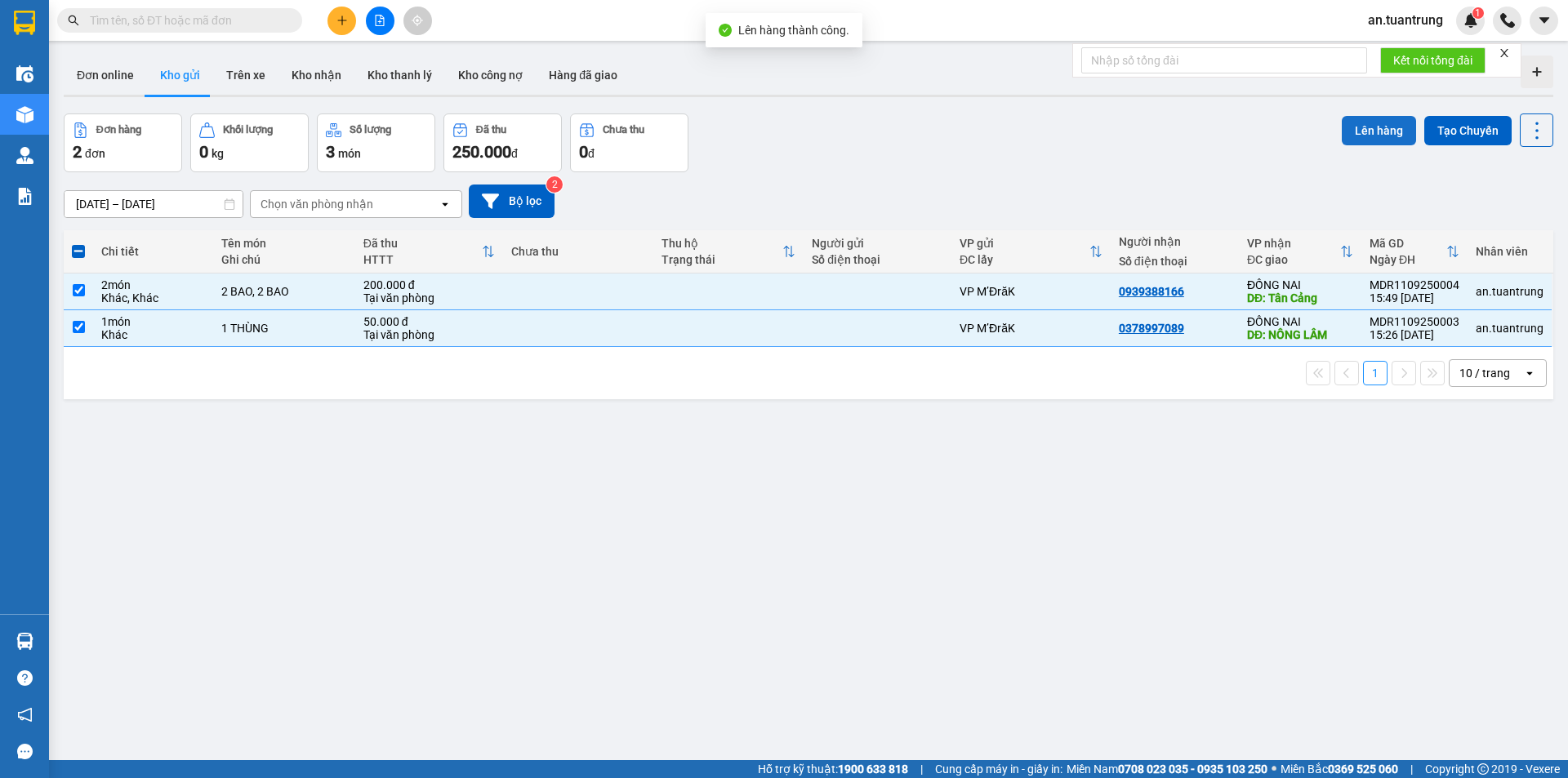
click at [1371, 121] on button "Lên hàng" at bounding box center [1379, 130] width 75 height 29
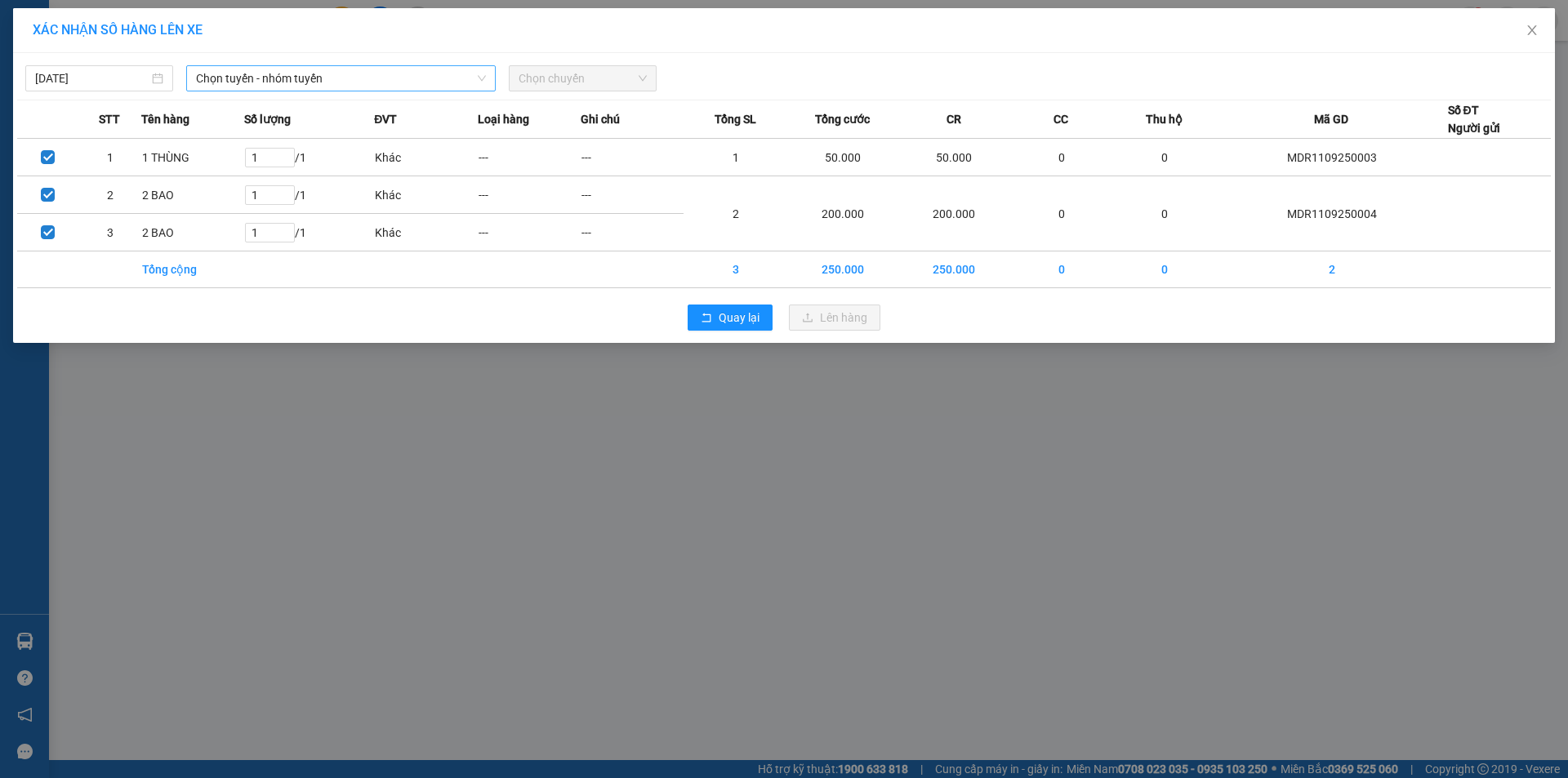
click at [294, 74] on span "Chọn tuyến - nhóm tuyến" at bounding box center [340, 78] width 289 height 25
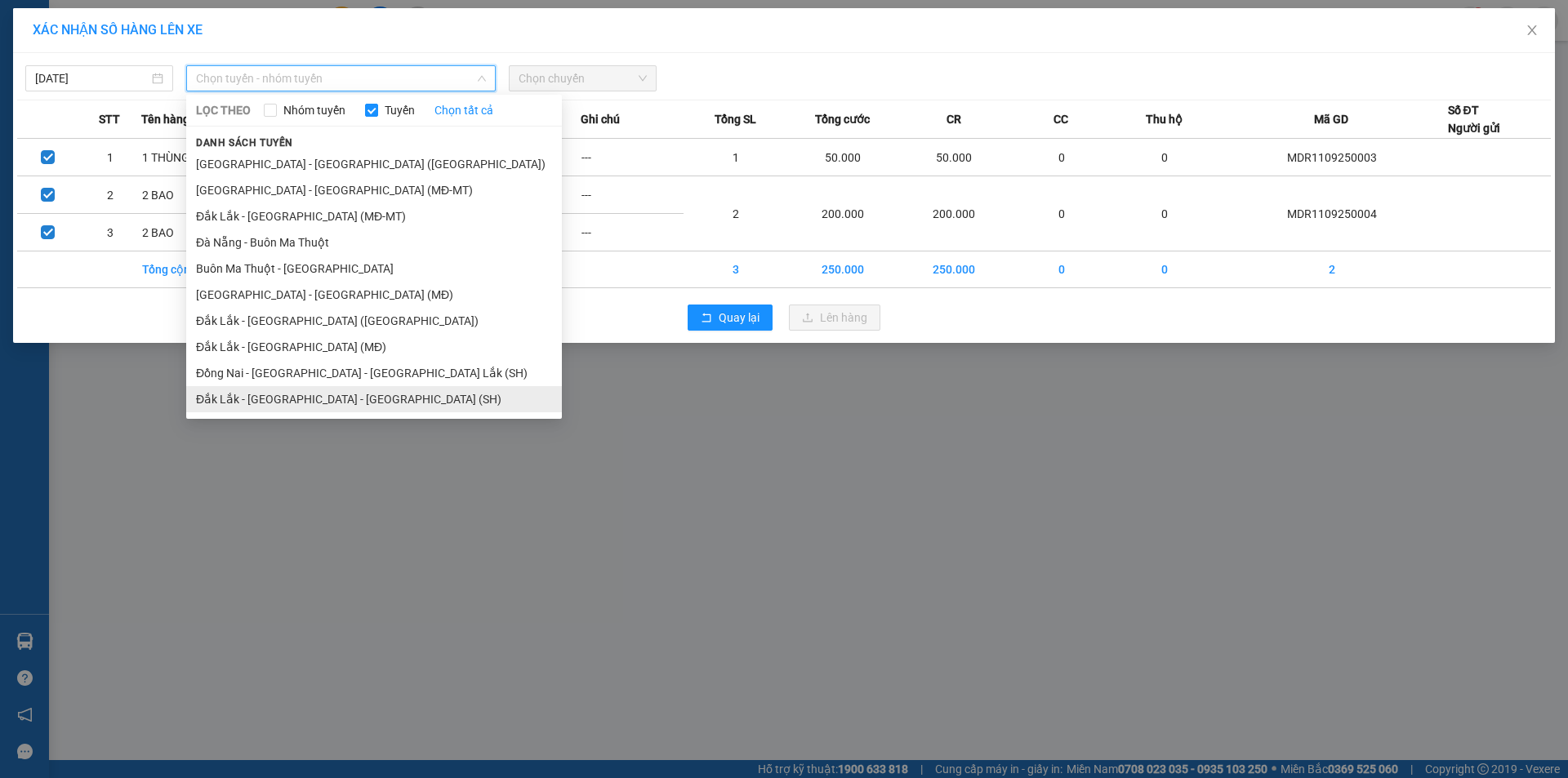
click at [300, 401] on li "Đắk Lắk - [GEOGRAPHIC_DATA] - [GEOGRAPHIC_DATA] (SH)" at bounding box center [374, 399] width 376 height 26
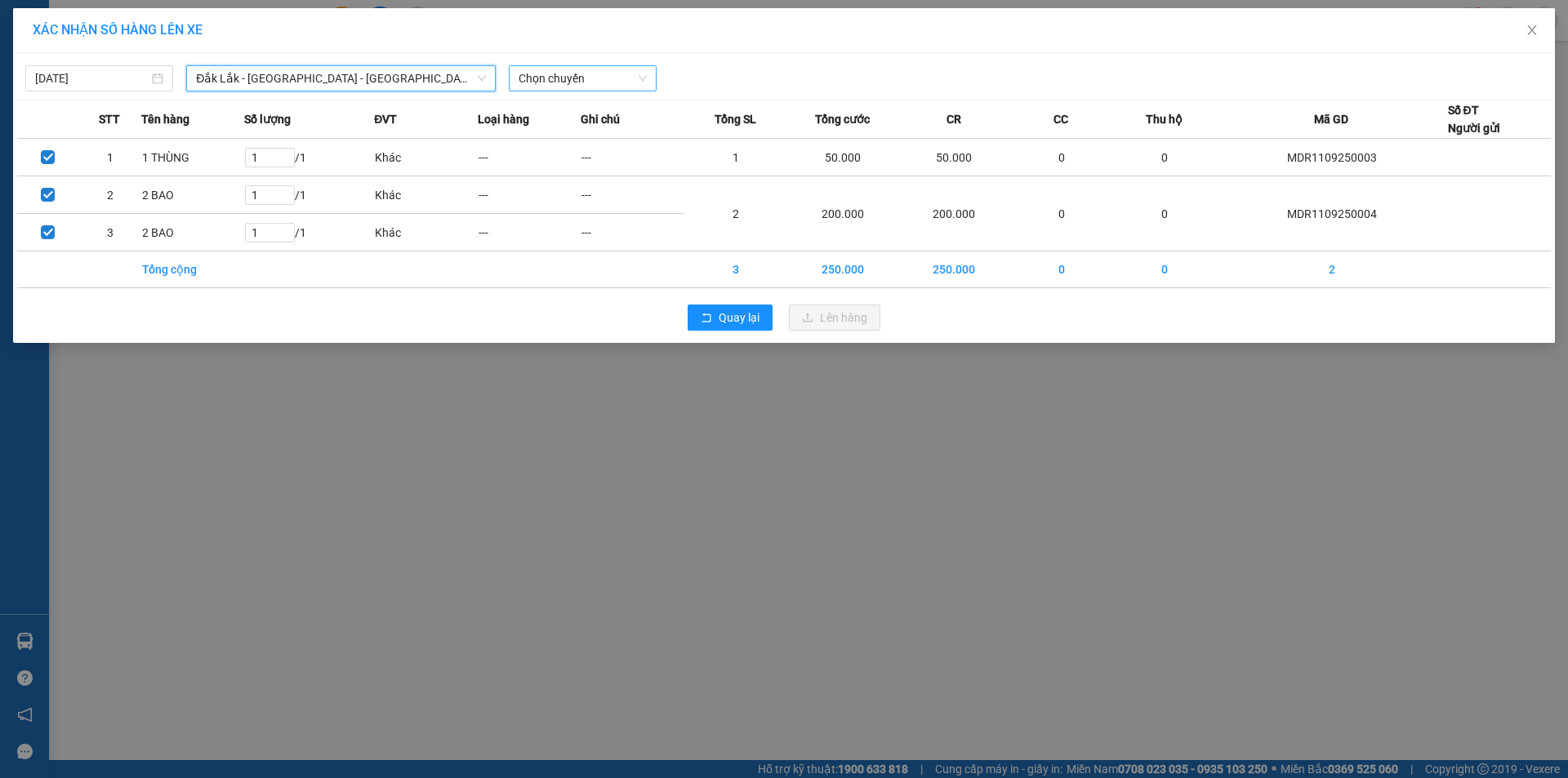
click at [591, 76] on span "Chọn chuyến" at bounding box center [582, 78] width 129 height 25
click at [574, 132] on div "20:30 - 50H-445.00" at bounding box center [582, 137] width 128 height 18
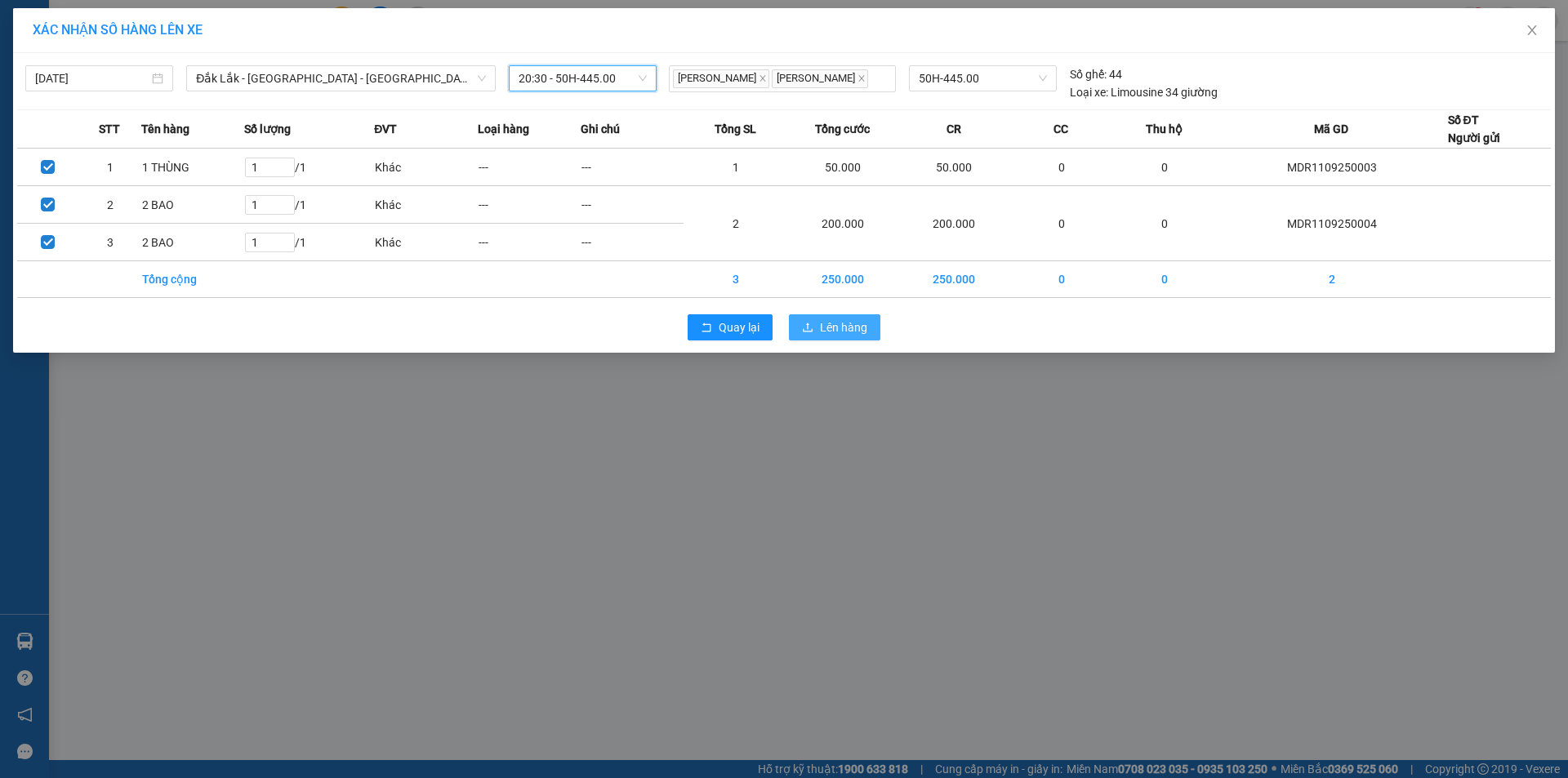
click at [824, 333] on span "Lên hàng" at bounding box center [843, 328] width 47 height 18
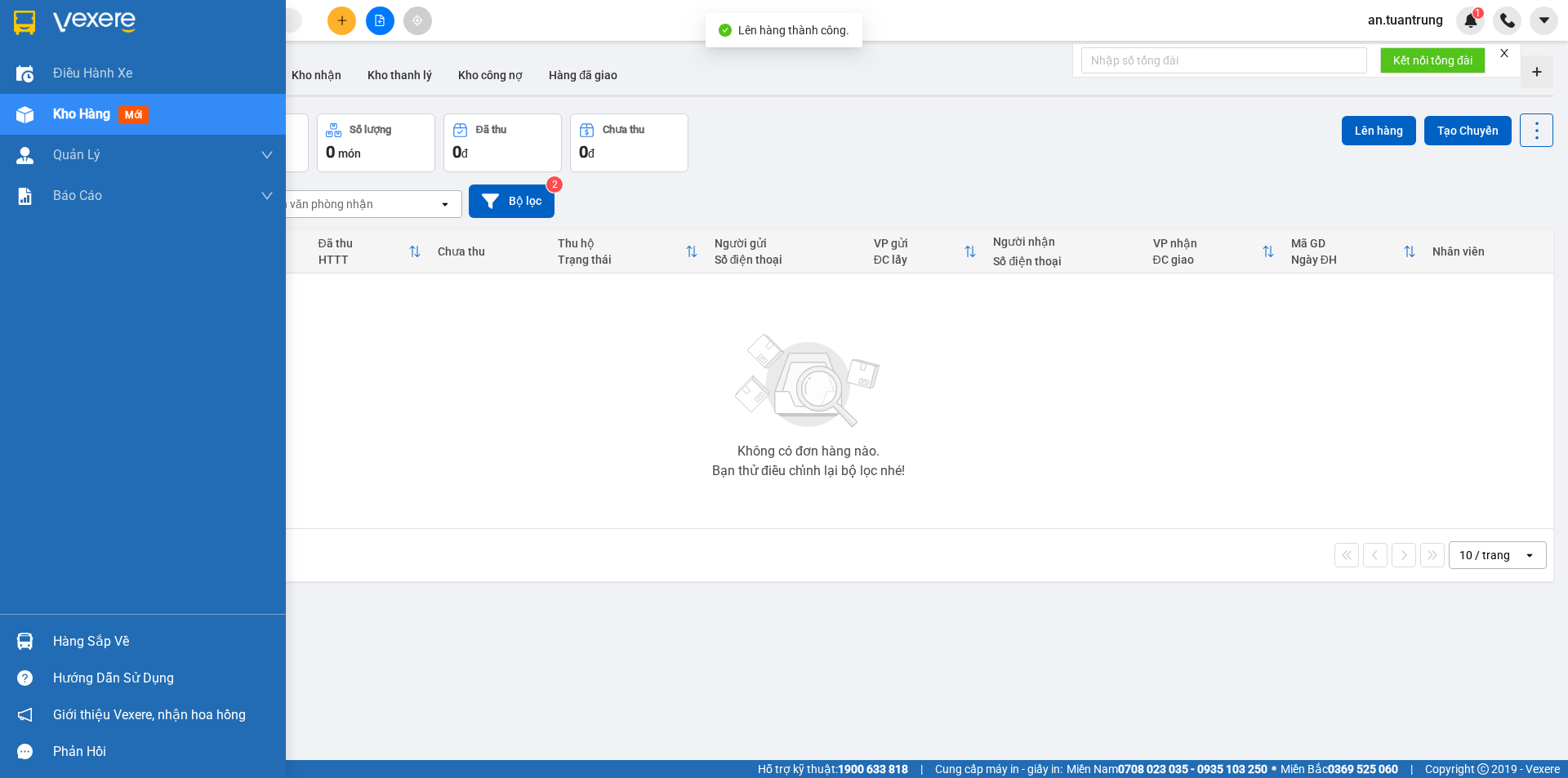
click at [61, 114] on span "Kho hàng" at bounding box center [81, 114] width 57 height 16
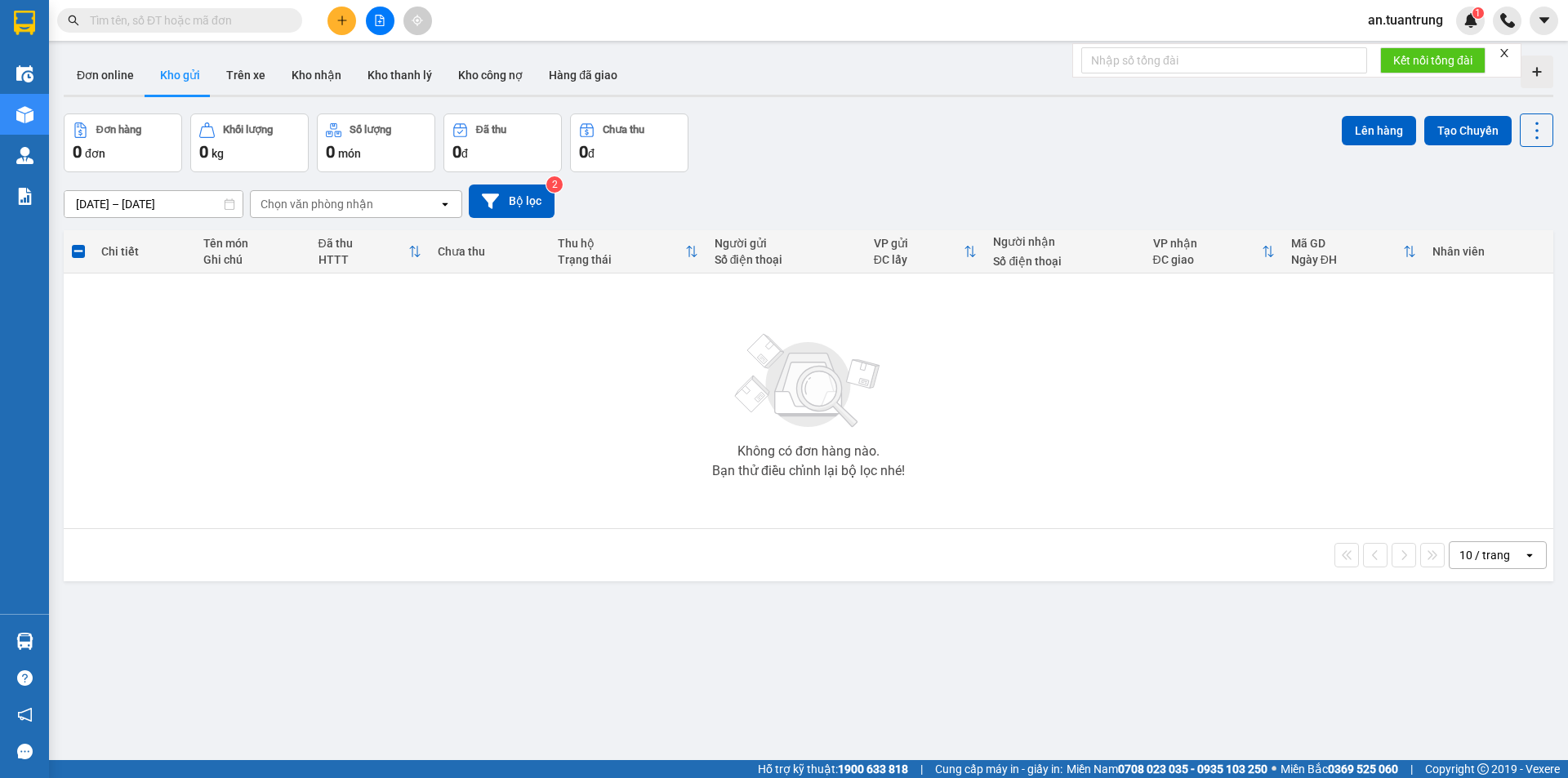
click at [343, 22] on icon "plus" at bounding box center [342, 21] width 12 height 12
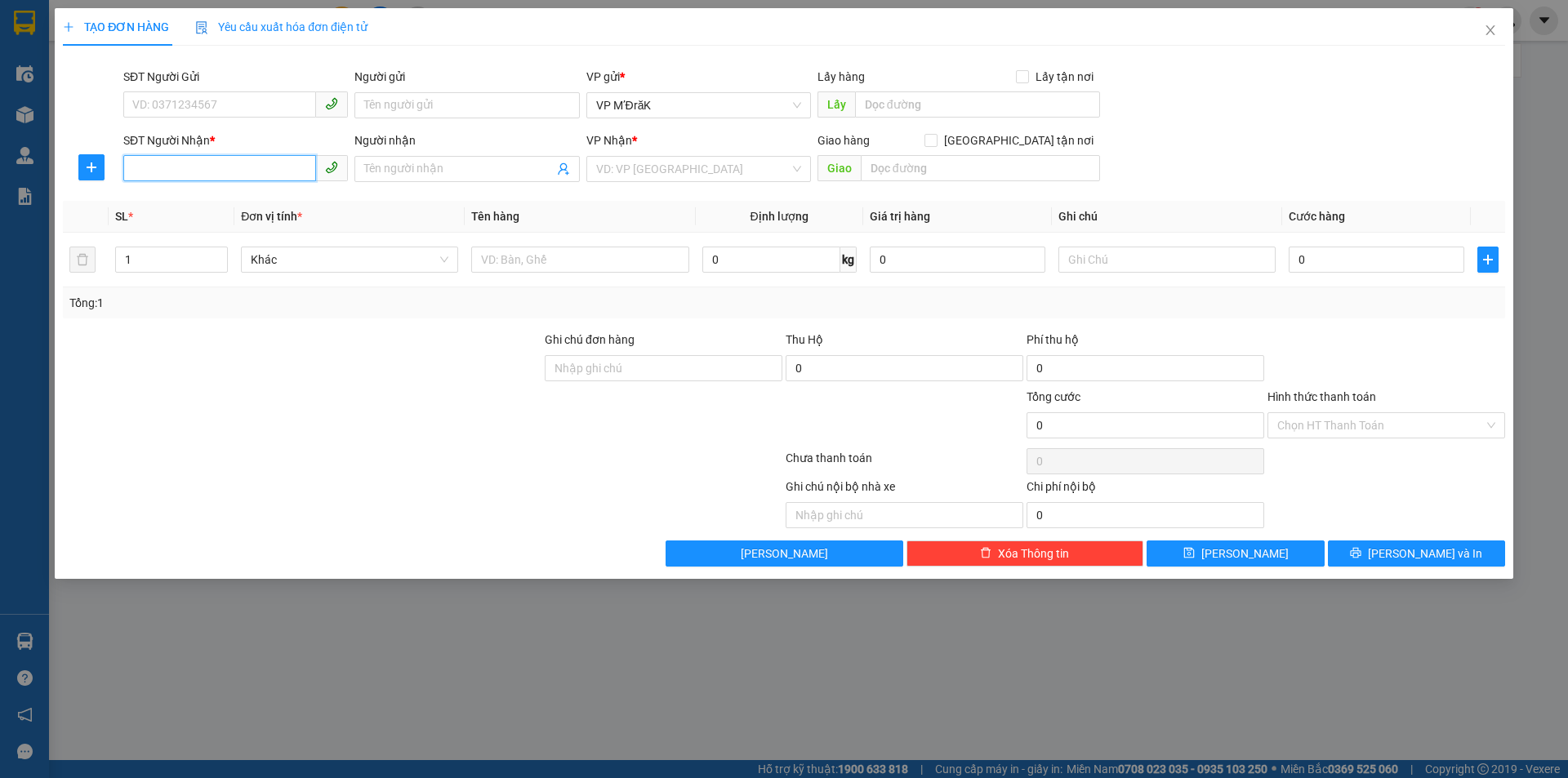
click at [289, 170] on input "SĐT Người Nhận *" at bounding box center [220, 168] width 192 height 26
click at [274, 197] on div "0334197183" at bounding box center [235, 201] width 205 height 18
type input "0334197183"
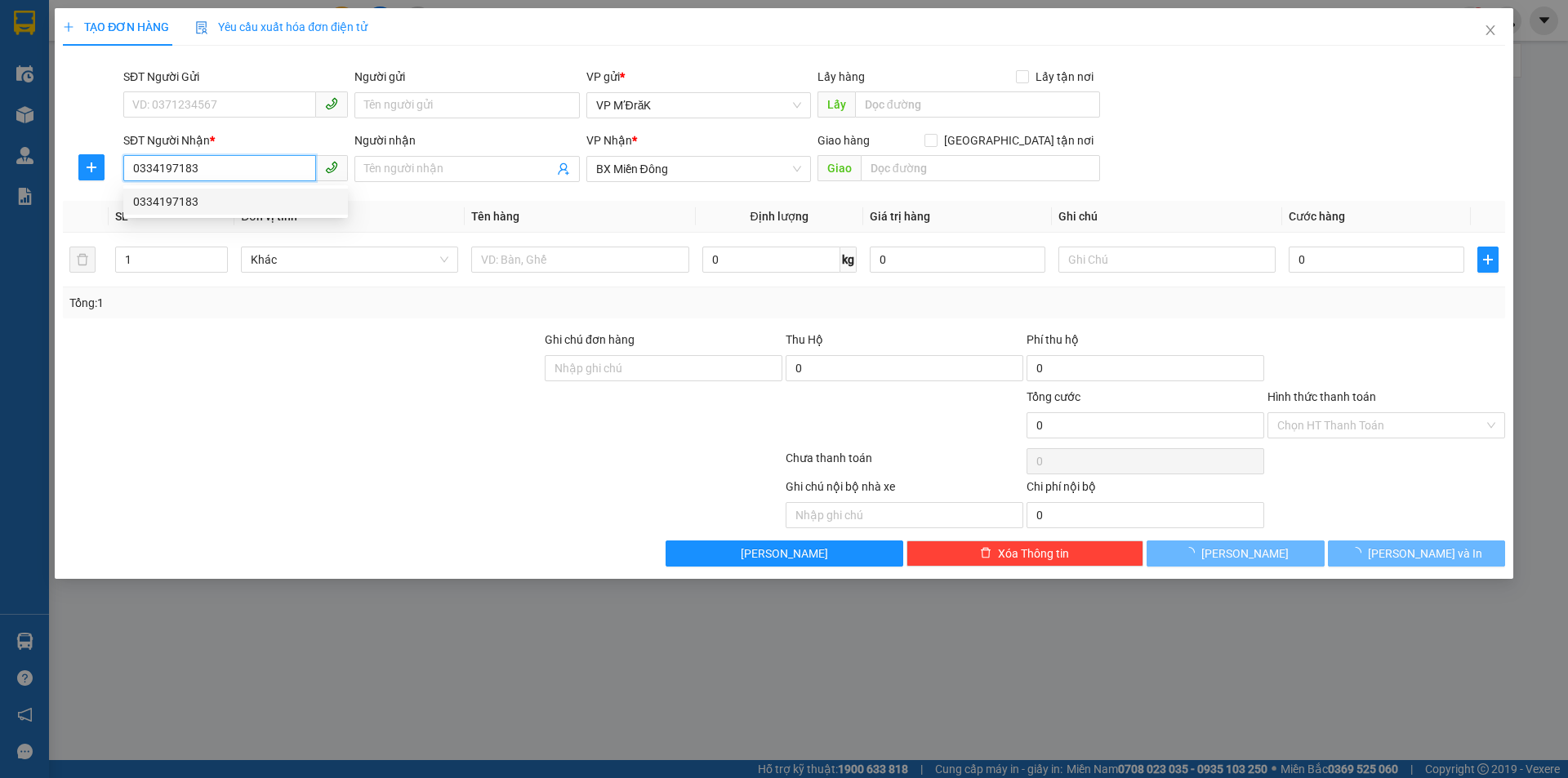
type input "100.000"
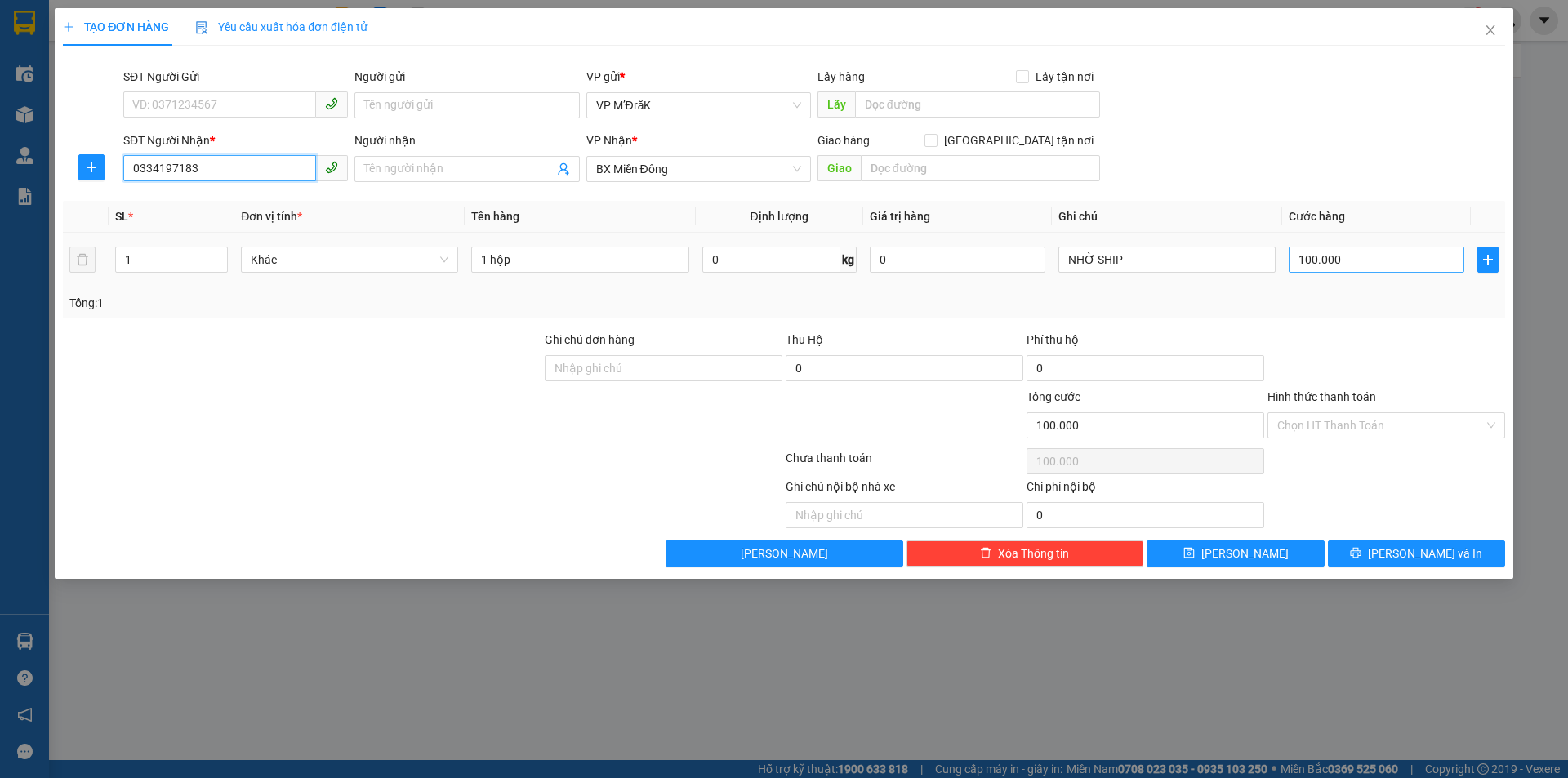
type input "0334197183"
click at [1361, 261] on input "100.000" at bounding box center [1376, 259] width 176 height 26
type input "5"
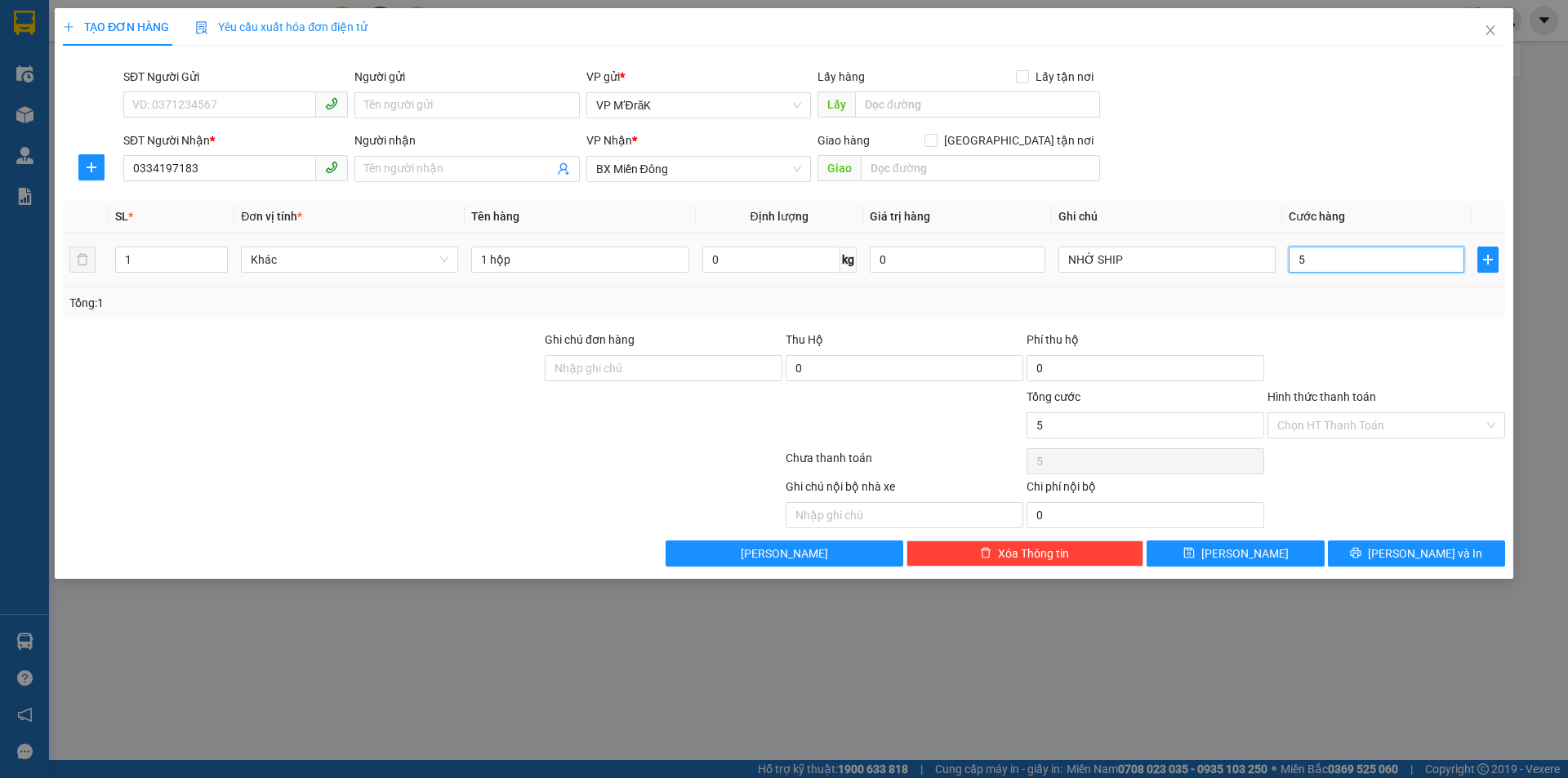
type input "50"
type input "500"
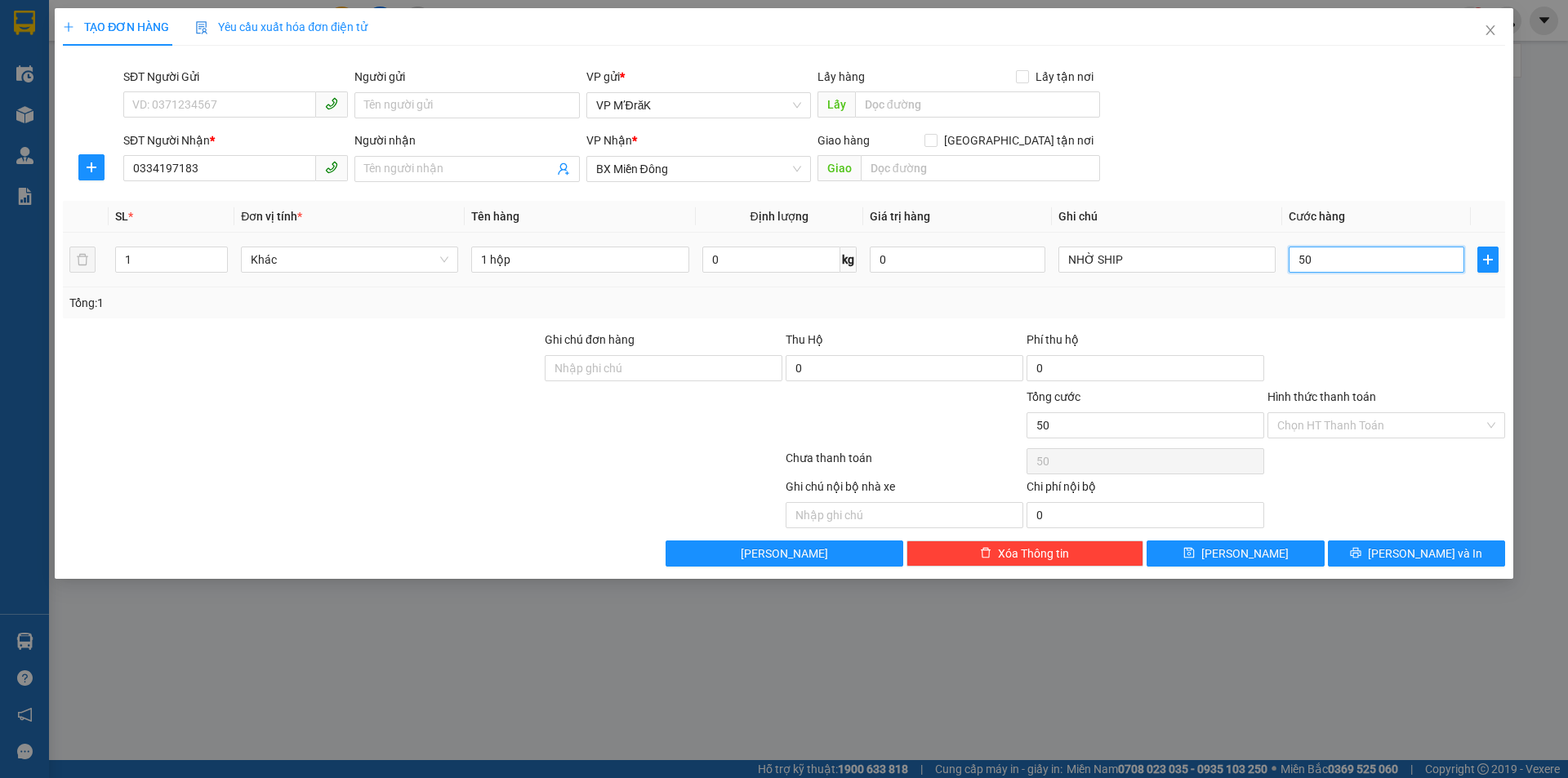
type input "500"
type input "5.000"
type input "50.000"
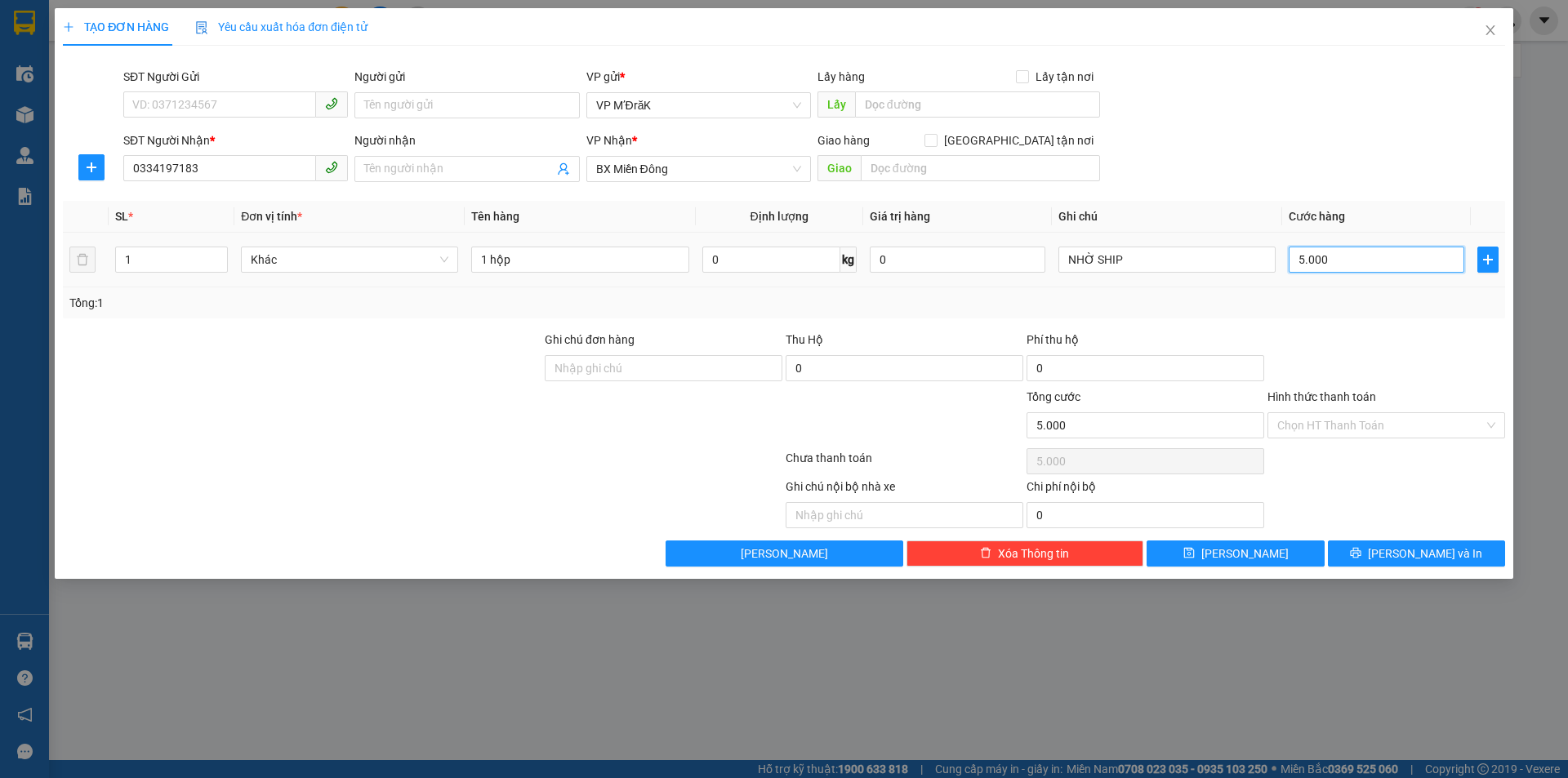
type input "50.000"
click at [1322, 426] on input "Hình thức thanh toán" at bounding box center [1380, 425] width 207 height 25
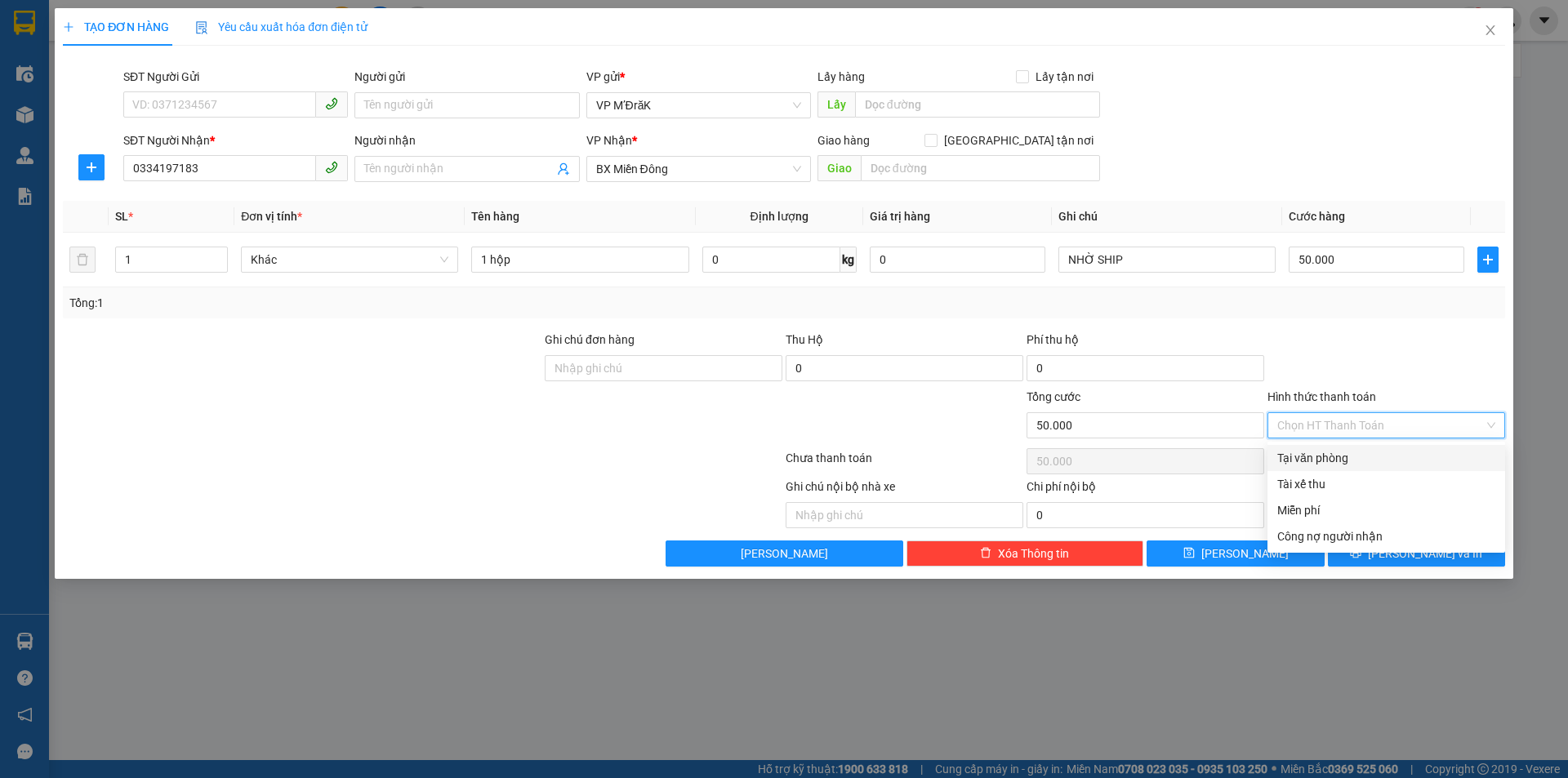
click at [1317, 444] on div "Transit Pickup Surcharge Ids Transit Deliver Surcharge Ids Transit Deliver Surc…" at bounding box center [783, 313] width 1441 height 508
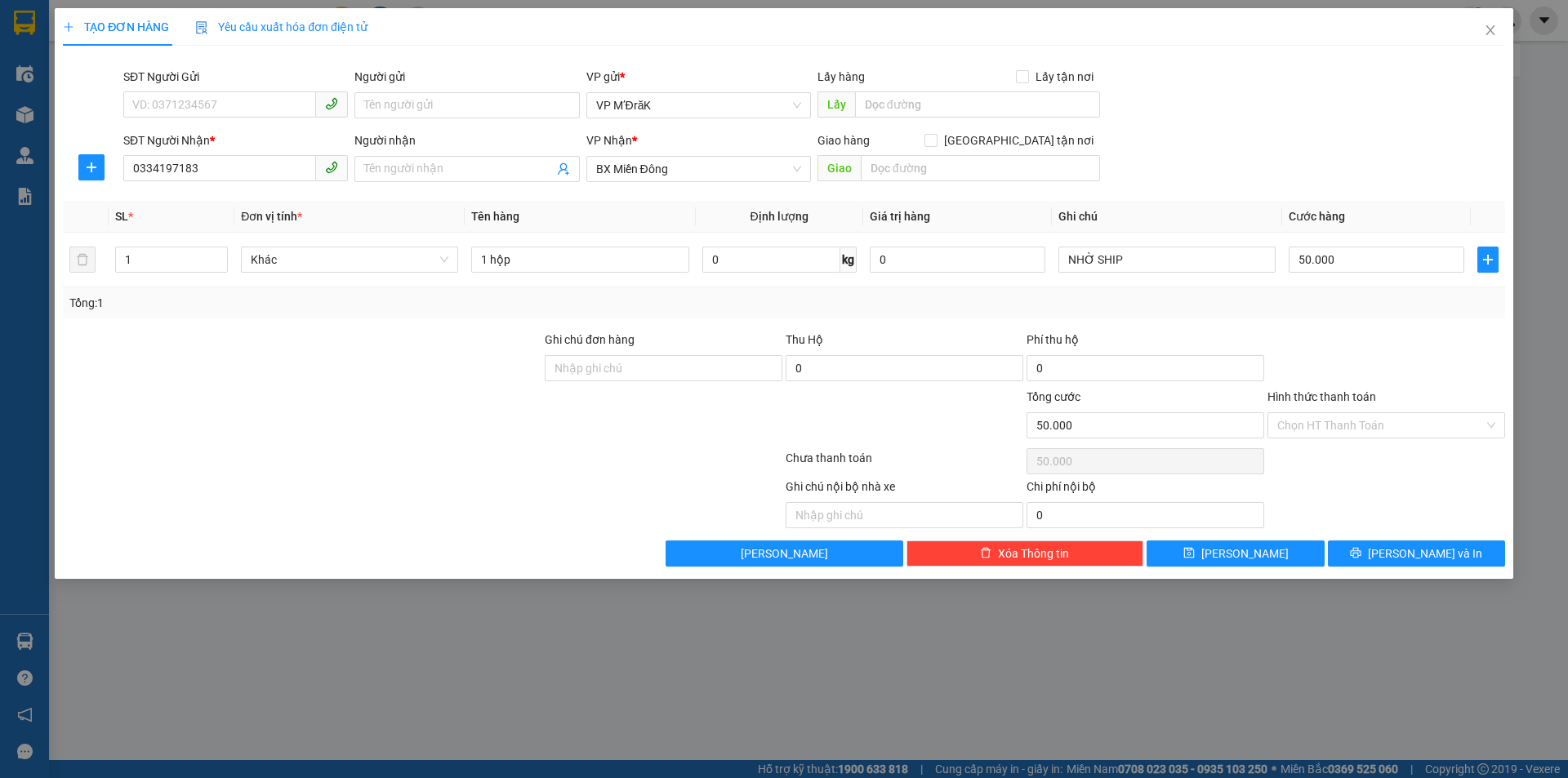
click at [1321, 455] on div "Chọn HT Thanh Toán" at bounding box center [1385, 460] width 240 height 32
click at [1330, 428] on input "Hình thức thanh toán" at bounding box center [1380, 425] width 207 height 25
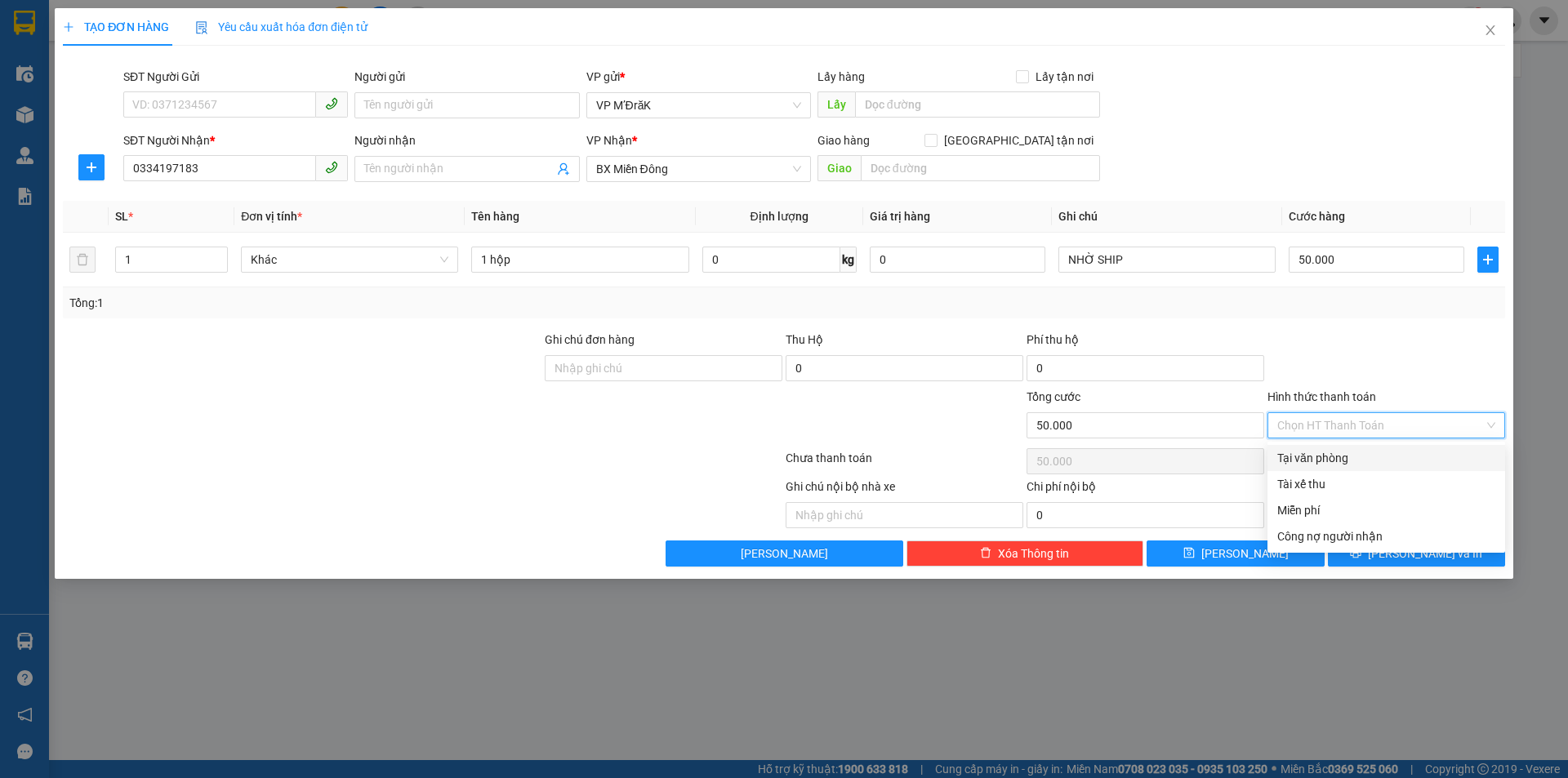
click at [1326, 459] on div "Tại văn phòng" at bounding box center [1385, 458] width 218 height 18
type input "0"
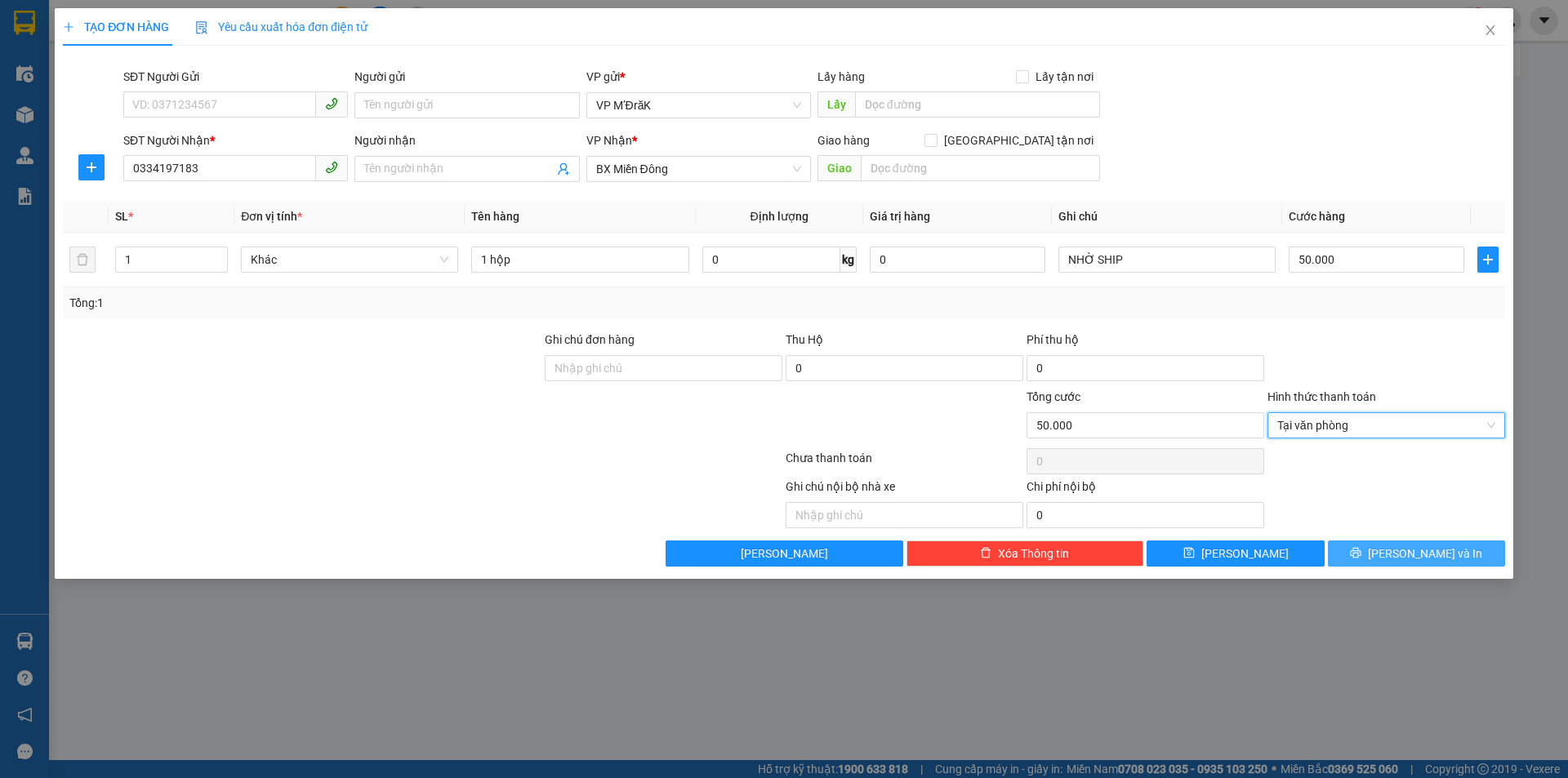
click at [1369, 548] on button "[PERSON_NAME] và In" at bounding box center [1416, 553] width 178 height 26
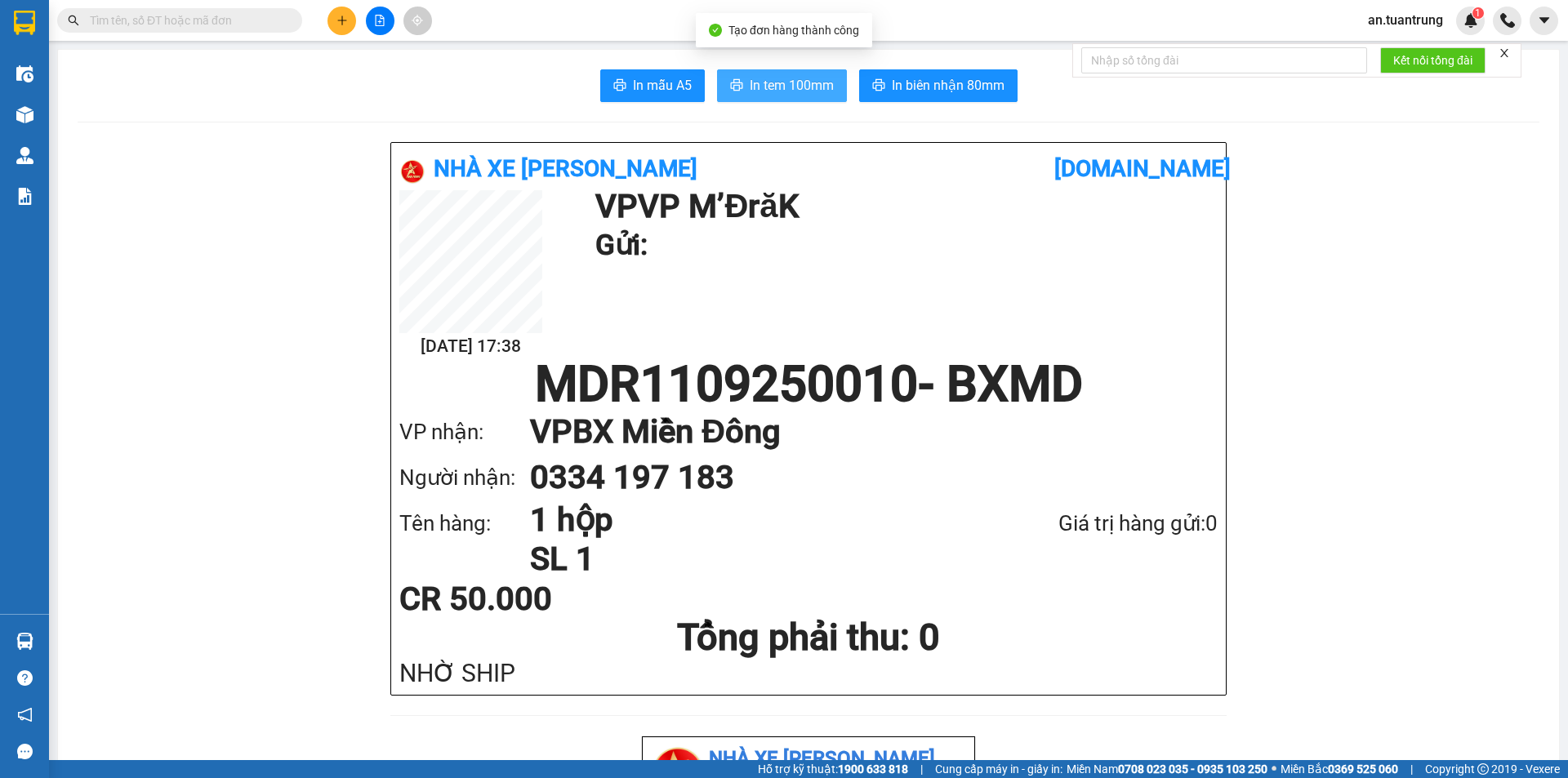
click at [761, 87] on span "In tem 100mm" at bounding box center [792, 85] width 84 height 21
